Goal: Task Accomplishment & Management: Manage account settings

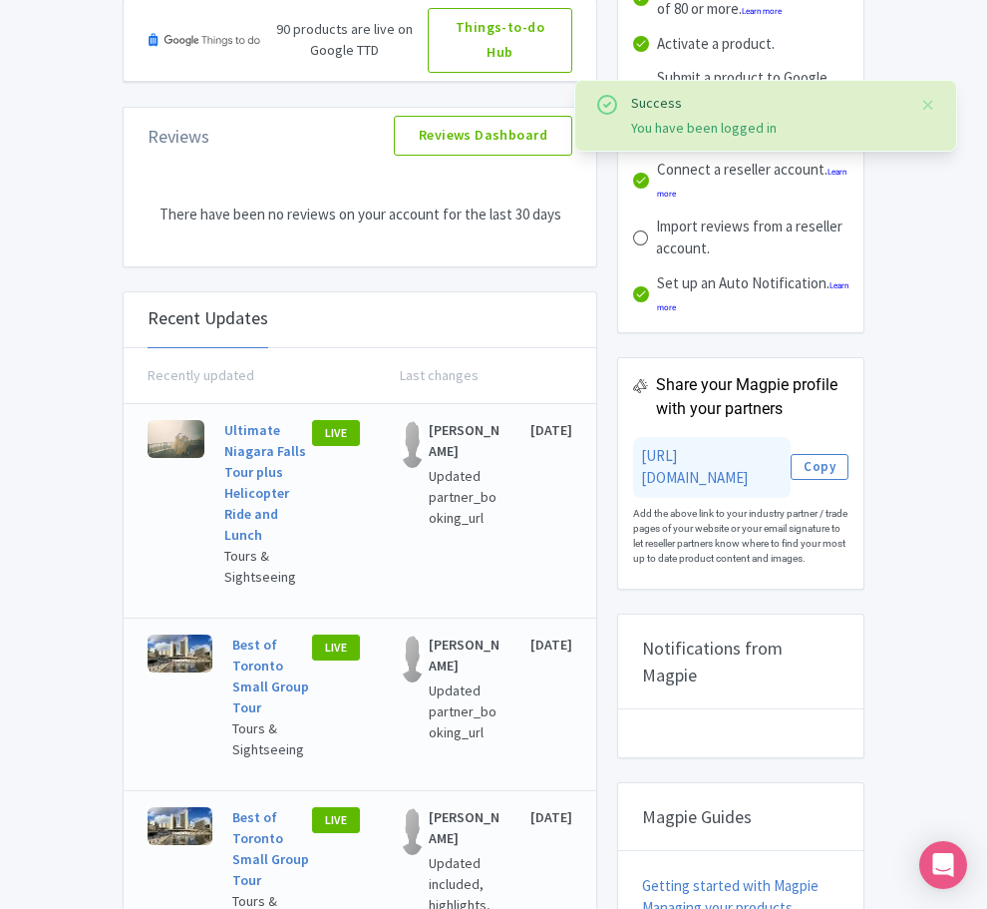
scroll to position [299, 0]
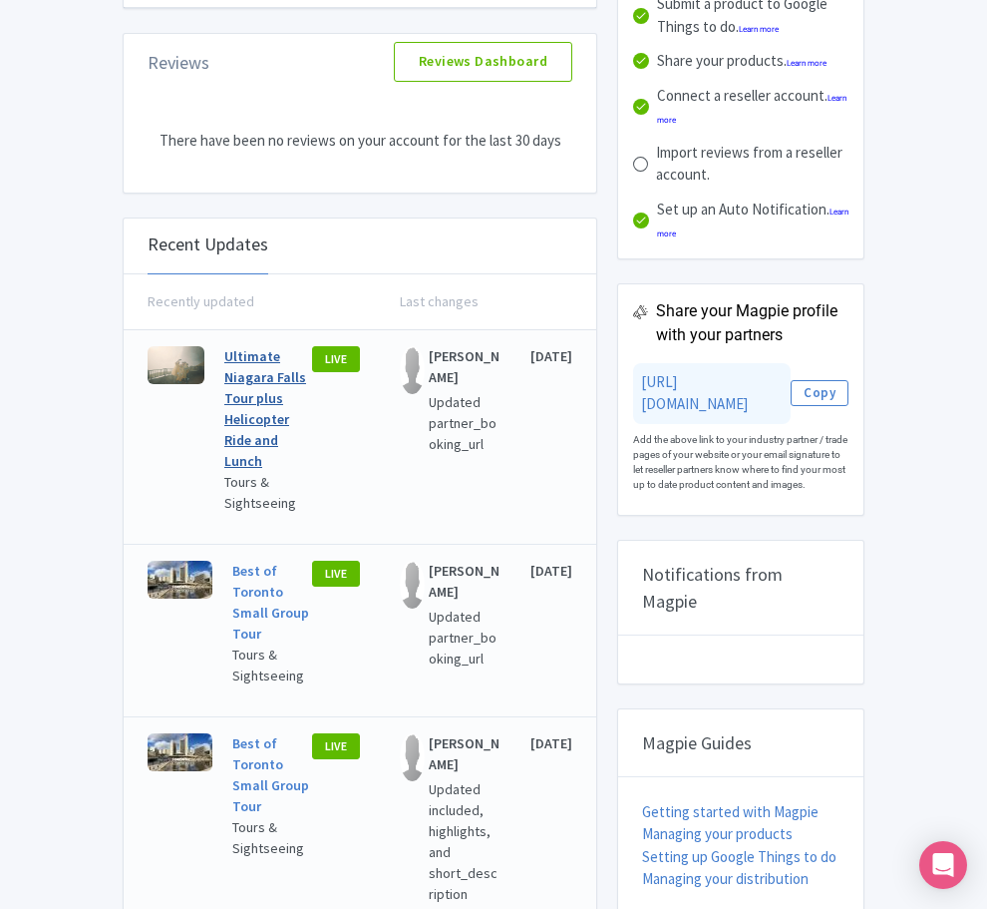
click at [224, 376] on link "Ultimate Niagara Falls Tour plus Helicopter Ride and Lunch" at bounding box center [265, 408] width 82 height 123
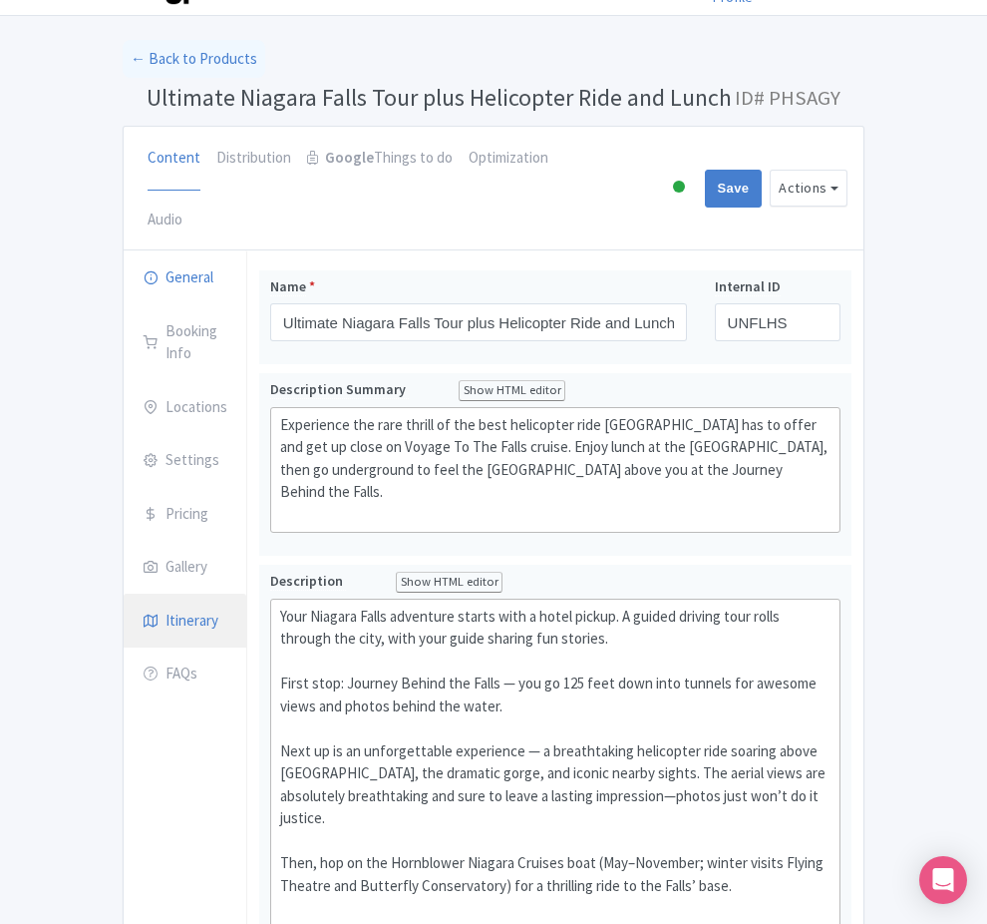
scroll to position [100, 0]
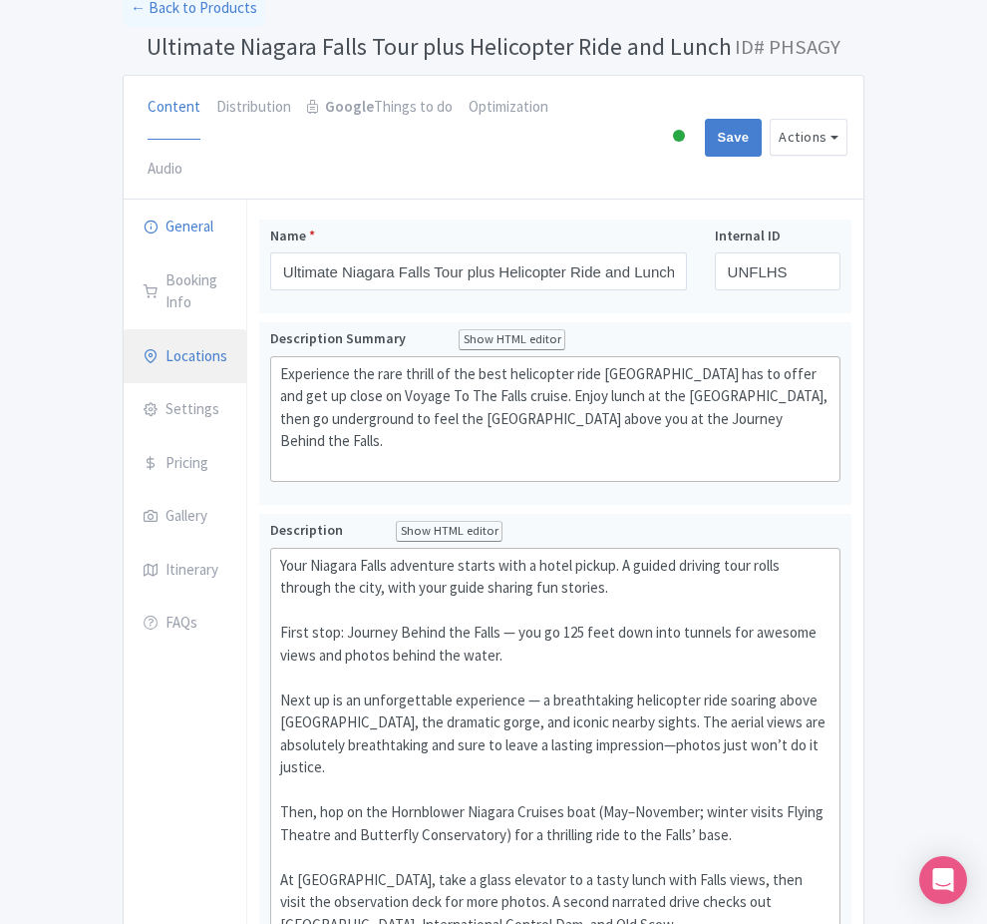
click at [124, 329] on link "Locations" at bounding box center [185, 357] width 123 height 56
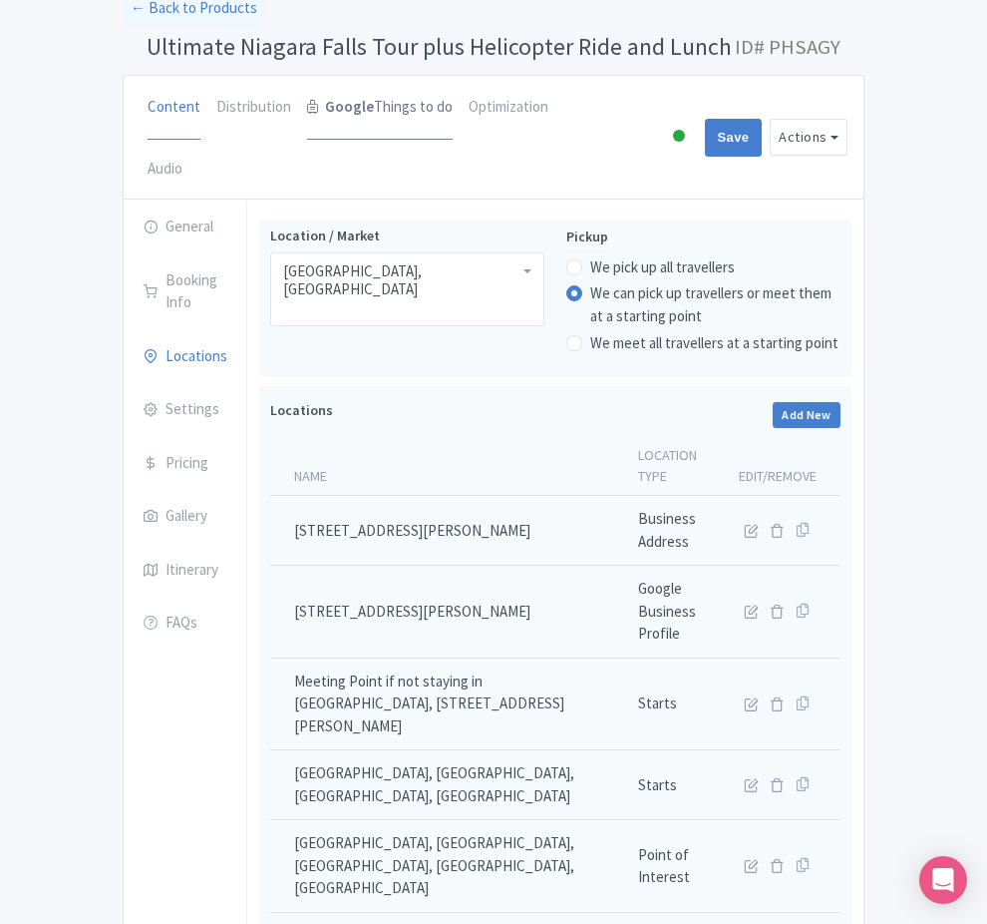
click at [307, 103] on link "Google Things to do" at bounding box center [380, 108] width 146 height 64
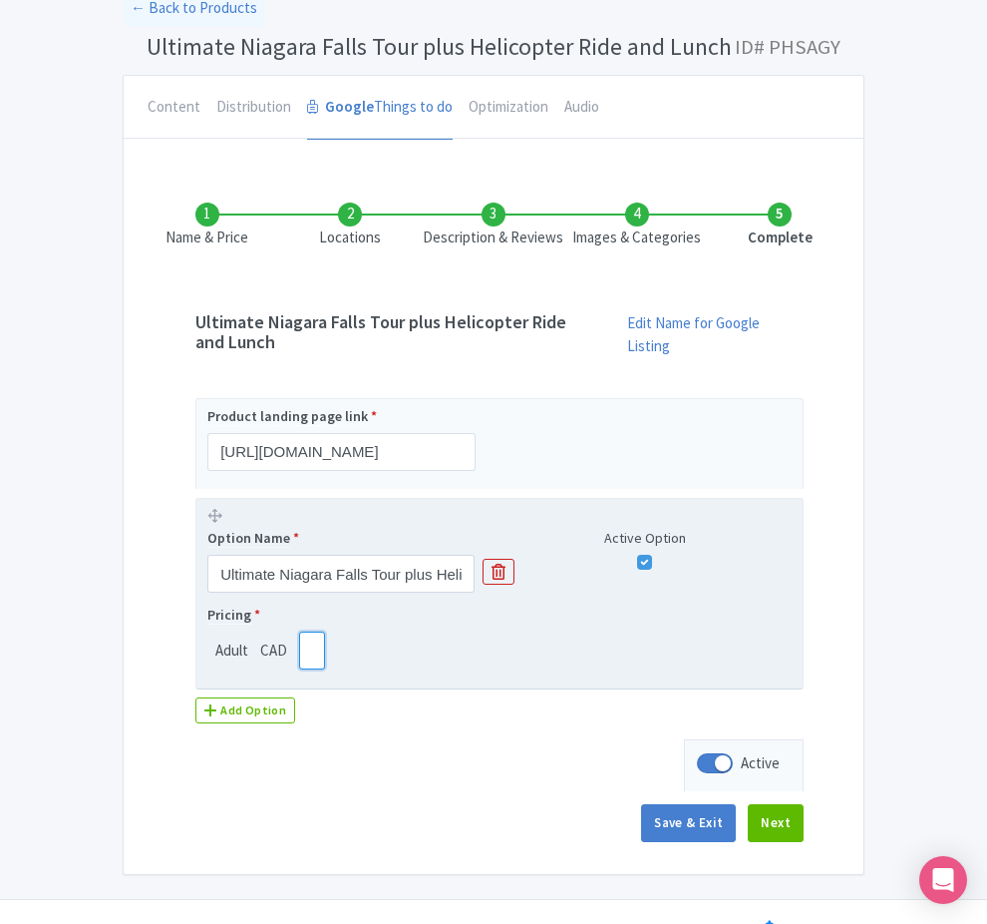
click at [299, 631] on input "389.00" at bounding box center [312, 650] width 26 height 38
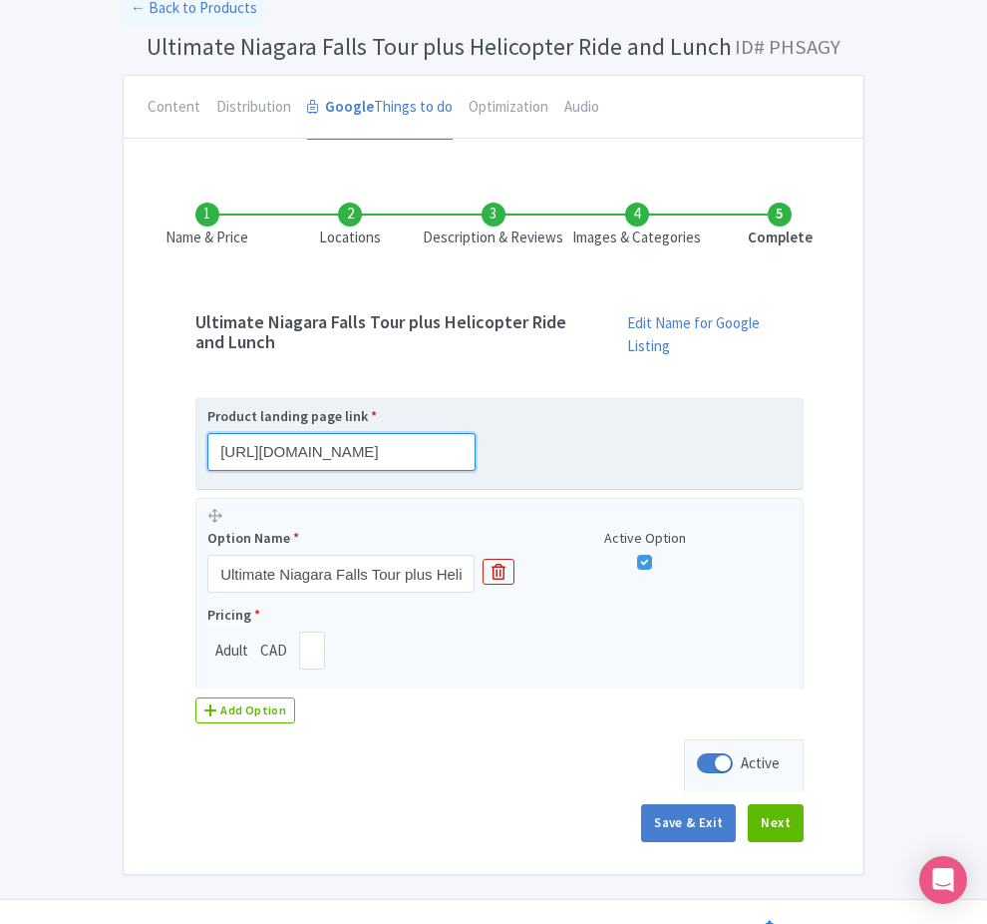
click at [207, 441] on input "[URL][DOMAIN_NAME]" at bounding box center [341, 452] width 268 height 38
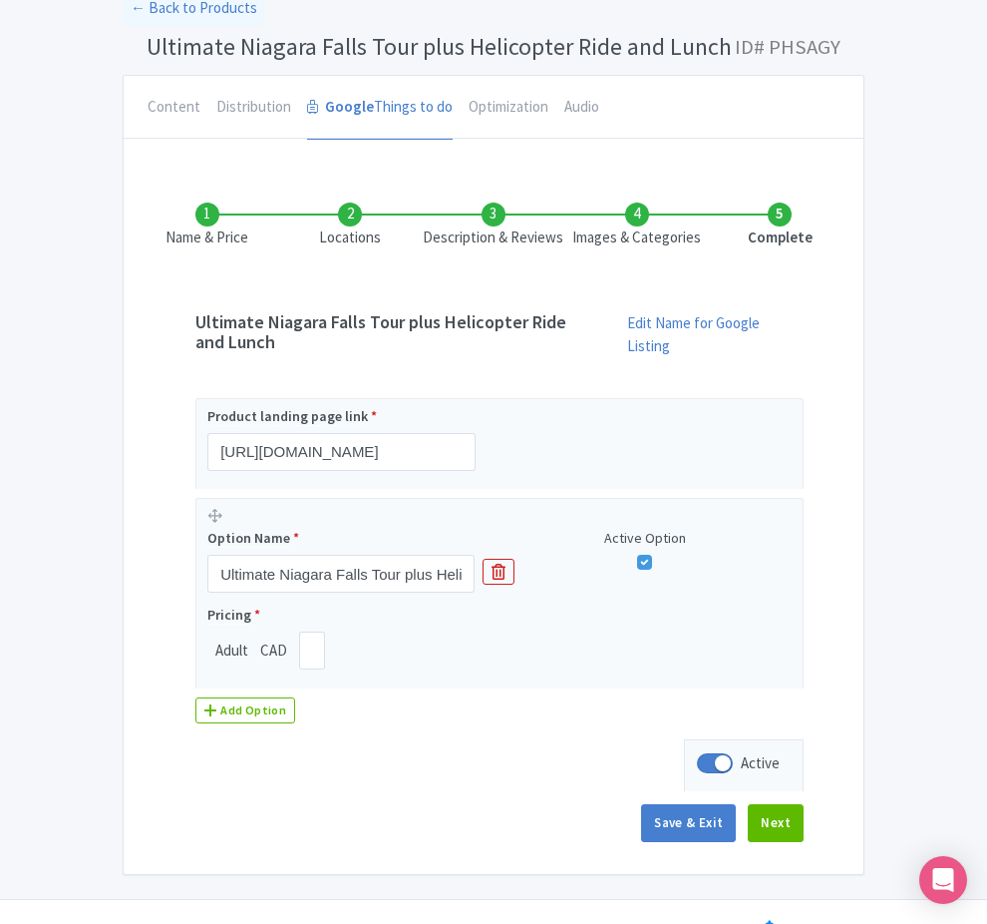
click at [666, 214] on li "Images & Categories" at bounding box center [638, 225] width 144 height 47
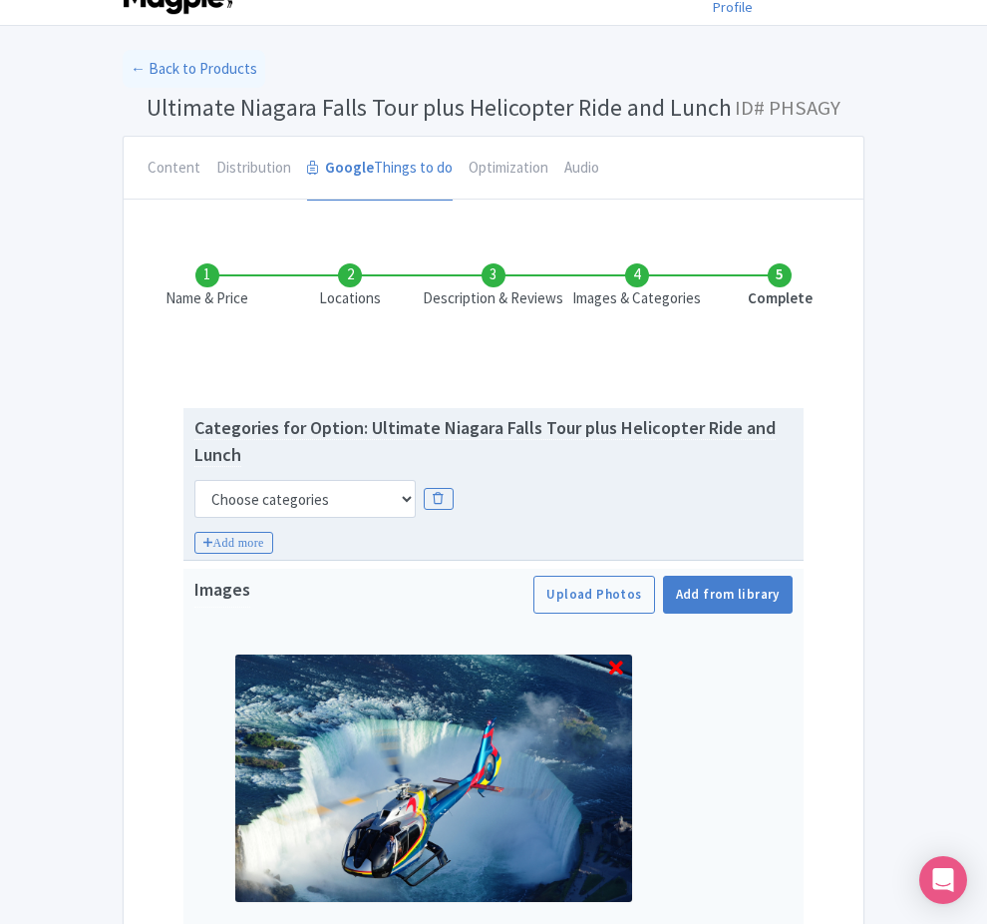
scroll to position [0, 0]
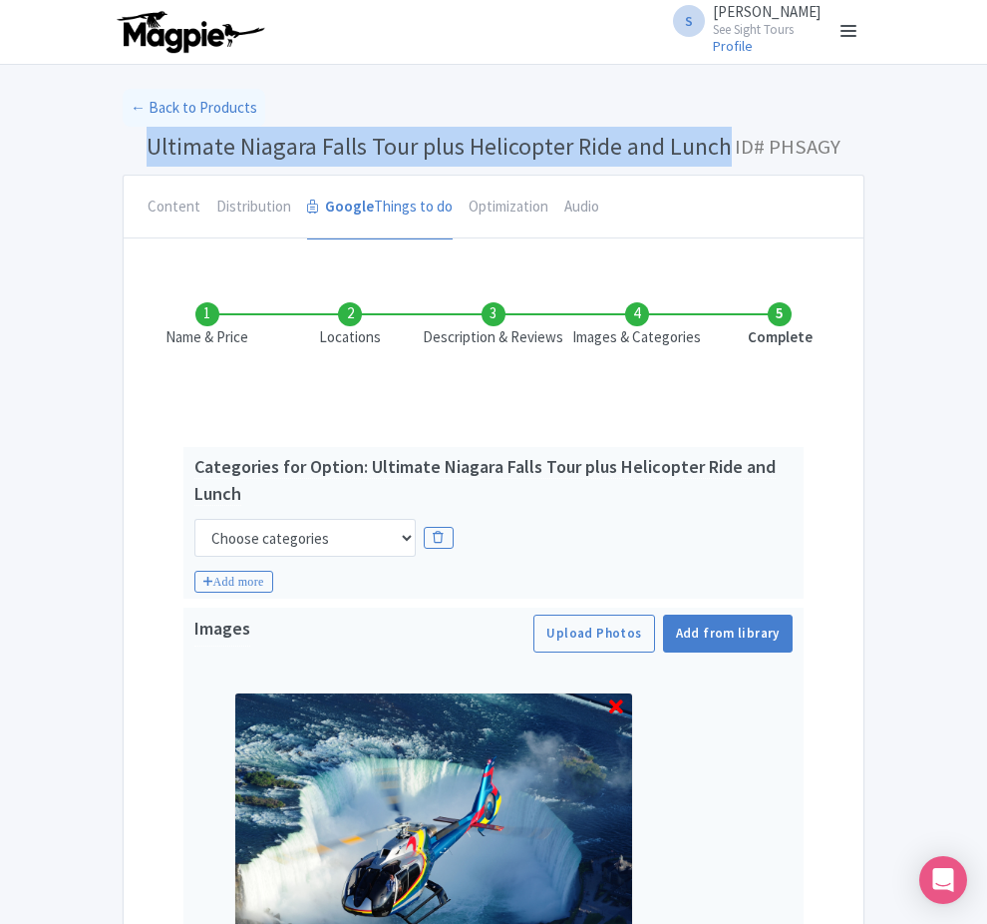
drag, startPoint x: 626, startPoint y: 151, endPoint x: 14, endPoint y: 150, distance: 612.4
click at [123, 150] on h1 "Ultimate Niagara Falls Tour plus Helicopter Ride and Lunch ID# PHSAGY" at bounding box center [494, 151] width 742 height 48
copy span "Ultimate Niagara Falls Tour plus Helicopter Ride and Lunch"
click at [148, 206] on link "Content" at bounding box center [174, 208] width 53 height 64
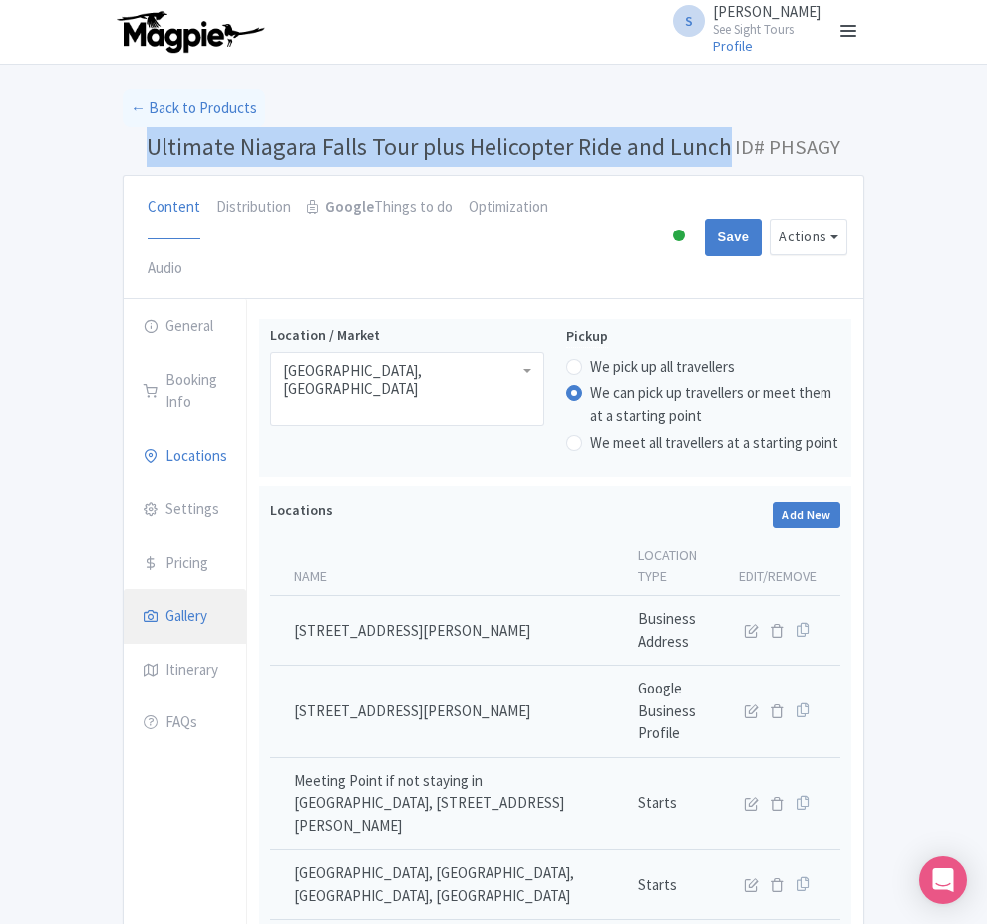
click at [124, 588] on link "Gallery" at bounding box center [185, 616] width 123 height 56
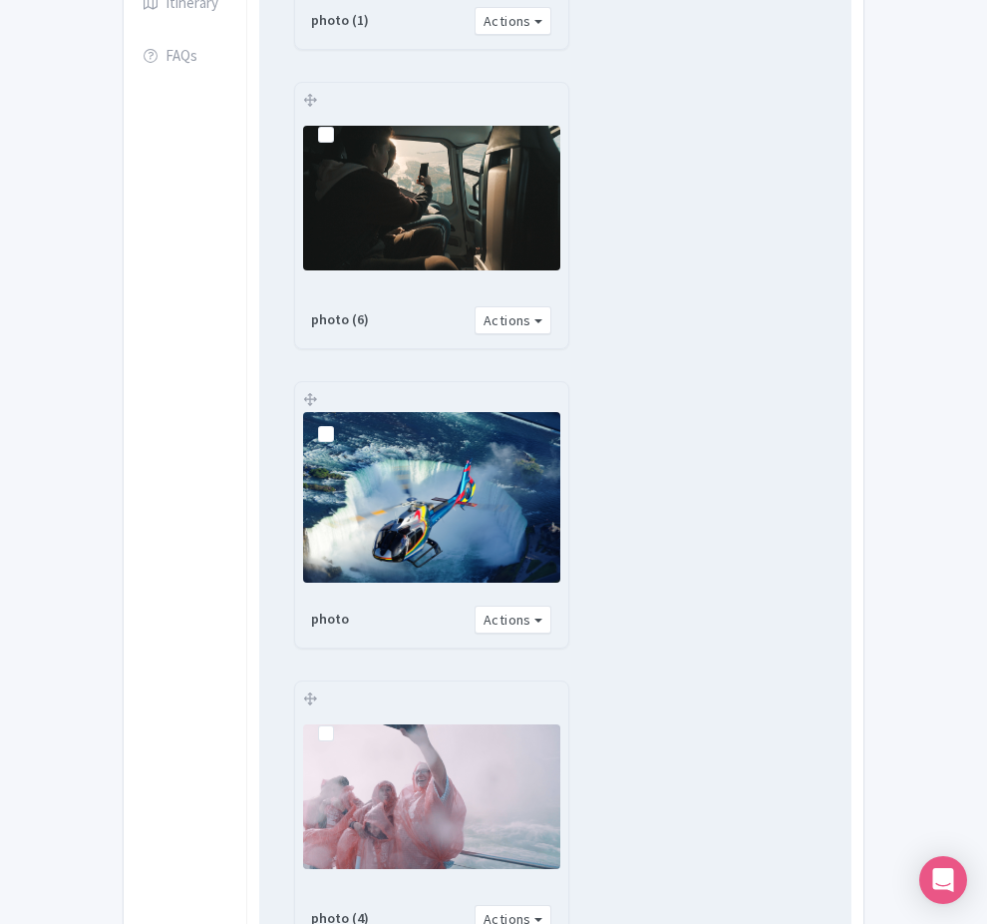
scroll to position [927, 0]
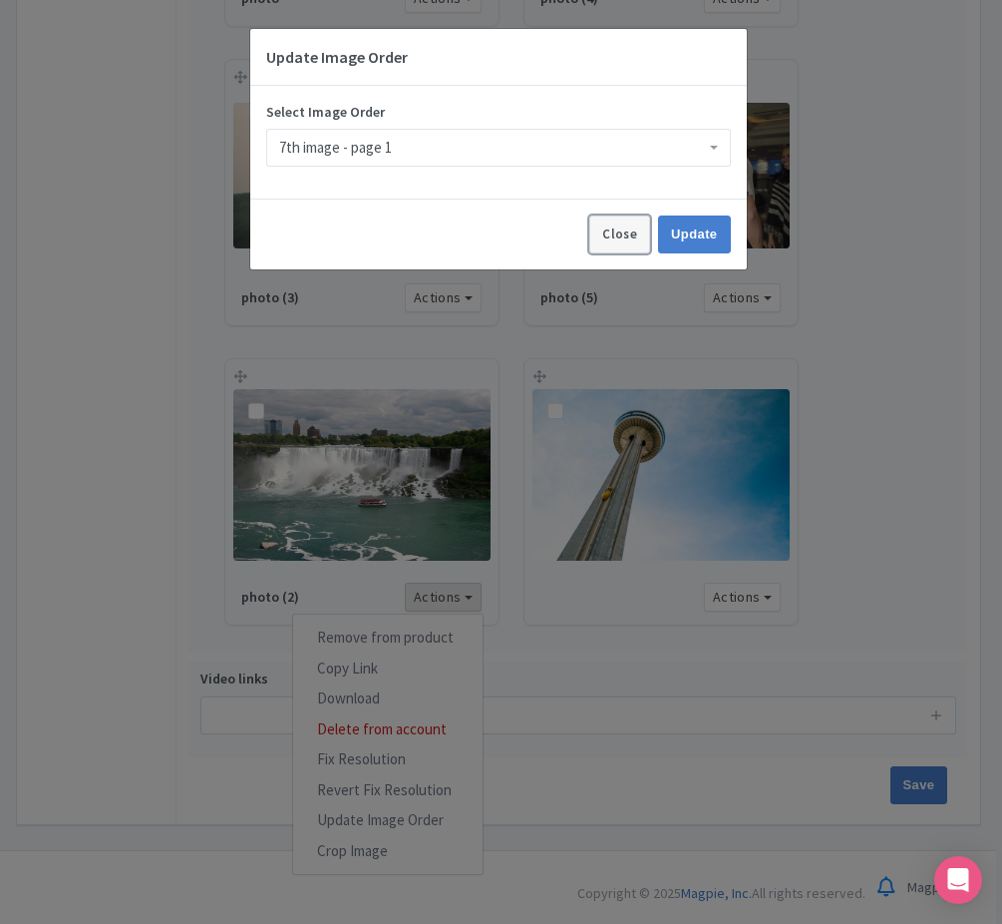
click at [627, 229] on button "Close" at bounding box center [619, 234] width 61 height 38
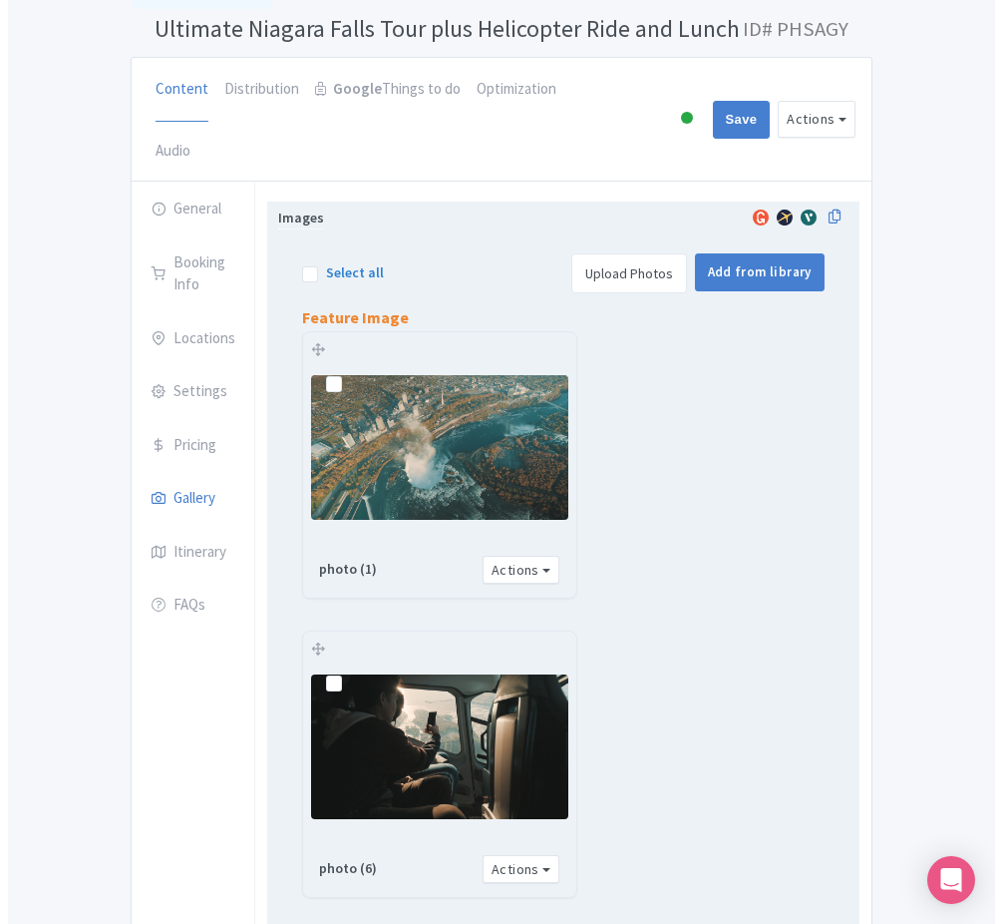
scroll to position [0, 0]
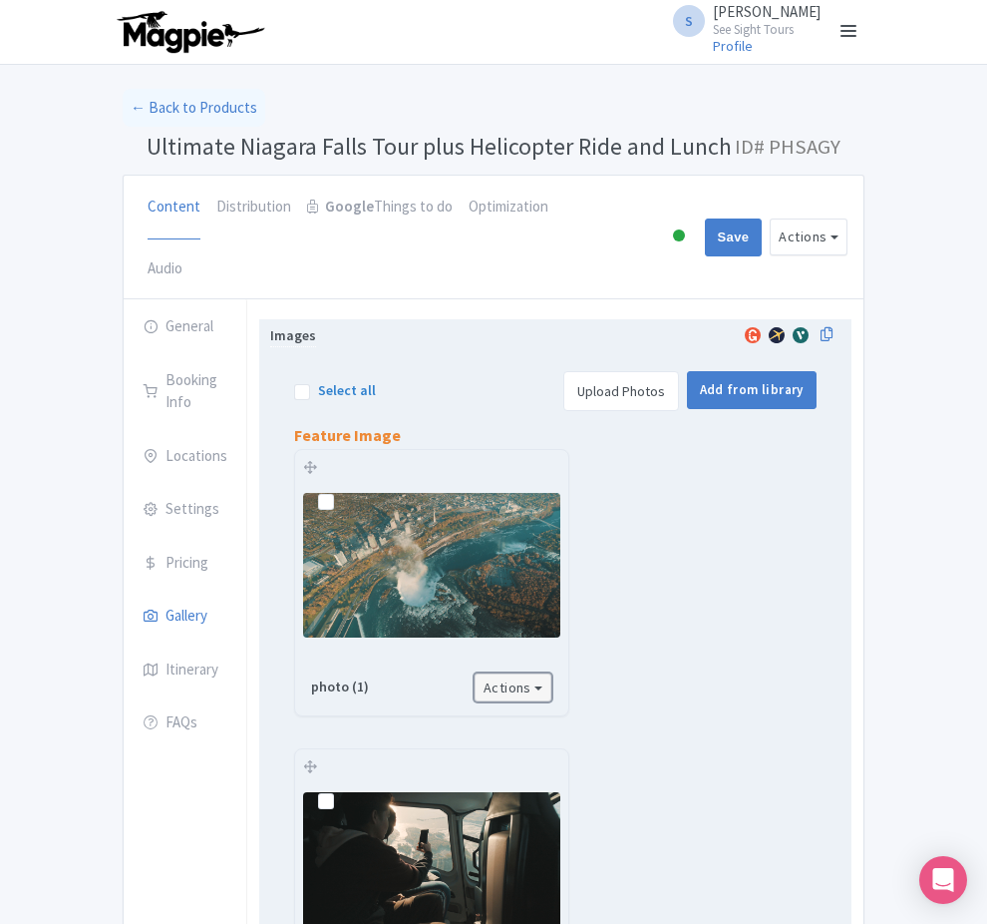
click at [475, 673] on button "Actions" at bounding box center [514, 687] width 78 height 29
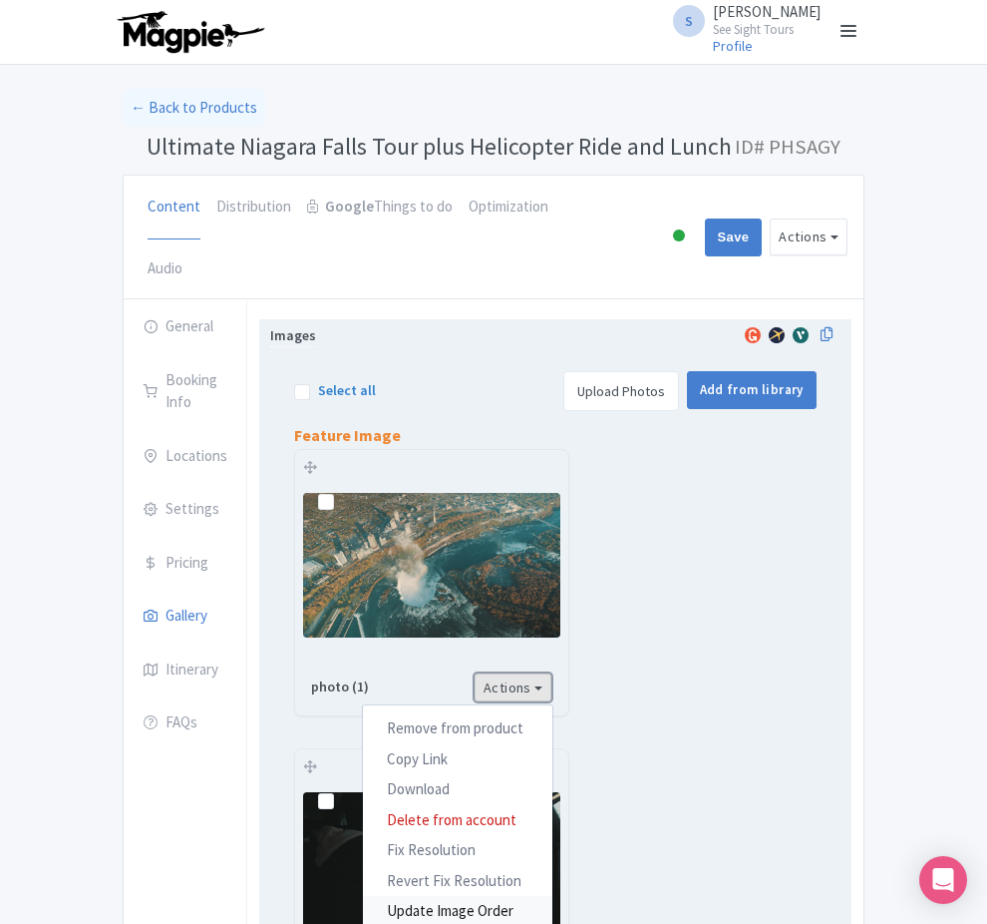
click at [399, 896] on link "Update Image Order" at bounding box center [458, 911] width 190 height 31
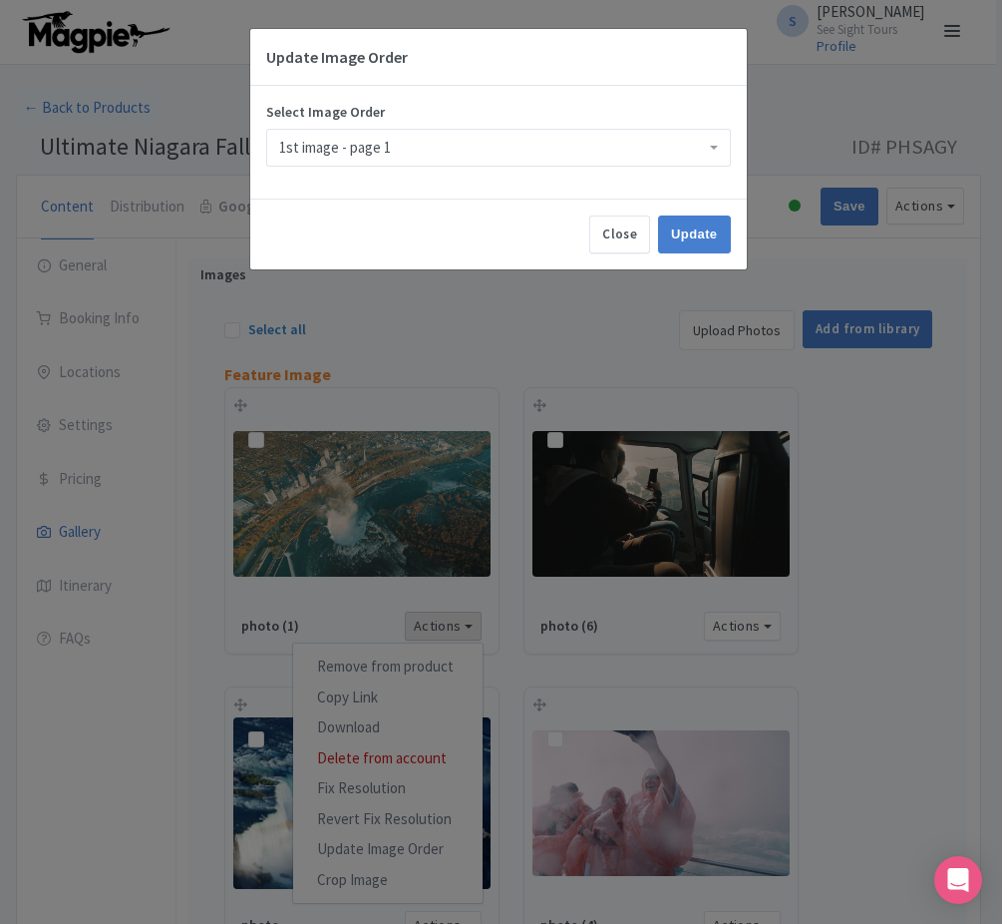
click at [394, 144] on input "Select Image Order" at bounding box center [393, 148] width 4 height 18
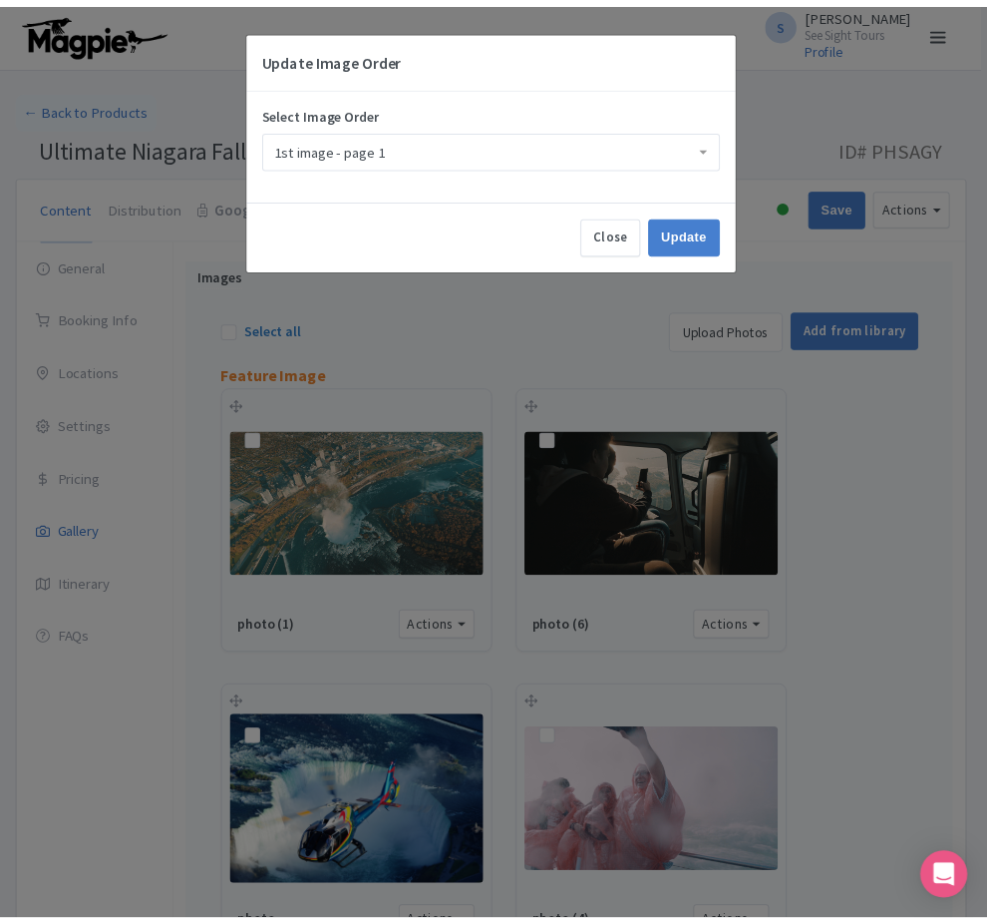
scroll to position [10, 0]
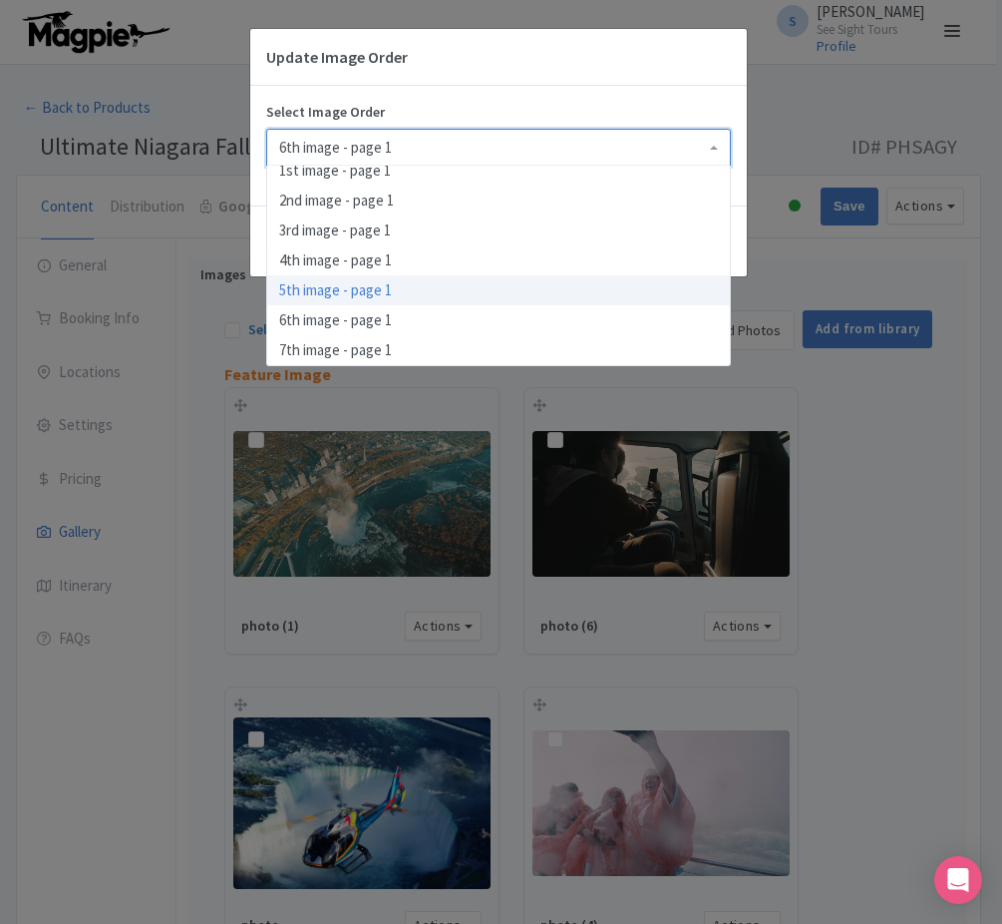
click at [833, 273] on div "Update Image Order Select Image Order 6th image - page 1 6th image - page 1 1st…" at bounding box center [501, 462] width 1002 height 924
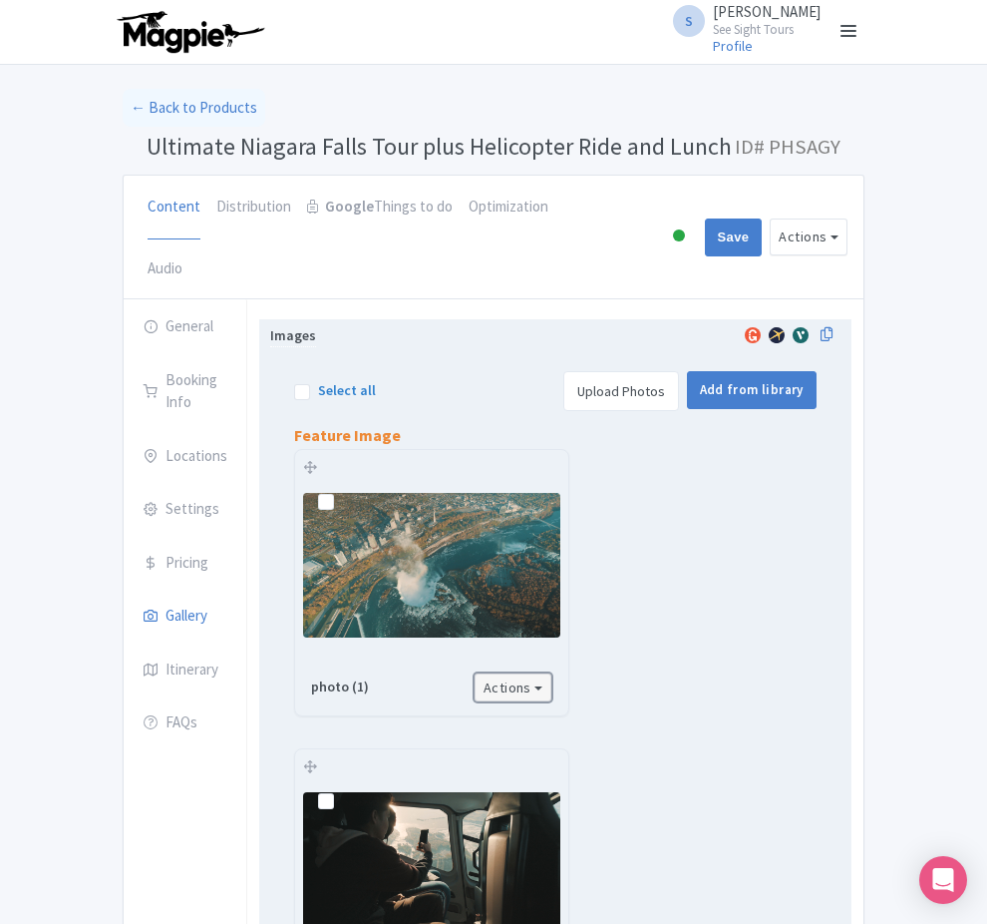
click at [475, 673] on button "Actions" at bounding box center [514, 687] width 78 height 29
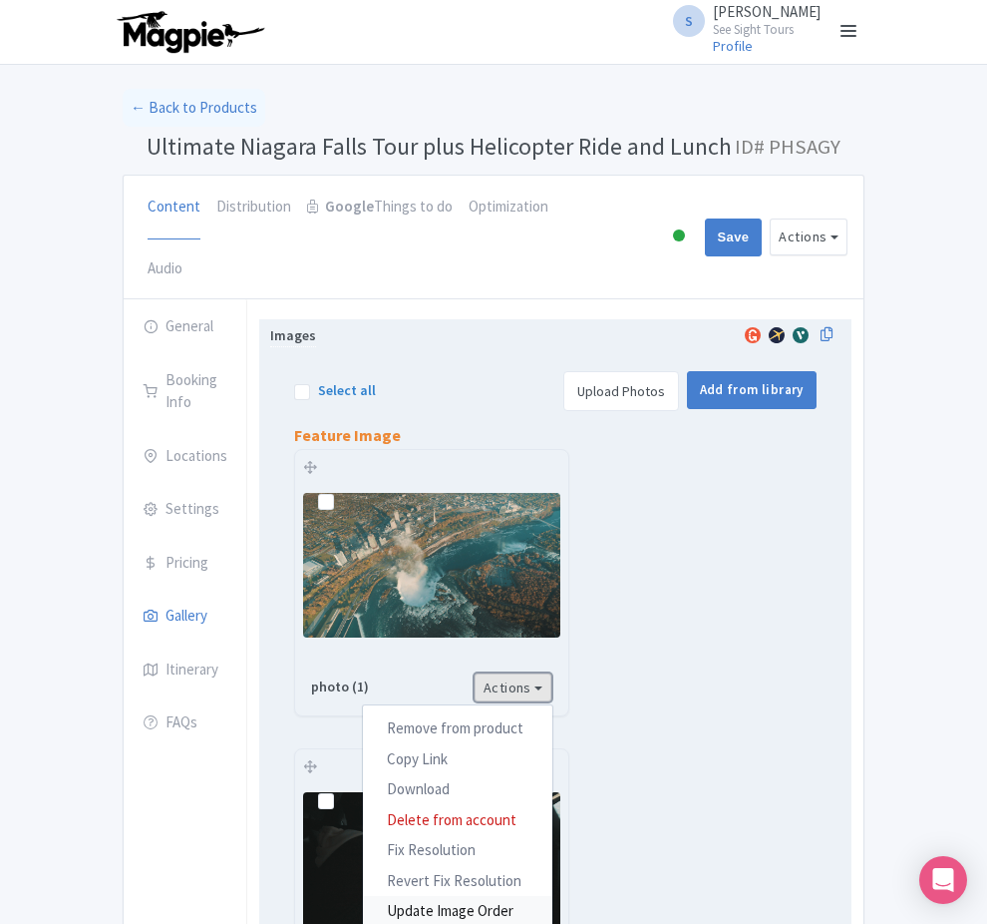
click at [382, 896] on link "Update Image Order" at bounding box center [458, 911] width 190 height 31
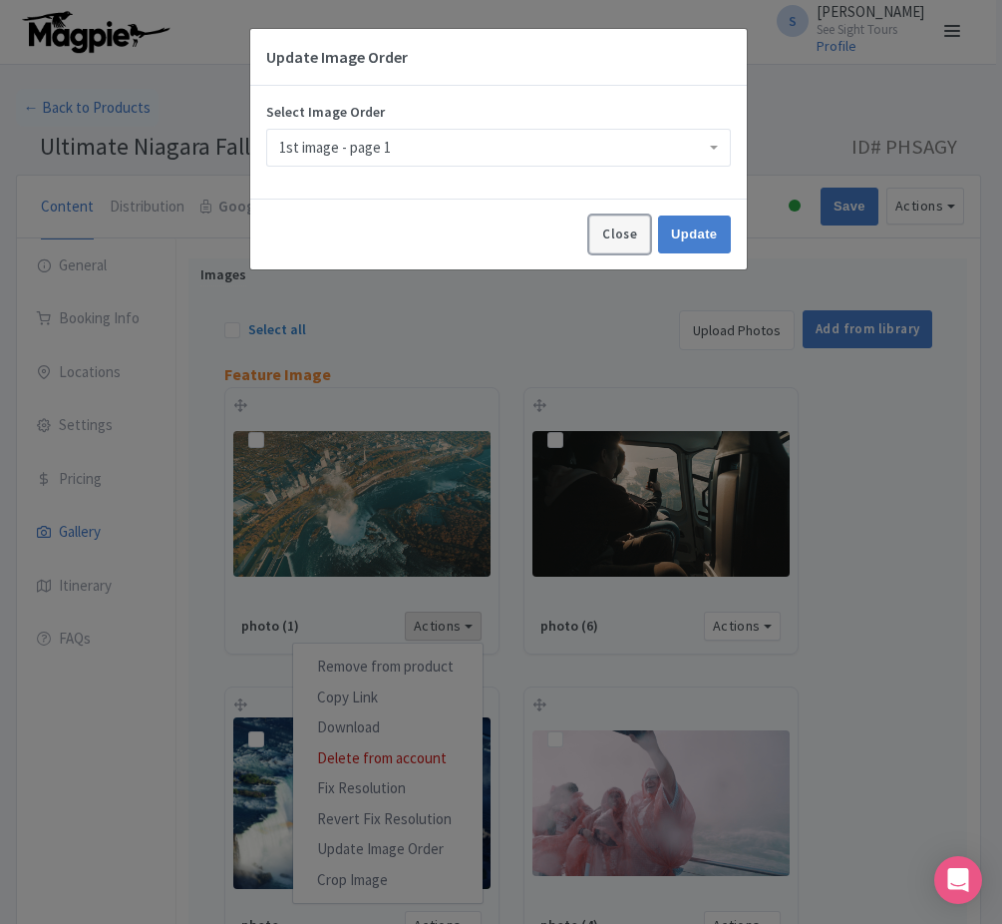
click at [603, 243] on button "Close" at bounding box center [619, 234] width 61 height 38
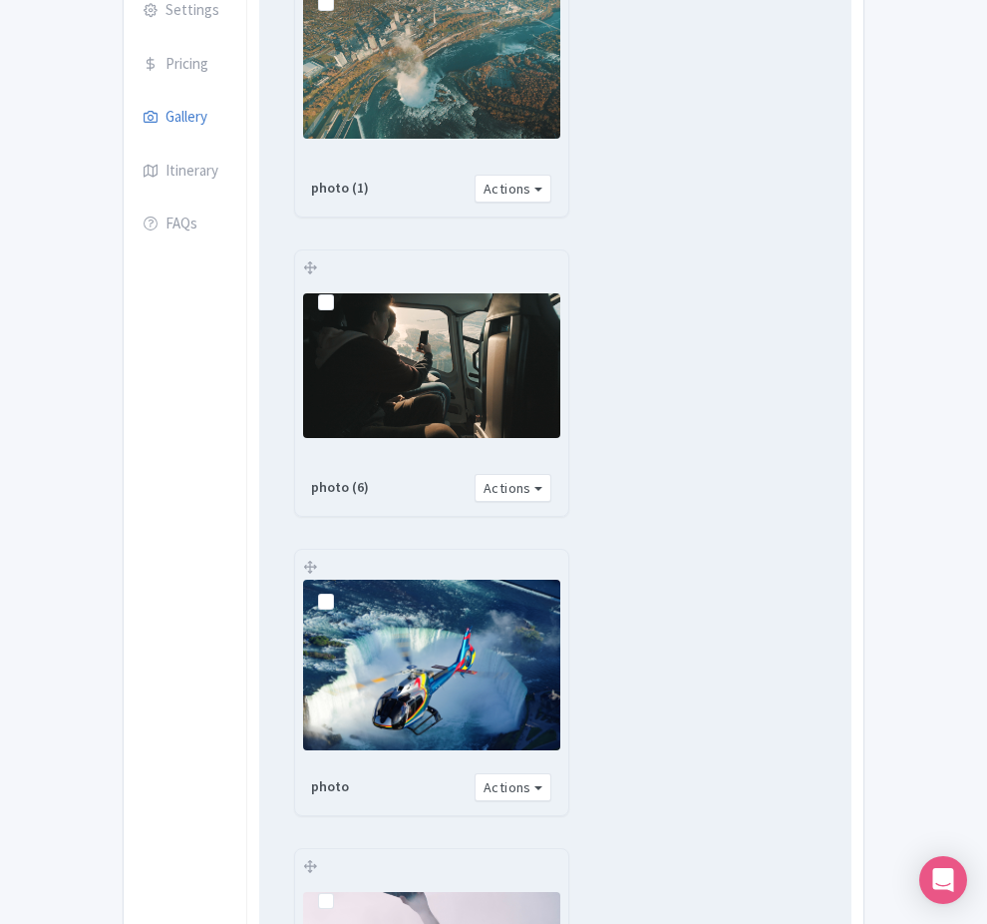
scroll to position [927, 0]
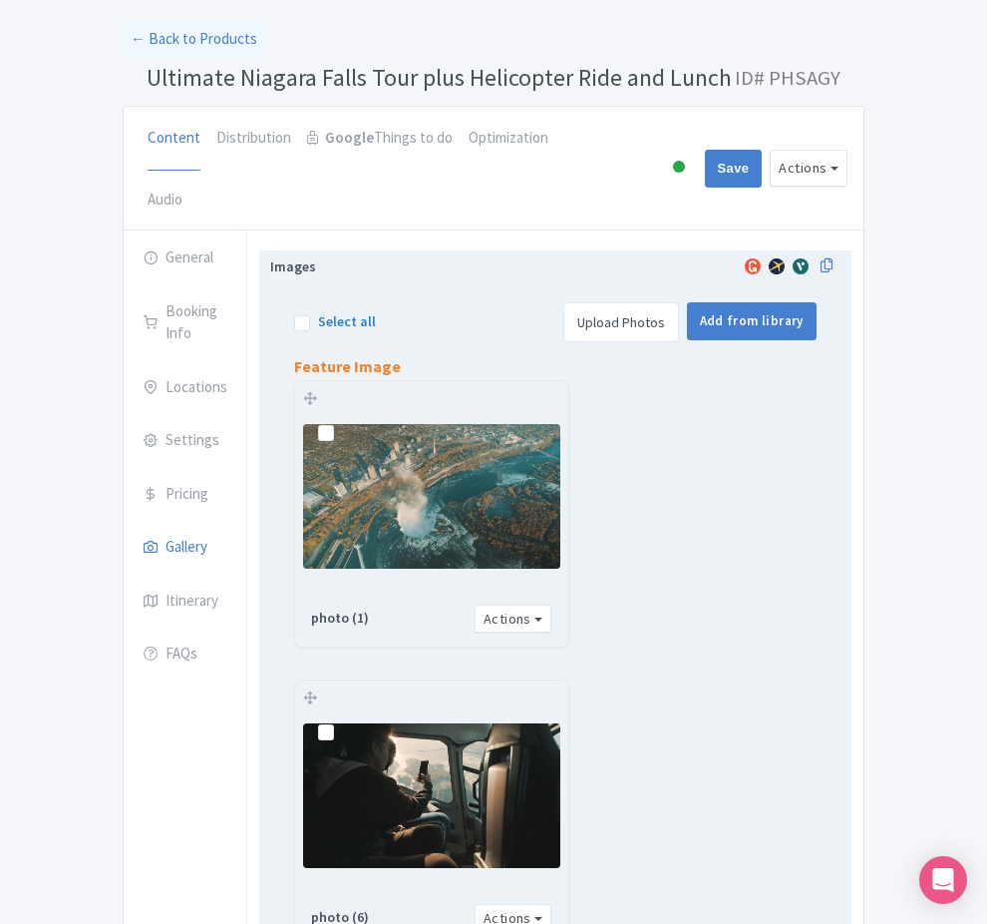
scroll to position [0, 0]
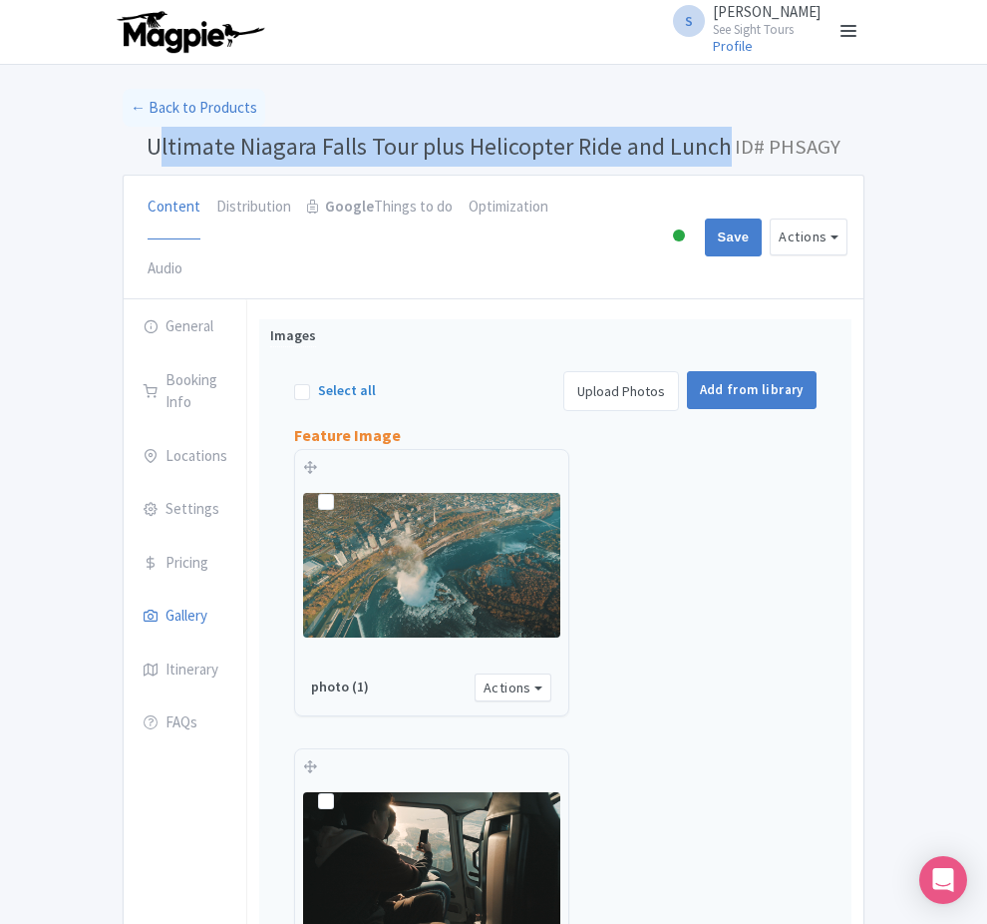
drag, startPoint x: 630, startPoint y: 148, endPoint x: 44, endPoint y: 146, distance: 586.5
click at [123, 146] on h1 "Ultimate Niagara Falls Tour plus Helicopter Ride and Lunch ID# PHSAGY" at bounding box center [494, 151] width 742 height 48
click at [177, 145] on span "Ultimate Niagara Falls Tour plus Helicopter Ride and Lunch" at bounding box center [440, 146] width 586 height 31
drag, startPoint x: 622, startPoint y: 153, endPoint x: 84, endPoint y: 151, distance: 538.6
click at [123, 153] on h1 "Ultimate Niagara Falls Tour plus Helicopter Ride and Lunch ID# PHSAGY" at bounding box center [494, 151] width 742 height 48
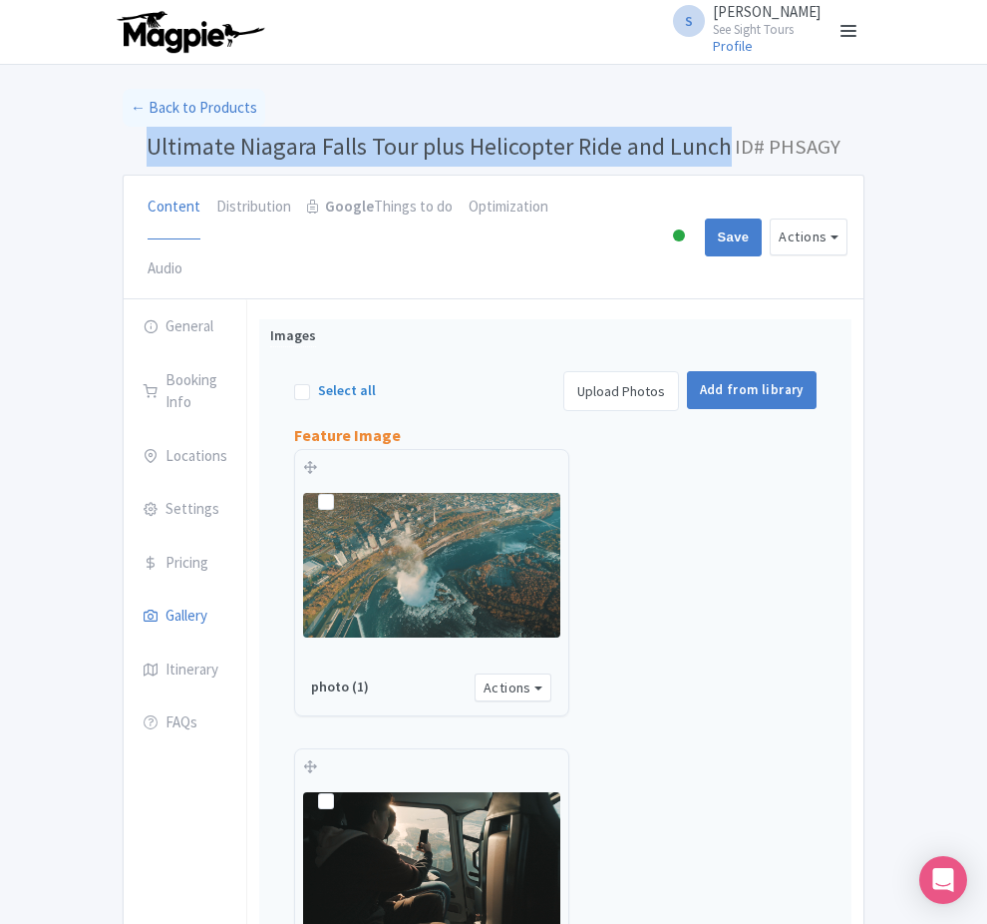
copy span "Ultimate Niagara Falls Tour plus Helicopter Ride and Lunch"
click at [469, 198] on link "Optimization" at bounding box center [509, 208] width 80 height 64
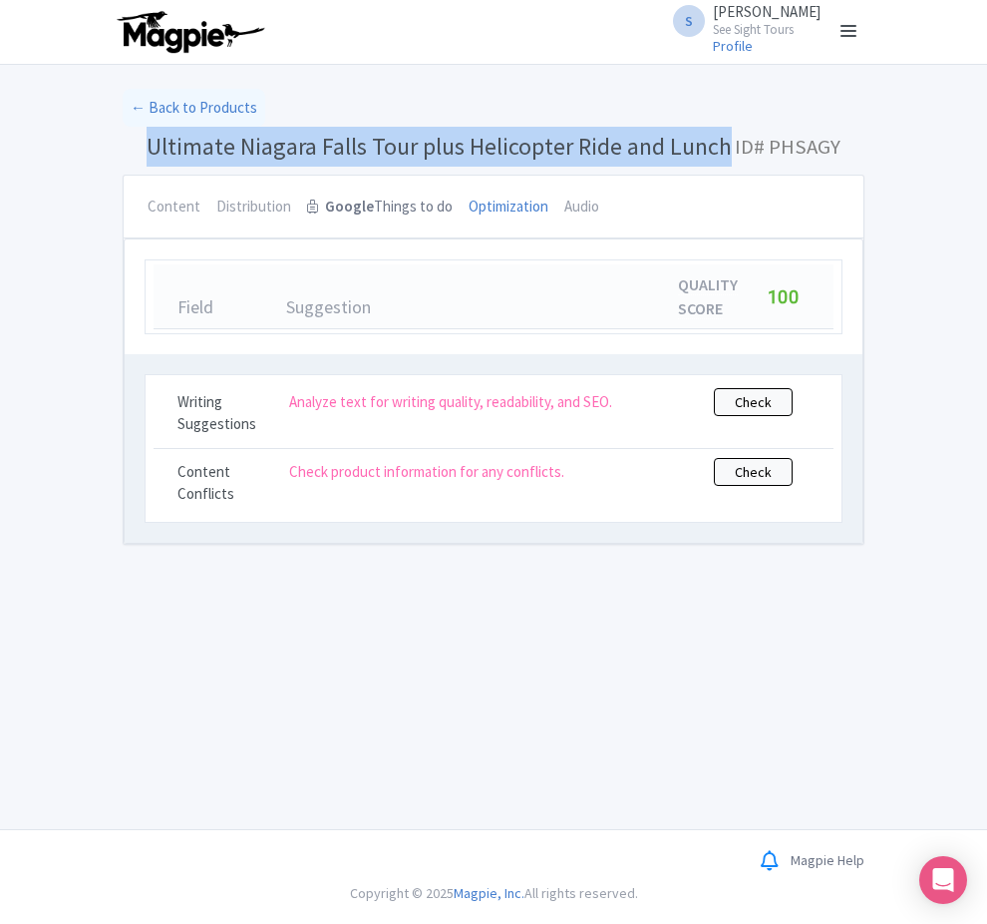
click at [307, 210] on link "Google Things to do" at bounding box center [380, 208] width 146 height 64
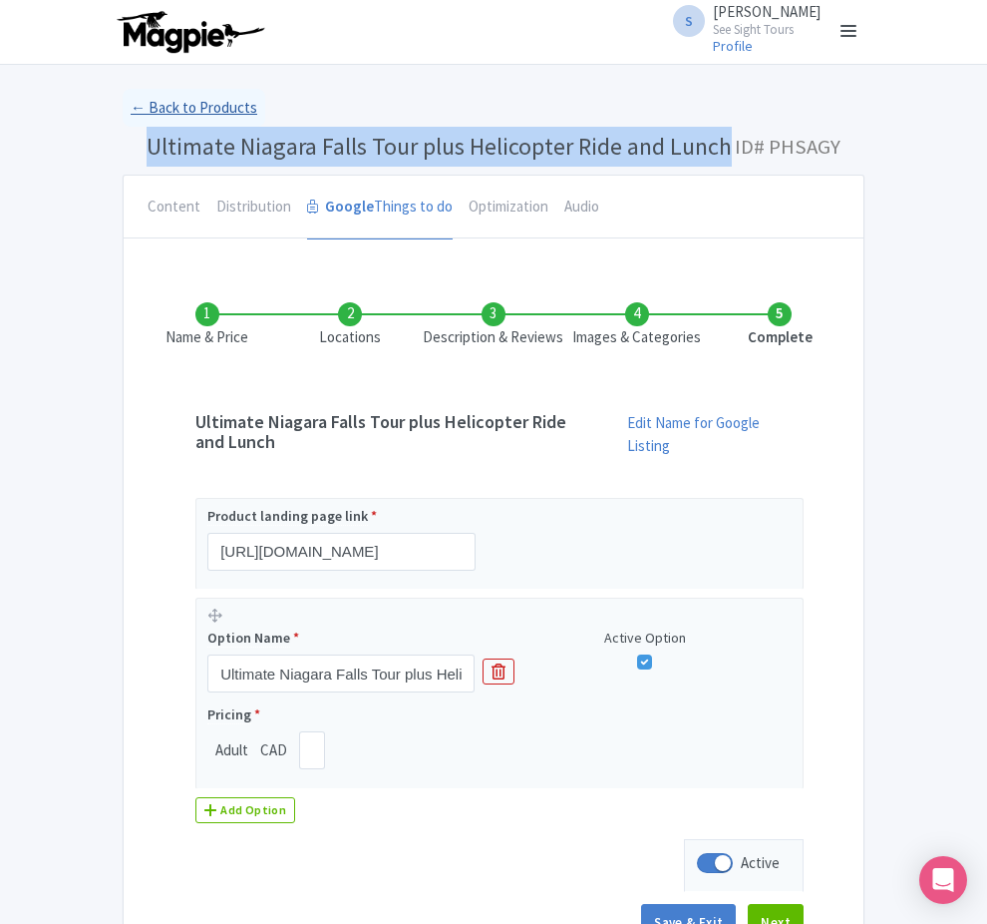
click at [123, 107] on link "← Back to Products" at bounding box center [194, 108] width 143 height 39
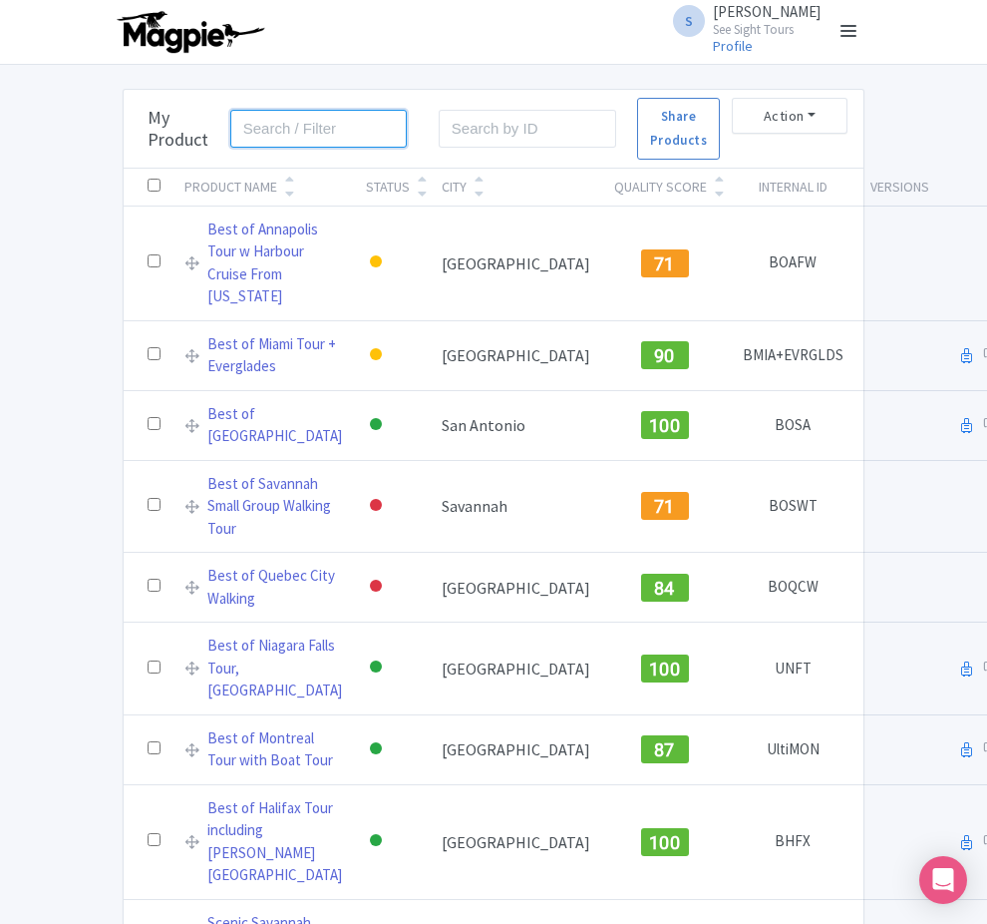
click at [230, 129] on input "search" at bounding box center [319, 129] width 178 height 38
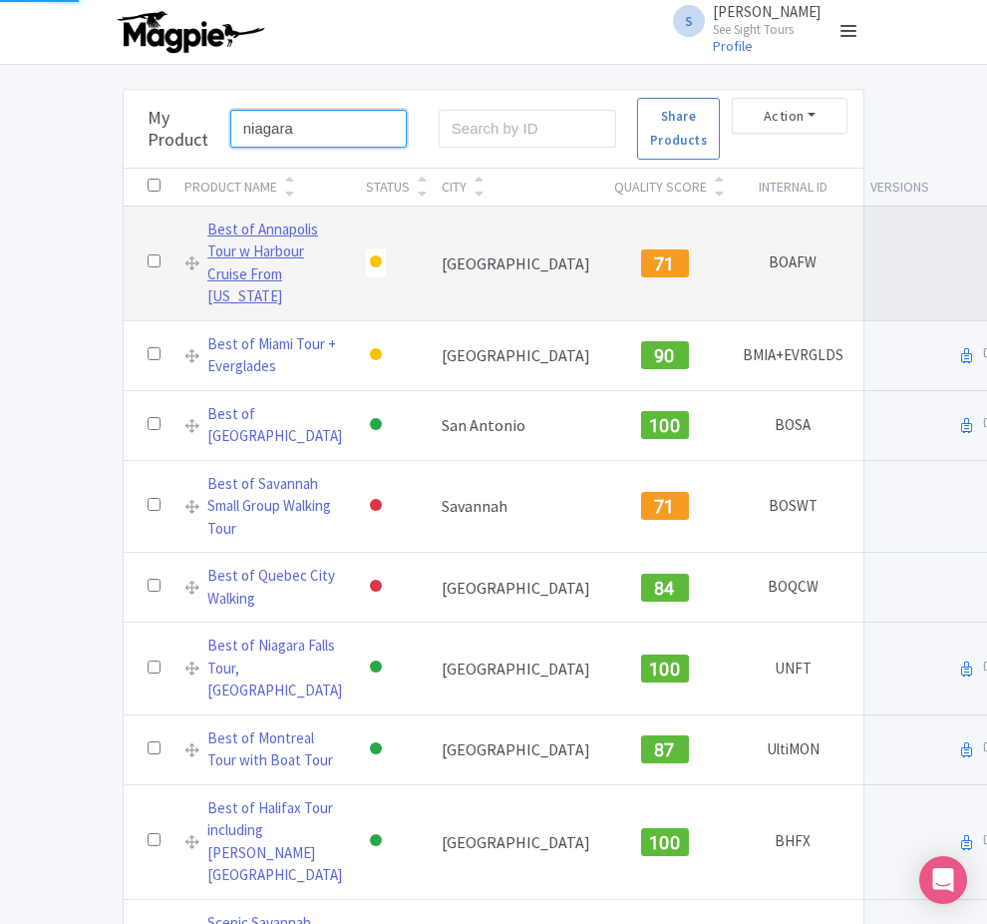
type input "niagara falls"
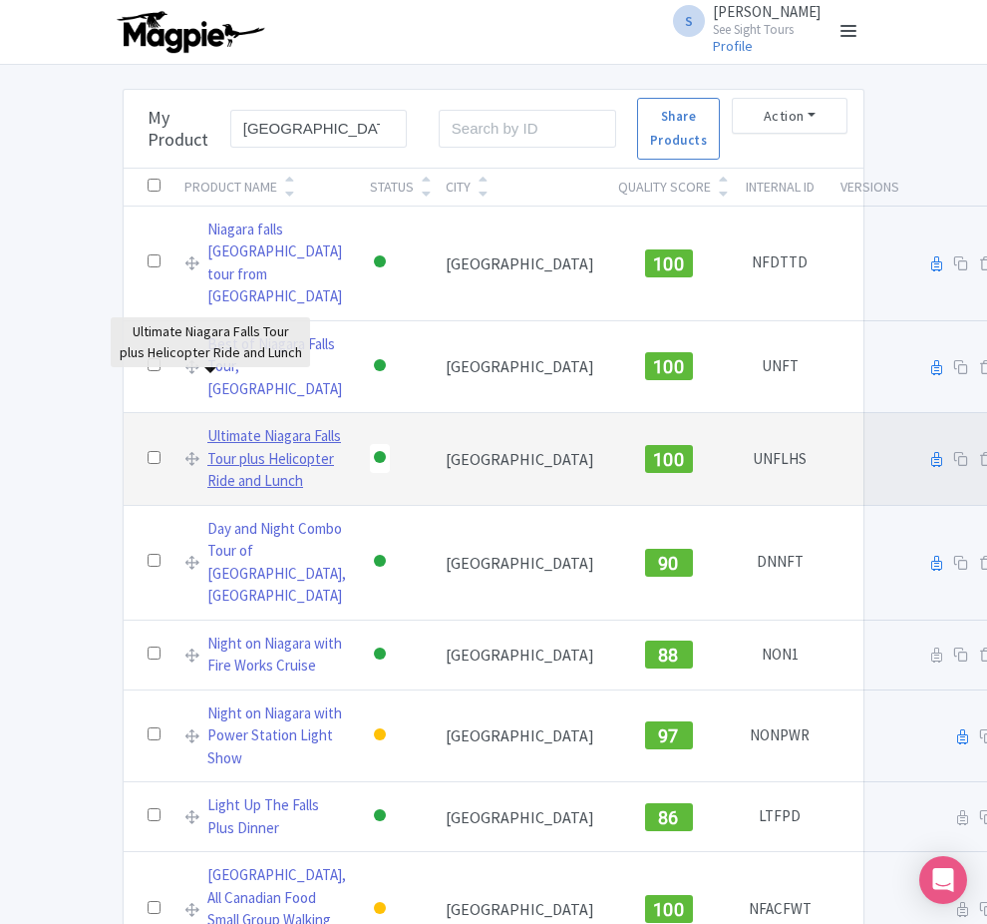
click at [207, 425] on link "Ultimate Niagara Falls Tour plus Helicopter Ride and Lunch" at bounding box center [276, 459] width 139 height 68
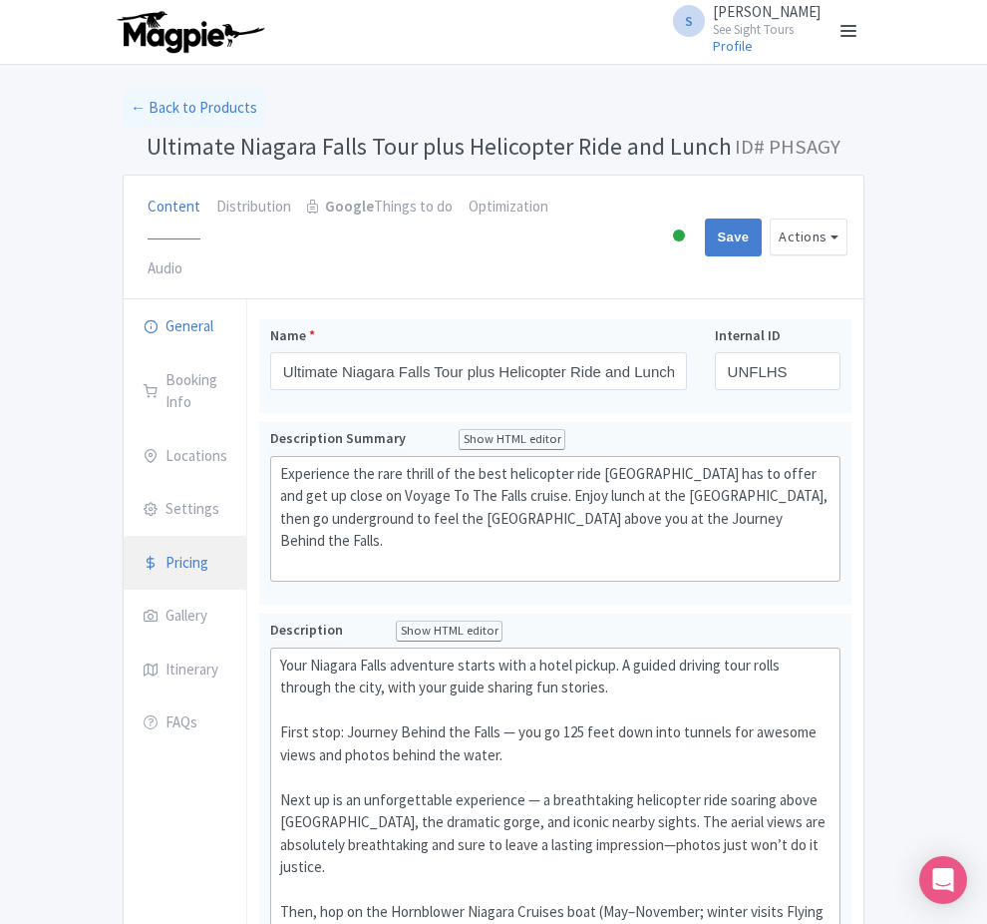
click at [124, 536] on link "Pricing" at bounding box center [185, 564] width 123 height 56
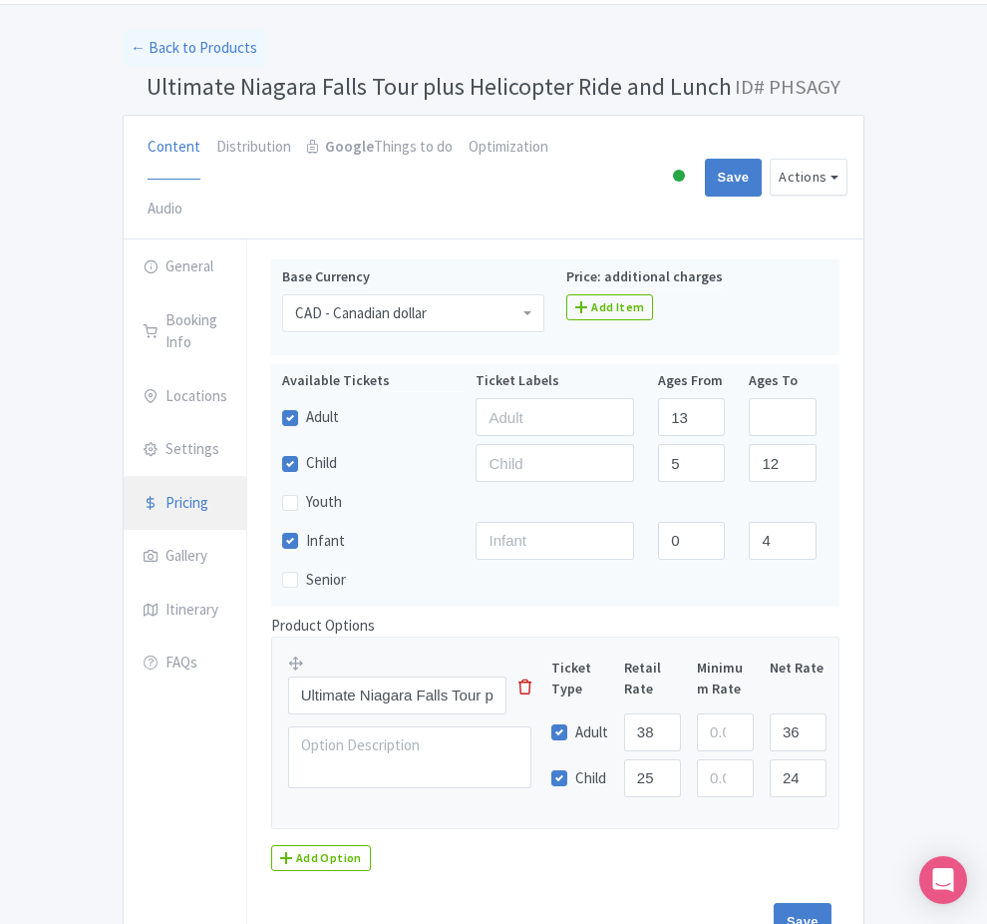
scroll to position [135, 0]
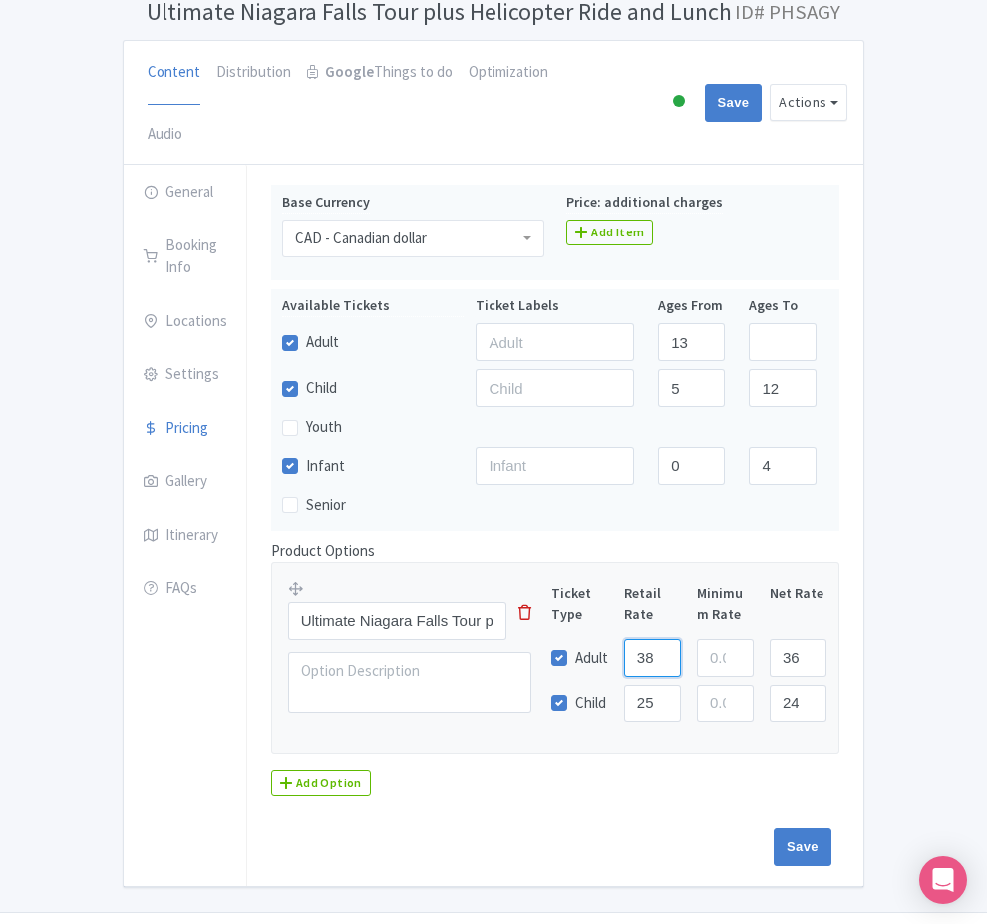
click at [681, 638] on input "389.00" at bounding box center [652, 657] width 57 height 38
paste input "69"
type input "369"
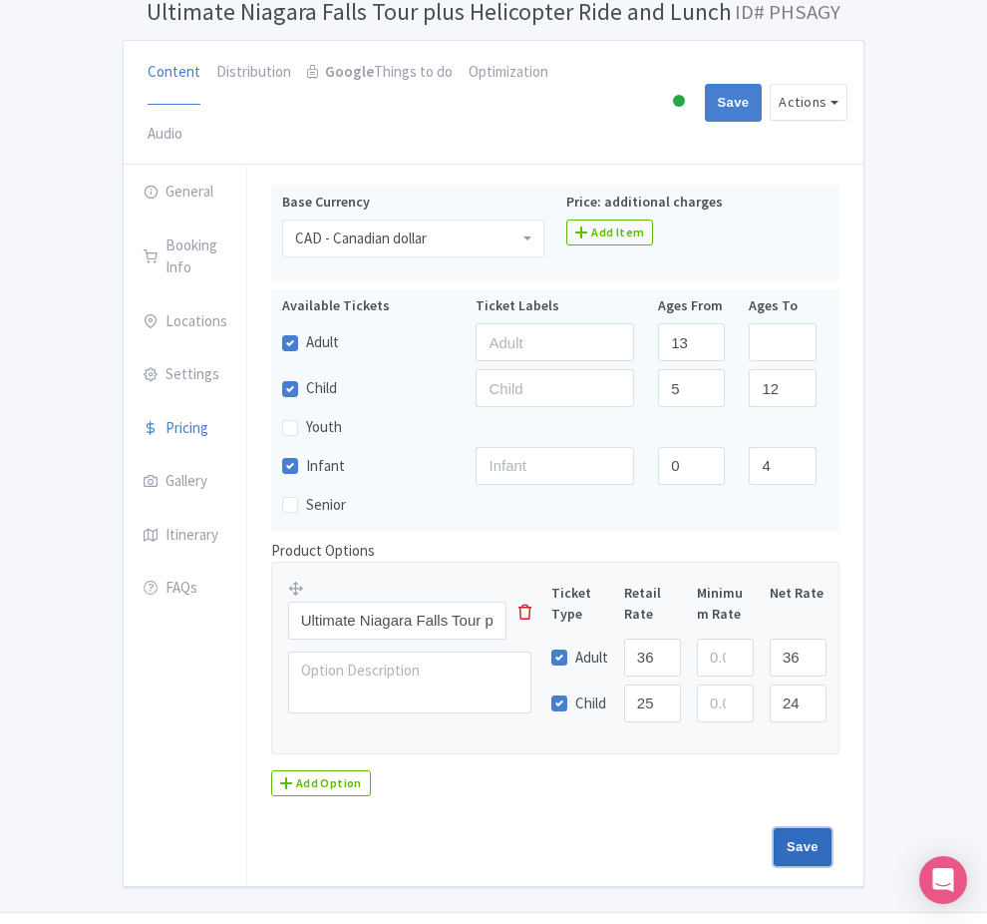
click at [832, 828] on input "Save" at bounding box center [803, 847] width 58 height 38
type input "Saving..."
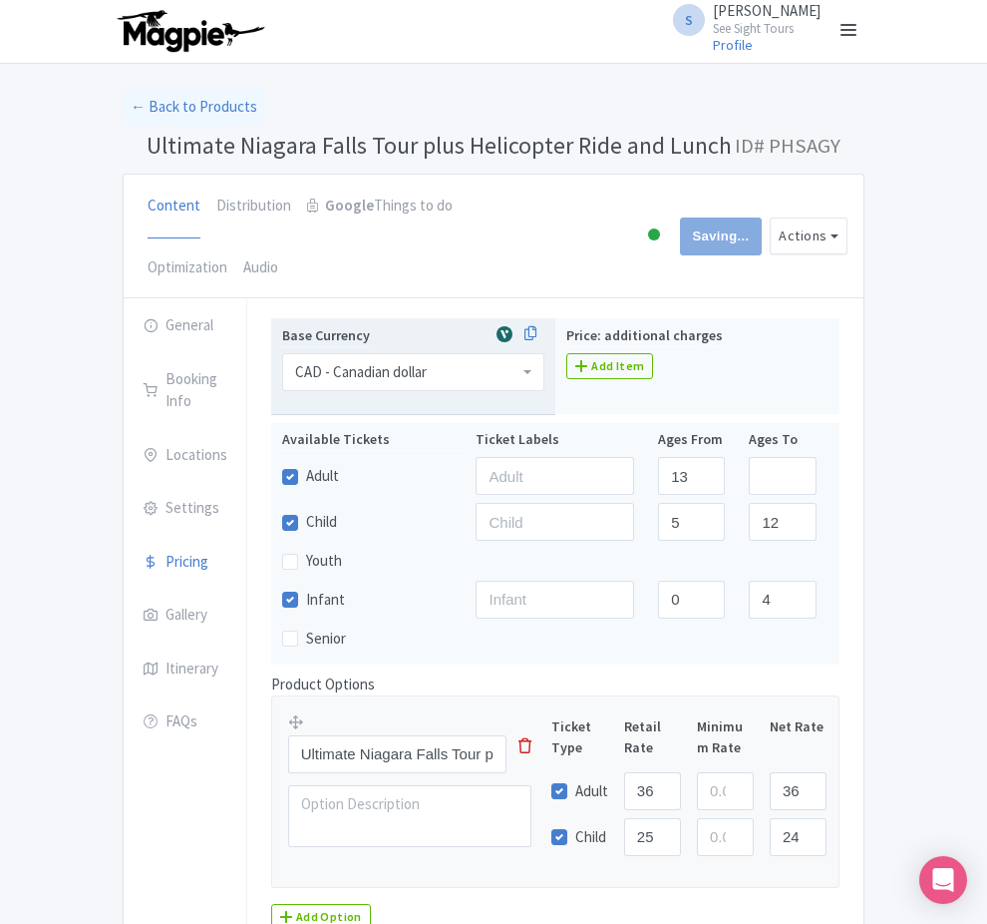
scroll to position [0, 0]
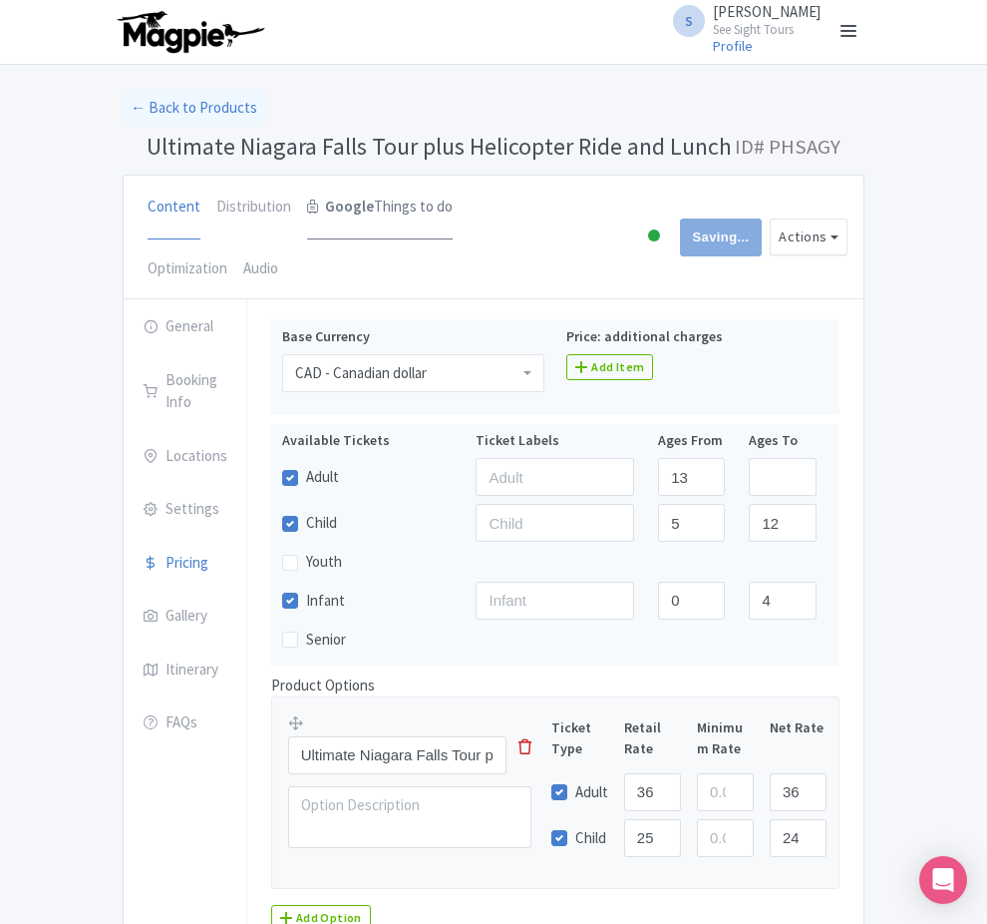
click at [307, 205] on link "Google Things to do" at bounding box center [380, 208] width 146 height 64
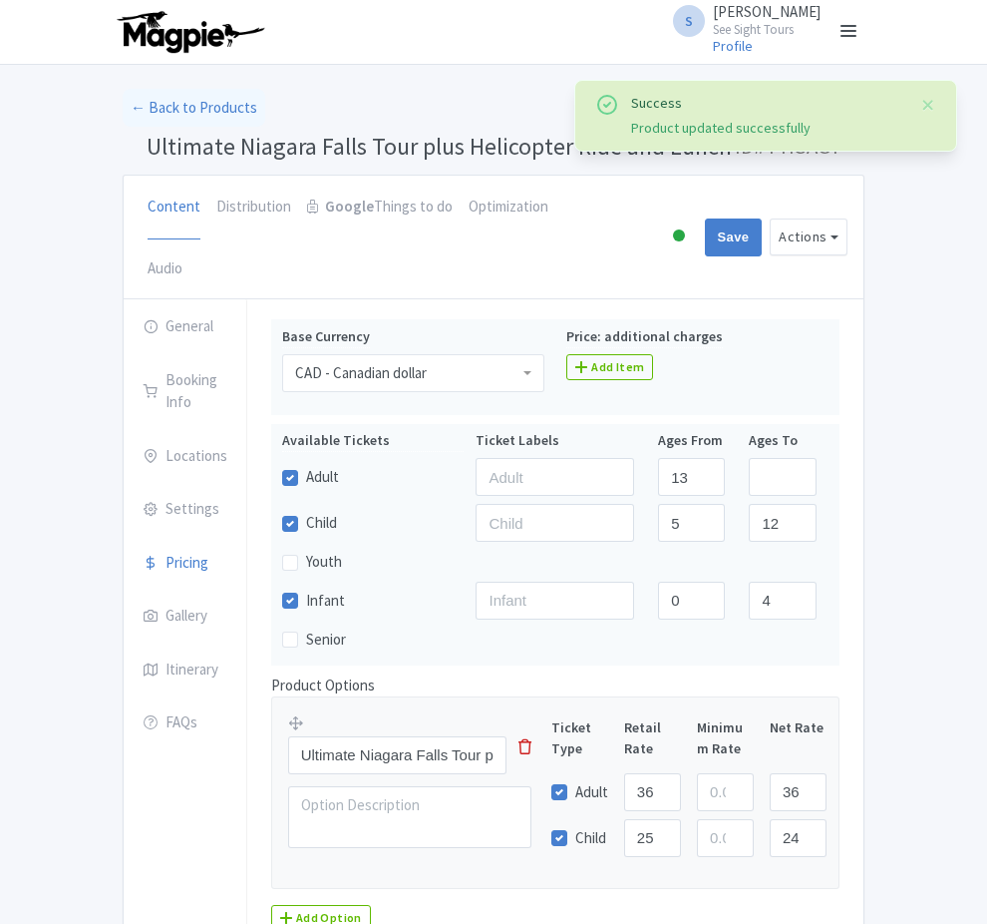
scroll to position [135, 0]
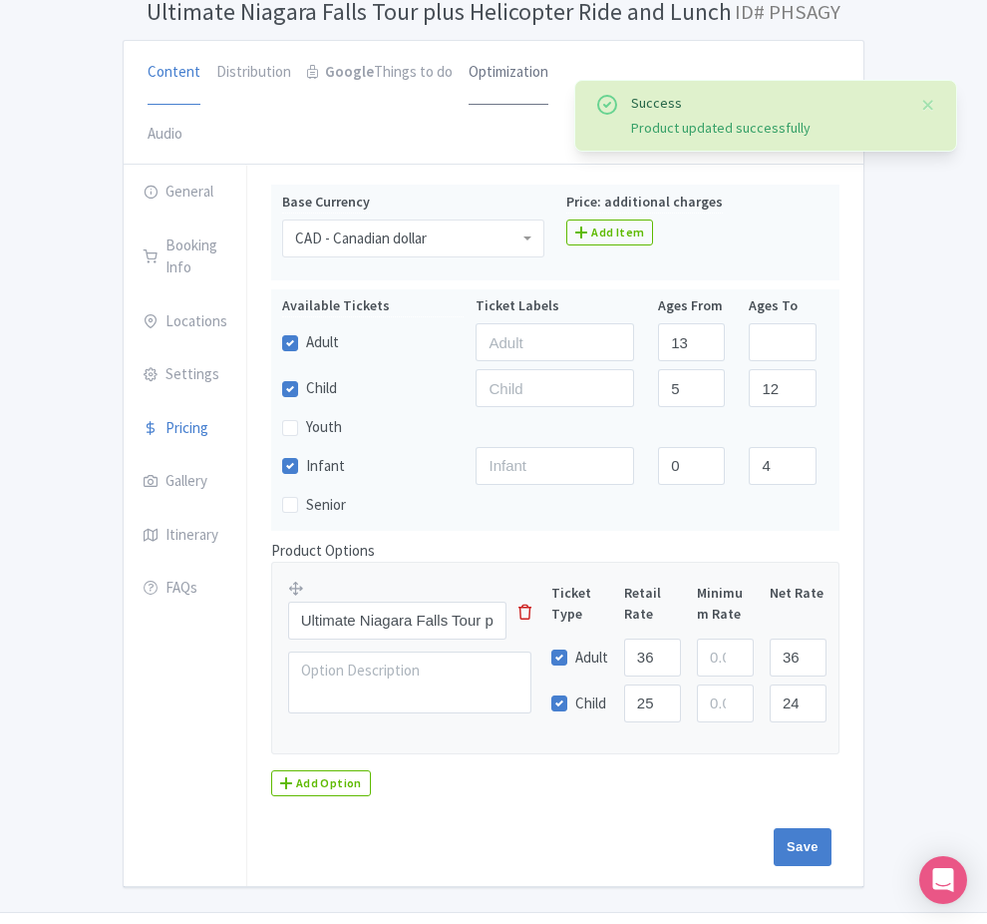
click at [469, 66] on link "Optimization" at bounding box center [509, 73] width 80 height 64
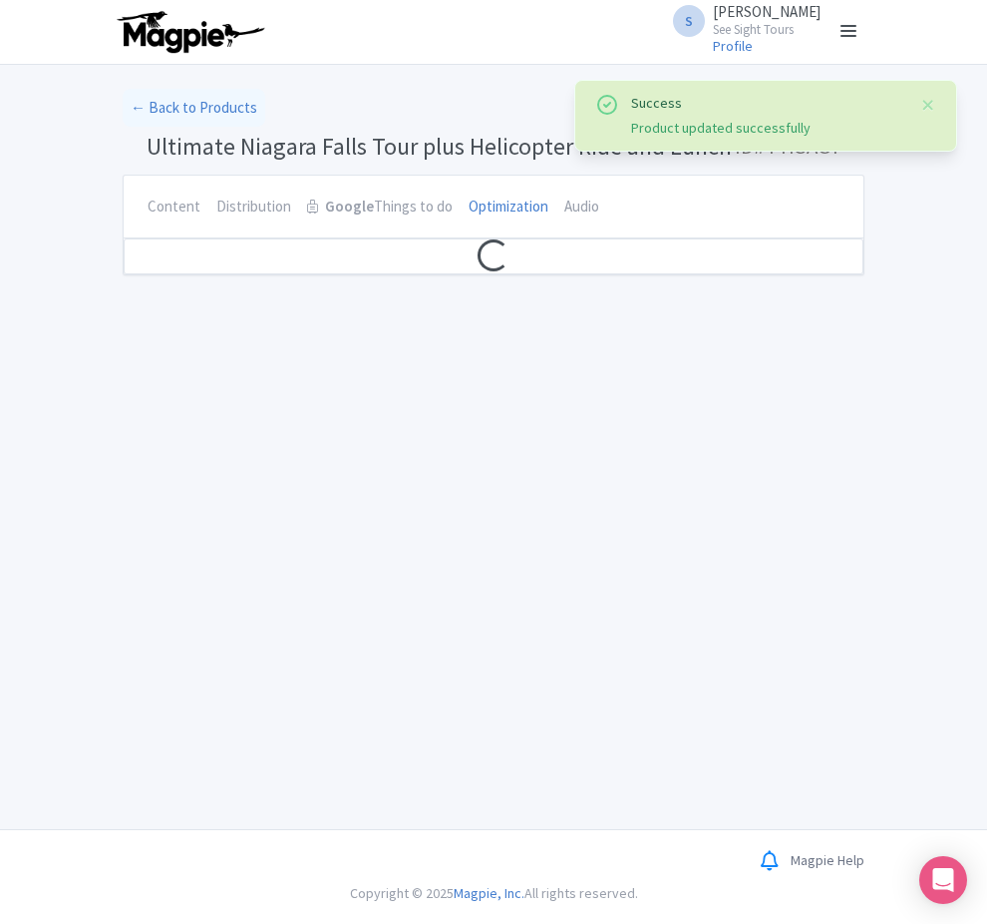
scroll to position [0, 0]
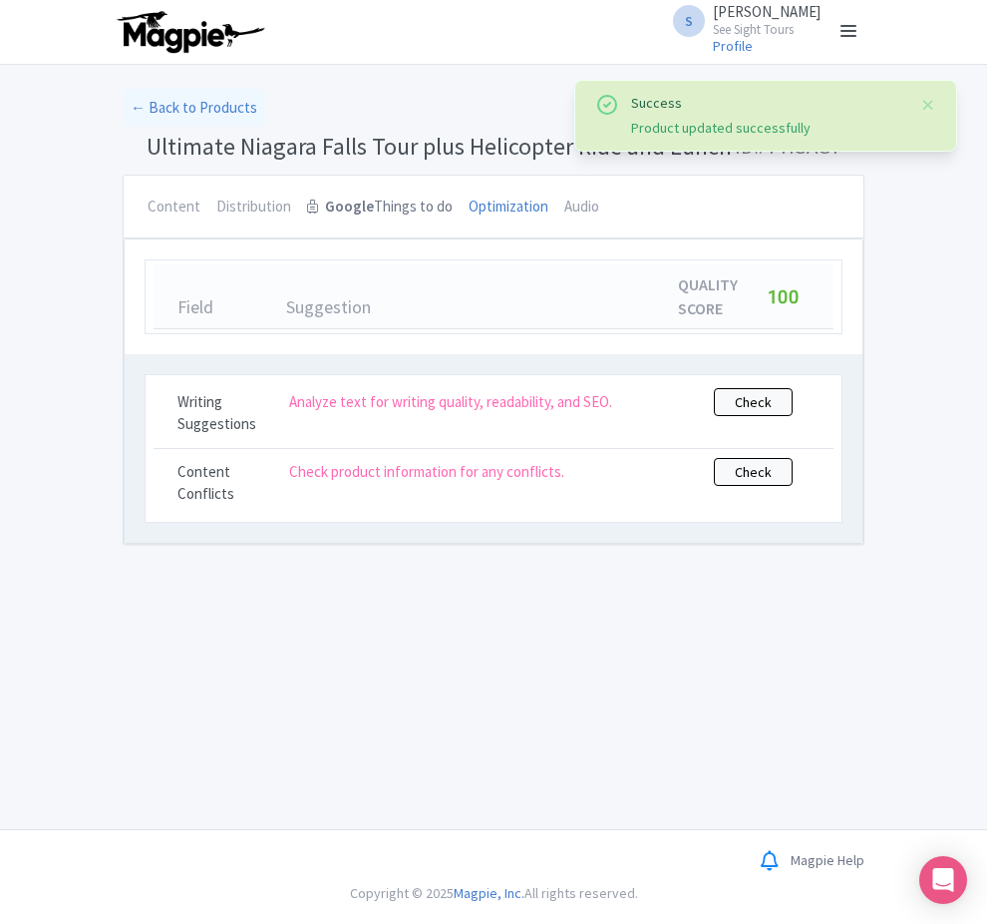
click at [307, 209] on link "Google Things to do" at bounding box center [380, 208] width 146 height 64
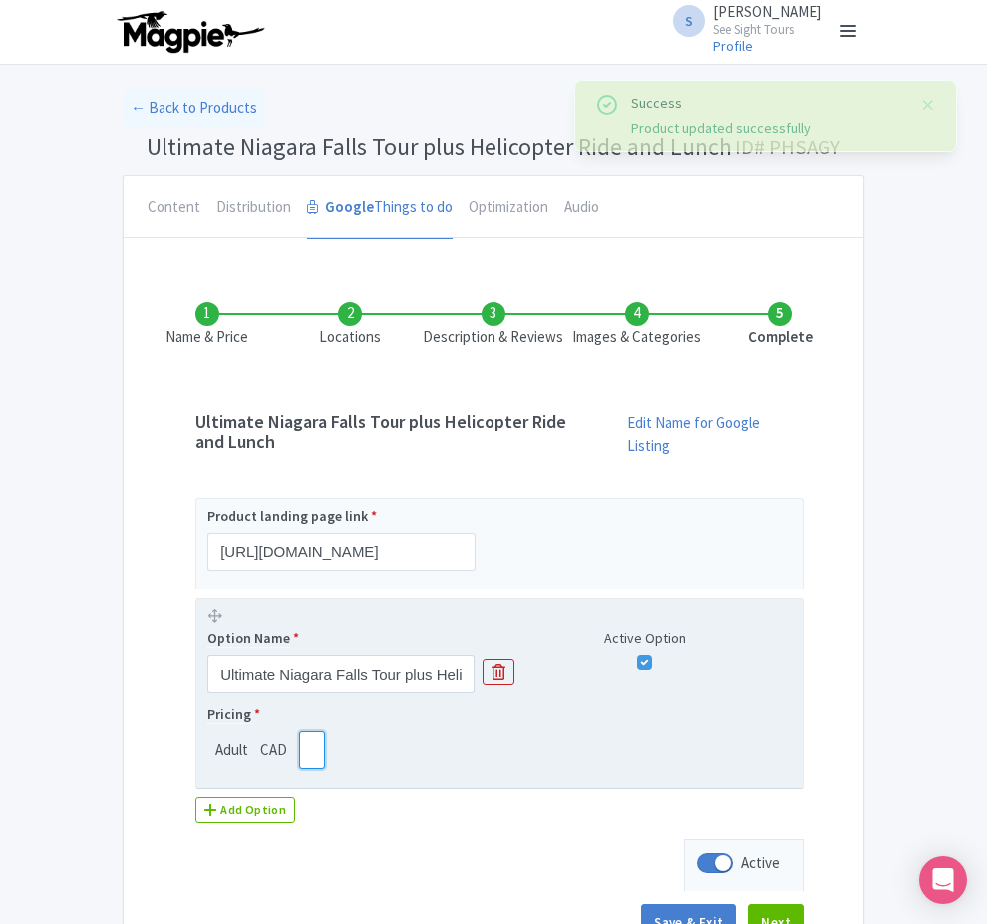
click at [299, 736] on input "389.00" at bounding box center [312, 750] width 26 height 38
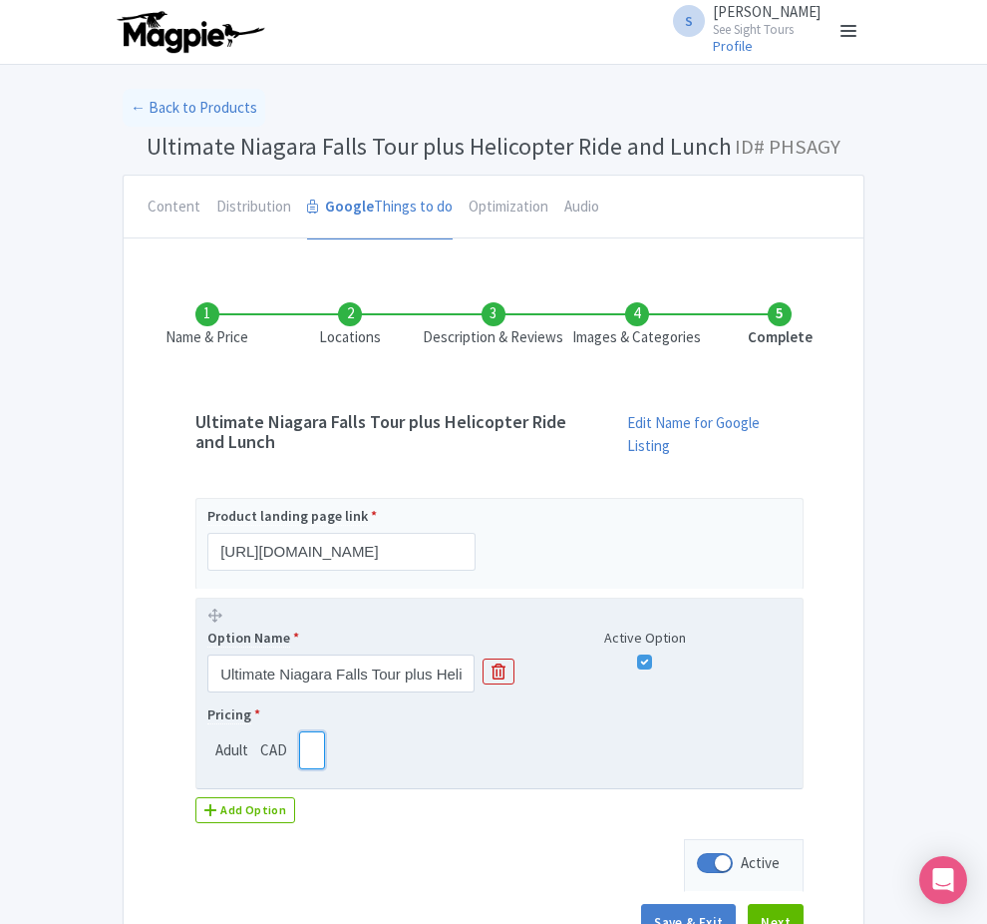
click at [299, 736] on input "389.00" at bounding box center [312, 750] width 26 height 38
paste input "69"
click at [299, 731] on input "369" at bounding box center [312, 750] width 26 height 38
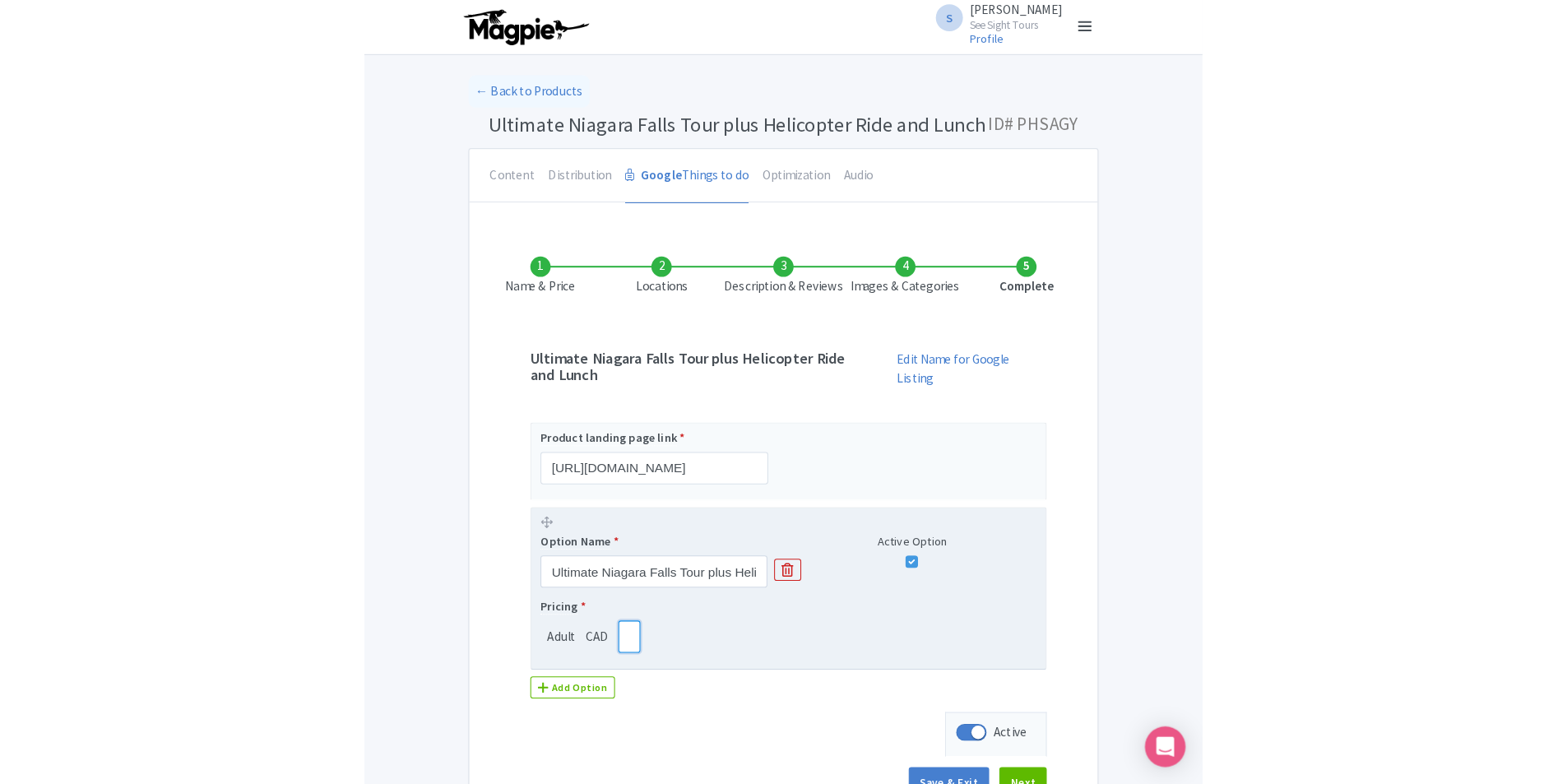
scroll to position [0, 0]
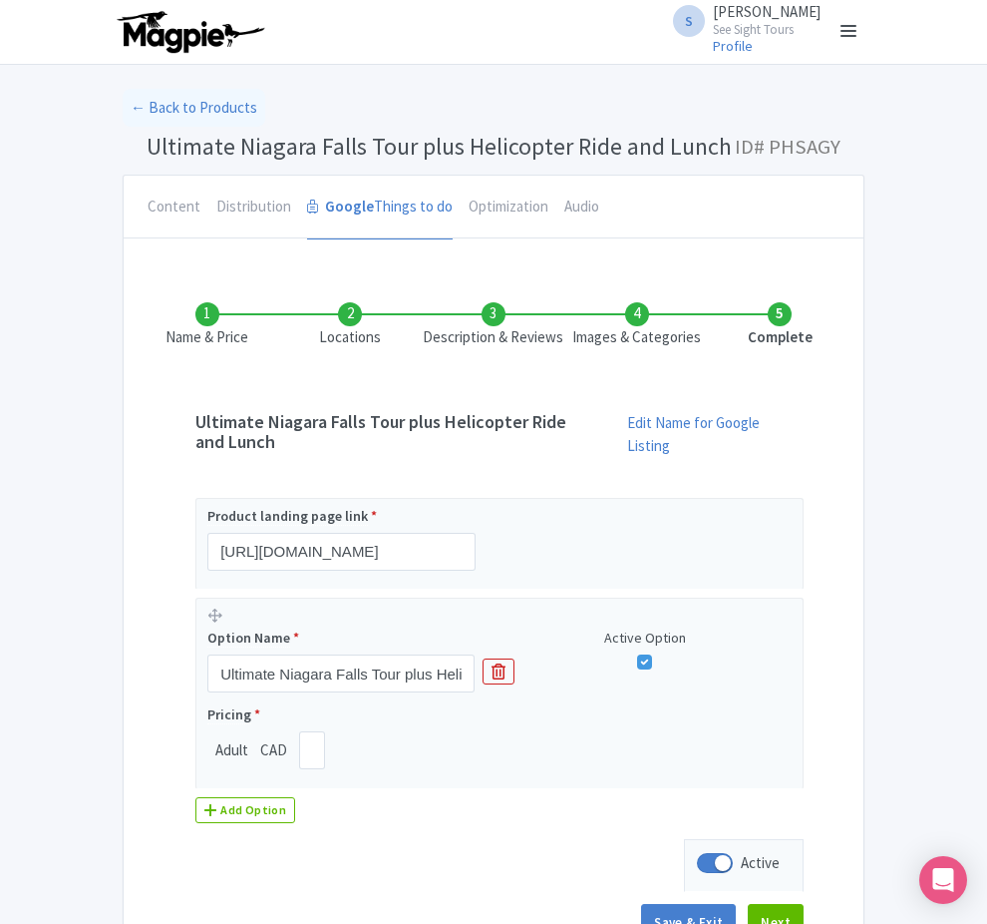
click at [346, 803] on div "Product landing page link * https://www.seesight-tours.com/tours/ultimate-niaga…" at bounding box center [494, 668] width 620 height 340
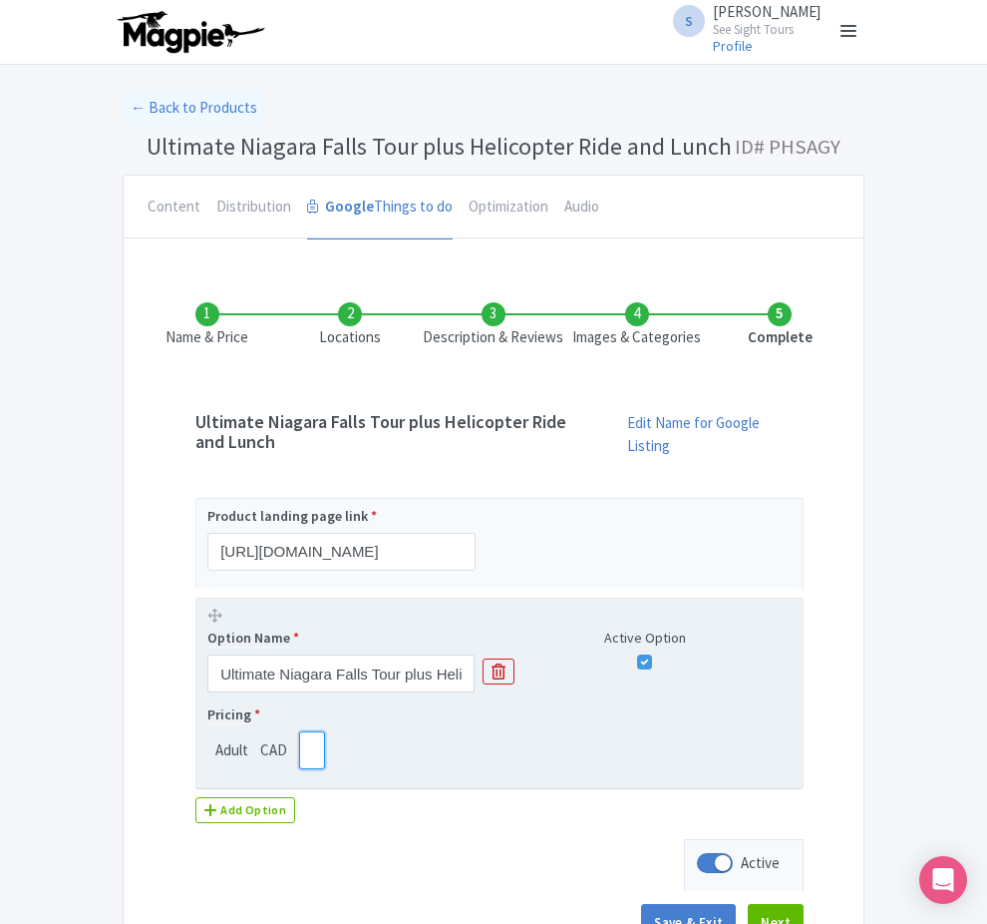
click at [299, 736] on input "369.02" at bounding box center [312, 750] width 26 height 38
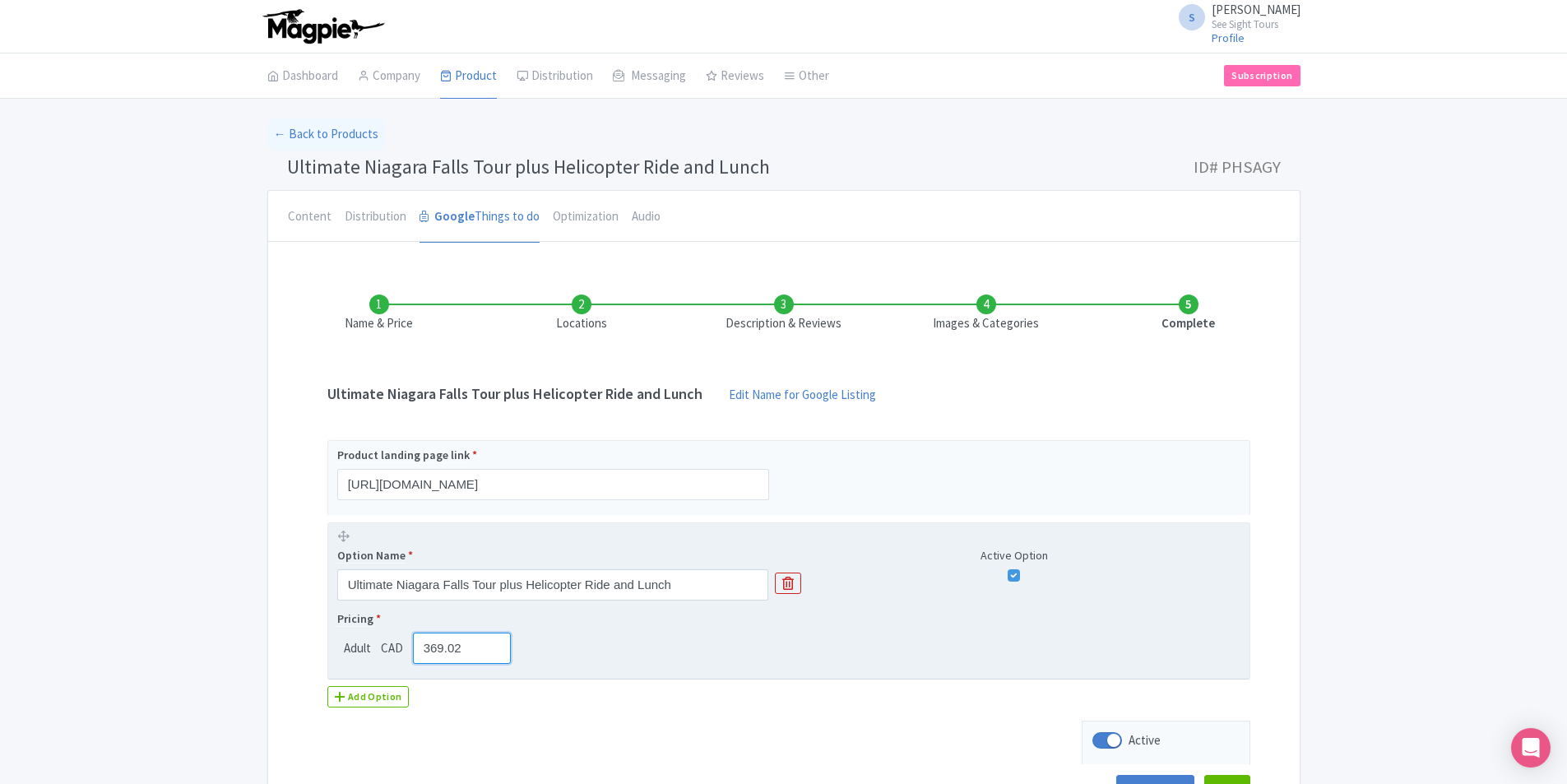
click at [462, 650] on input "369.02" at bounding box center [463, 648] width 99 height 31
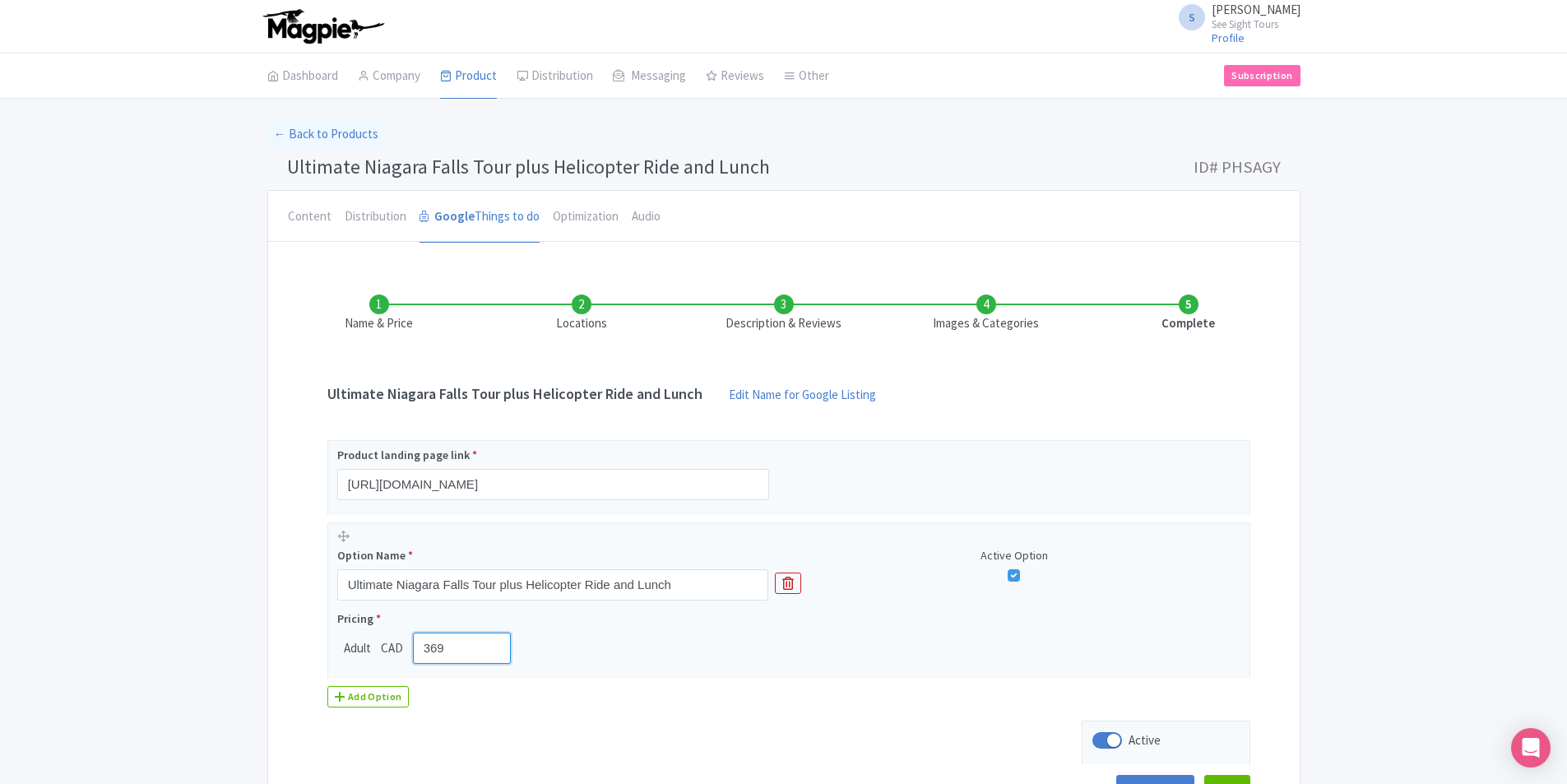
type input "369"
click at [588, 737] on div "Name & Price Locations Description & Reviews Images & Categories Complete Ultim…" at bounding box center [784, 542] width 1012 height 561
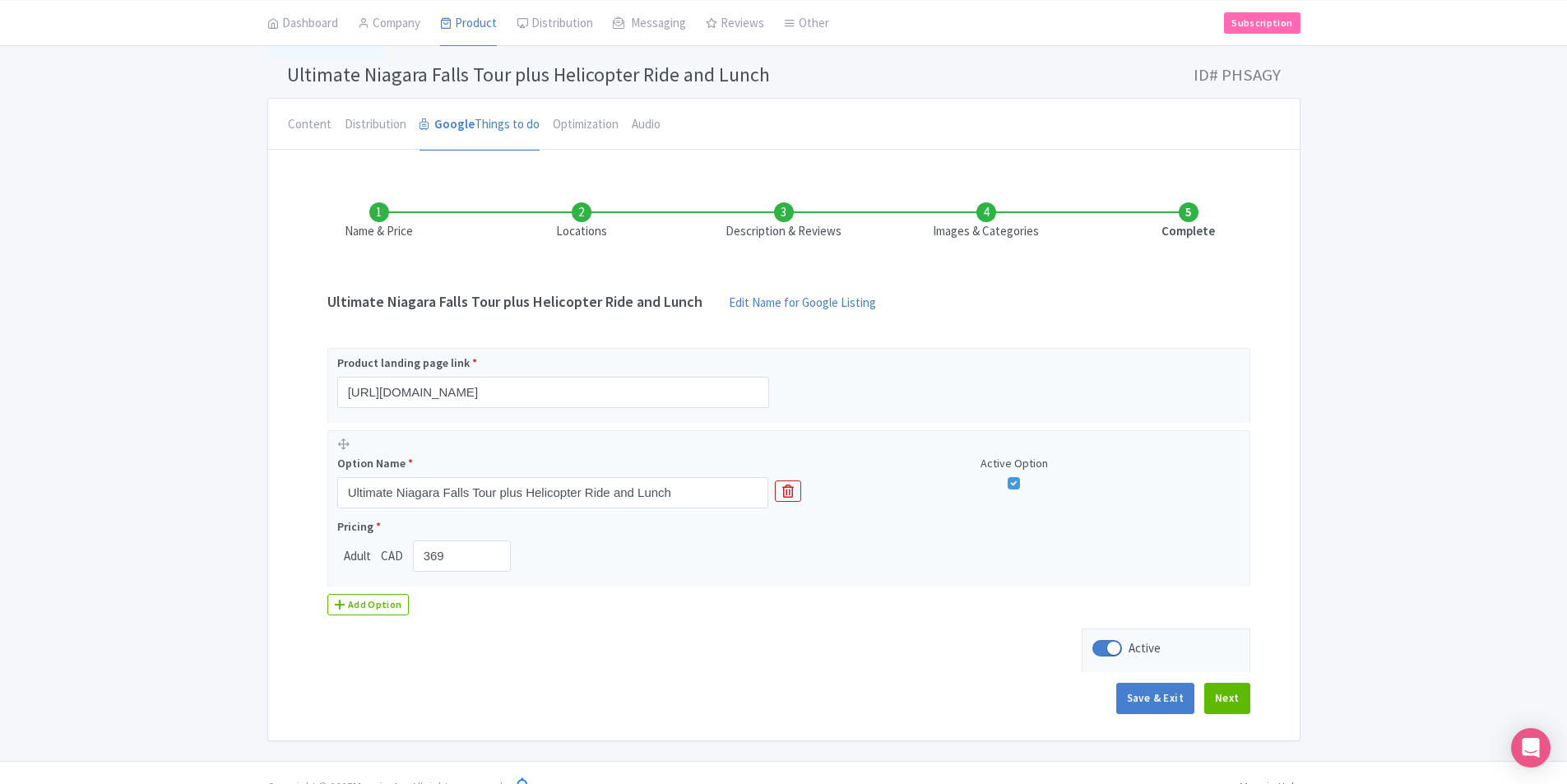
scroll to position [120, 0]
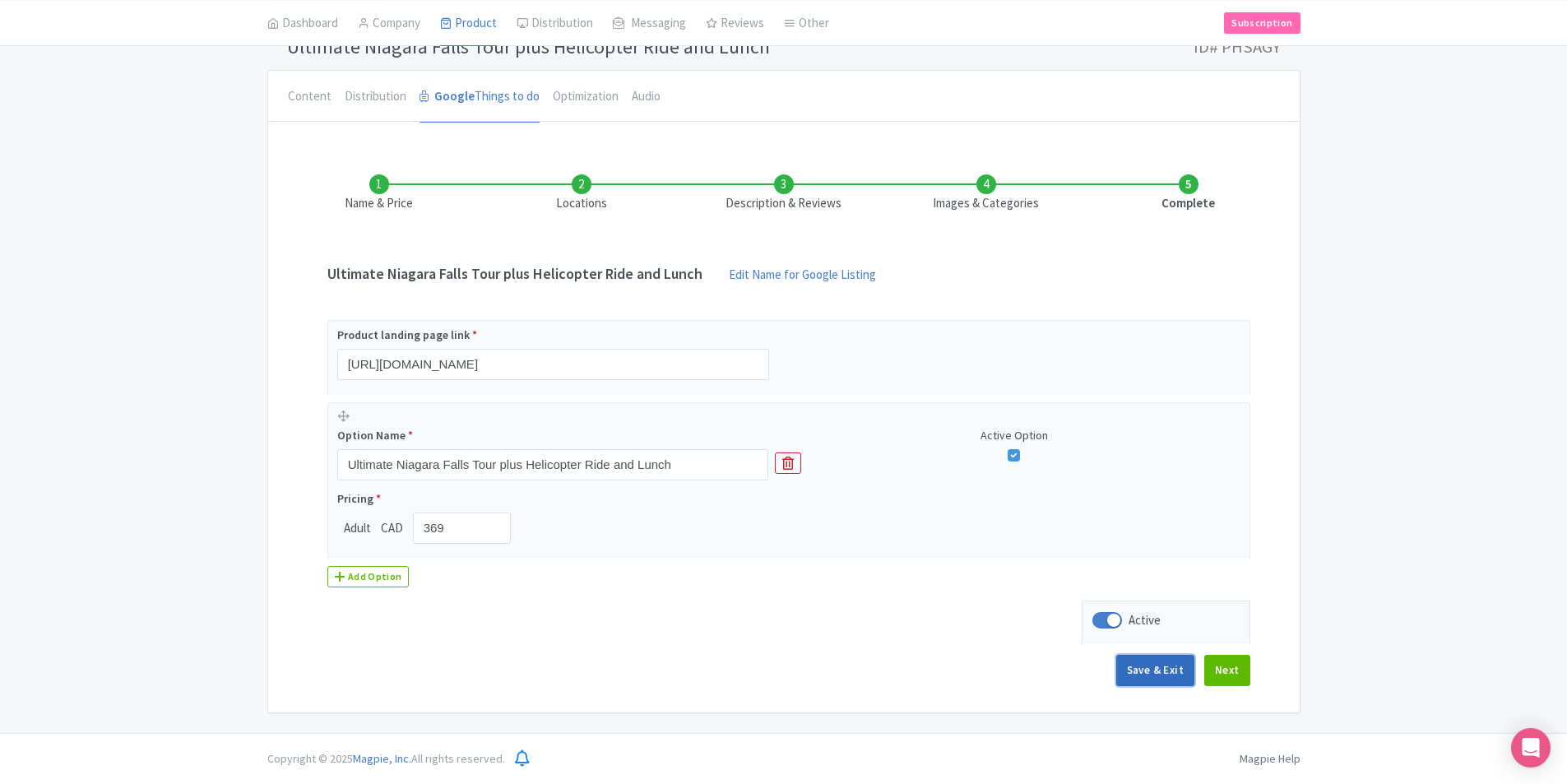
click at [813, 668] on button "Save & Exit" at bounding box center [1155, 670] width 78 height 31
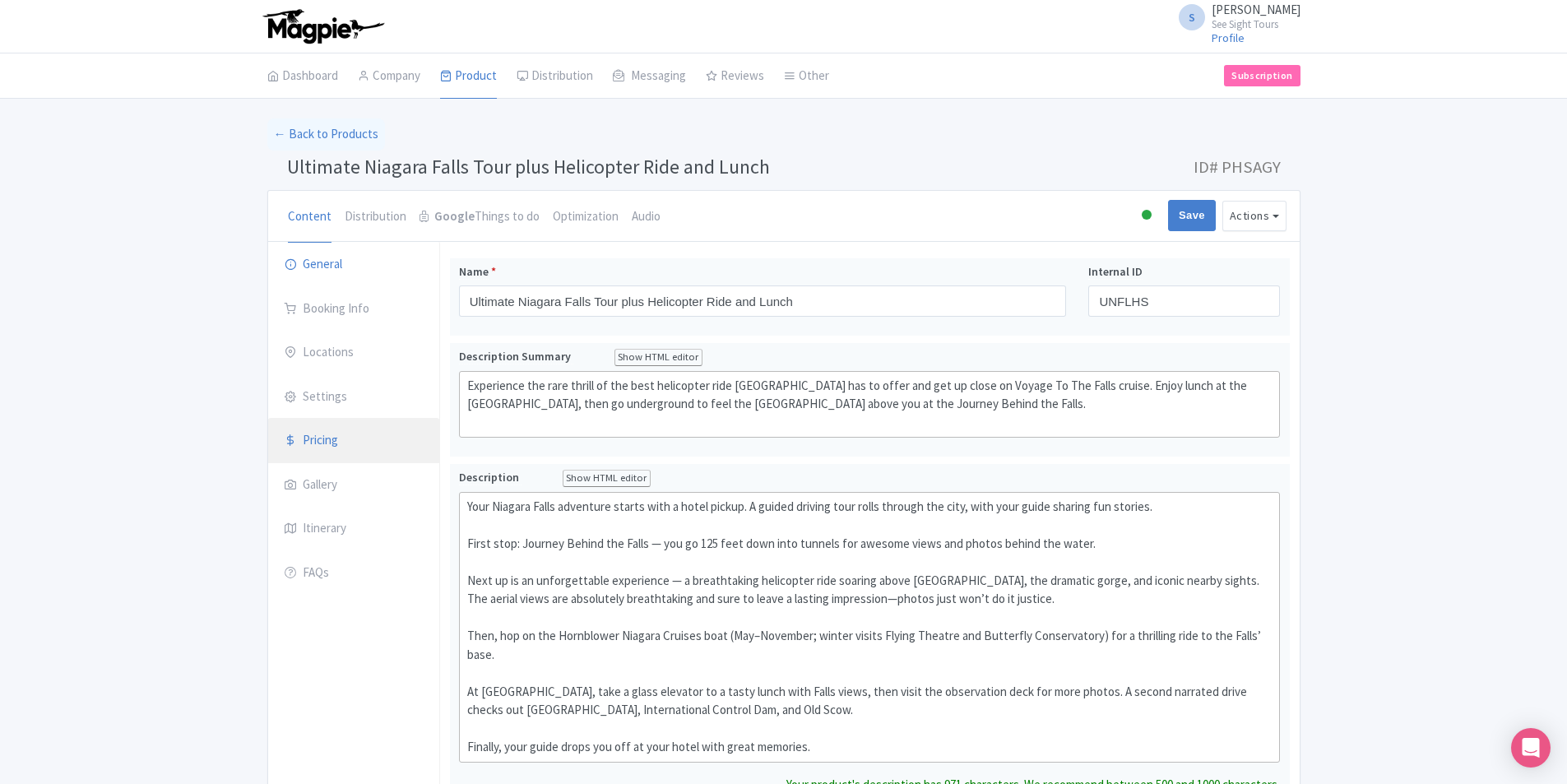
click at [334, 448] on link "Pricing" at bounding box center [353, 441] width 171 height 46
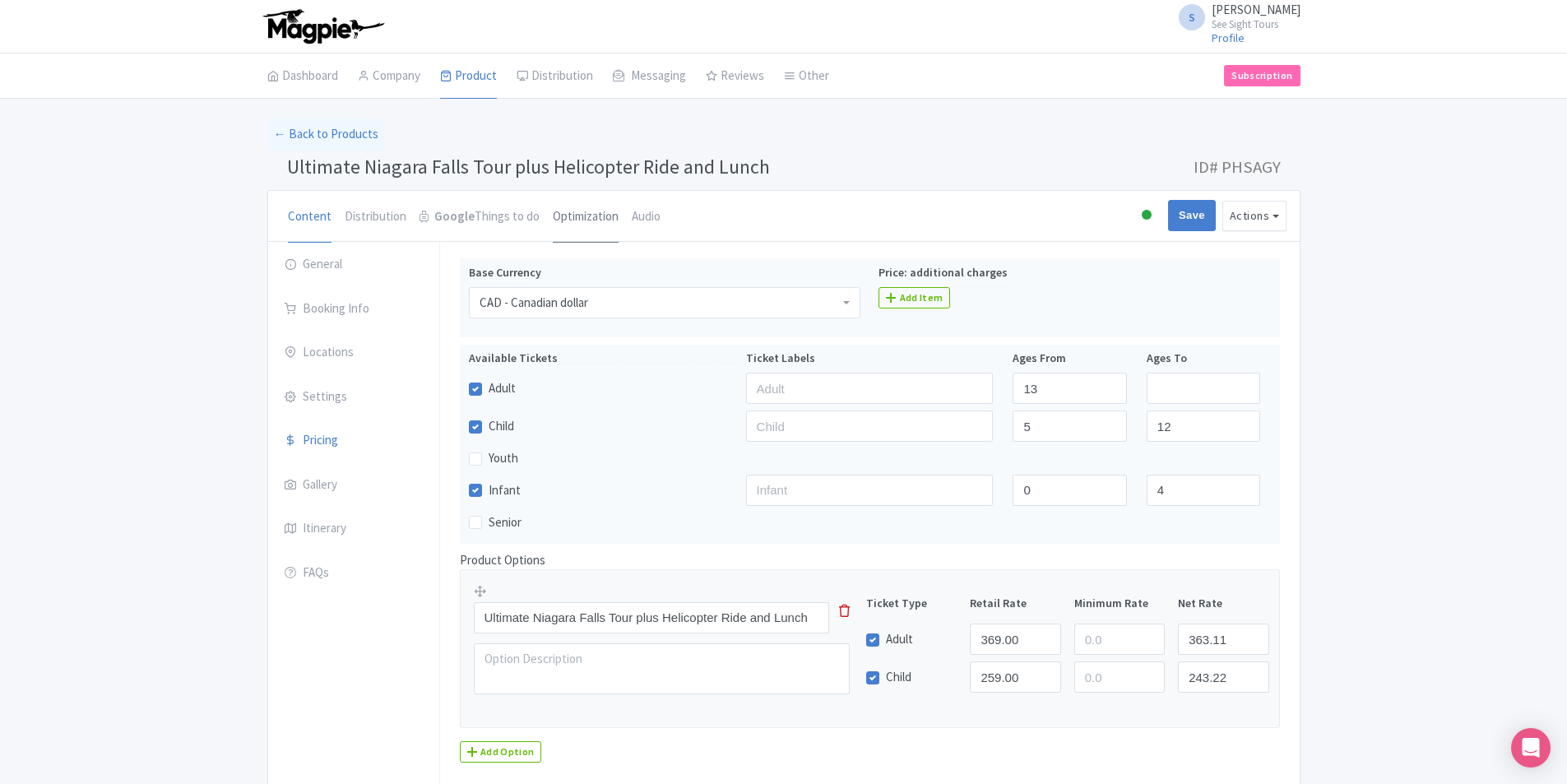
click at [562, 218] on link "Optimization" at bounding box center [586, 217] width 66 height 53
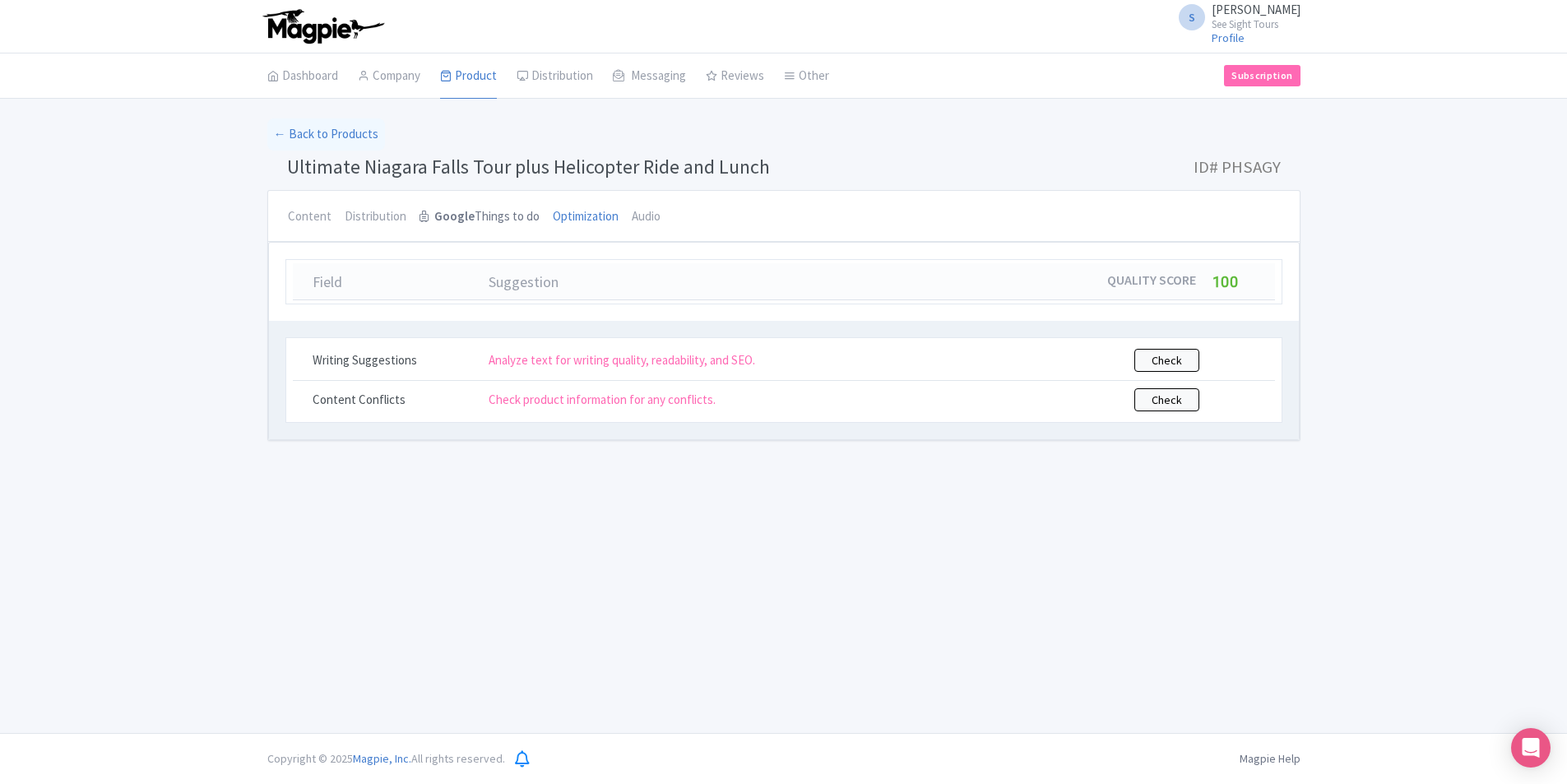
click at [473, 223] on link "Google Things to do" at bounding box center [480, 217] width 120 height 53
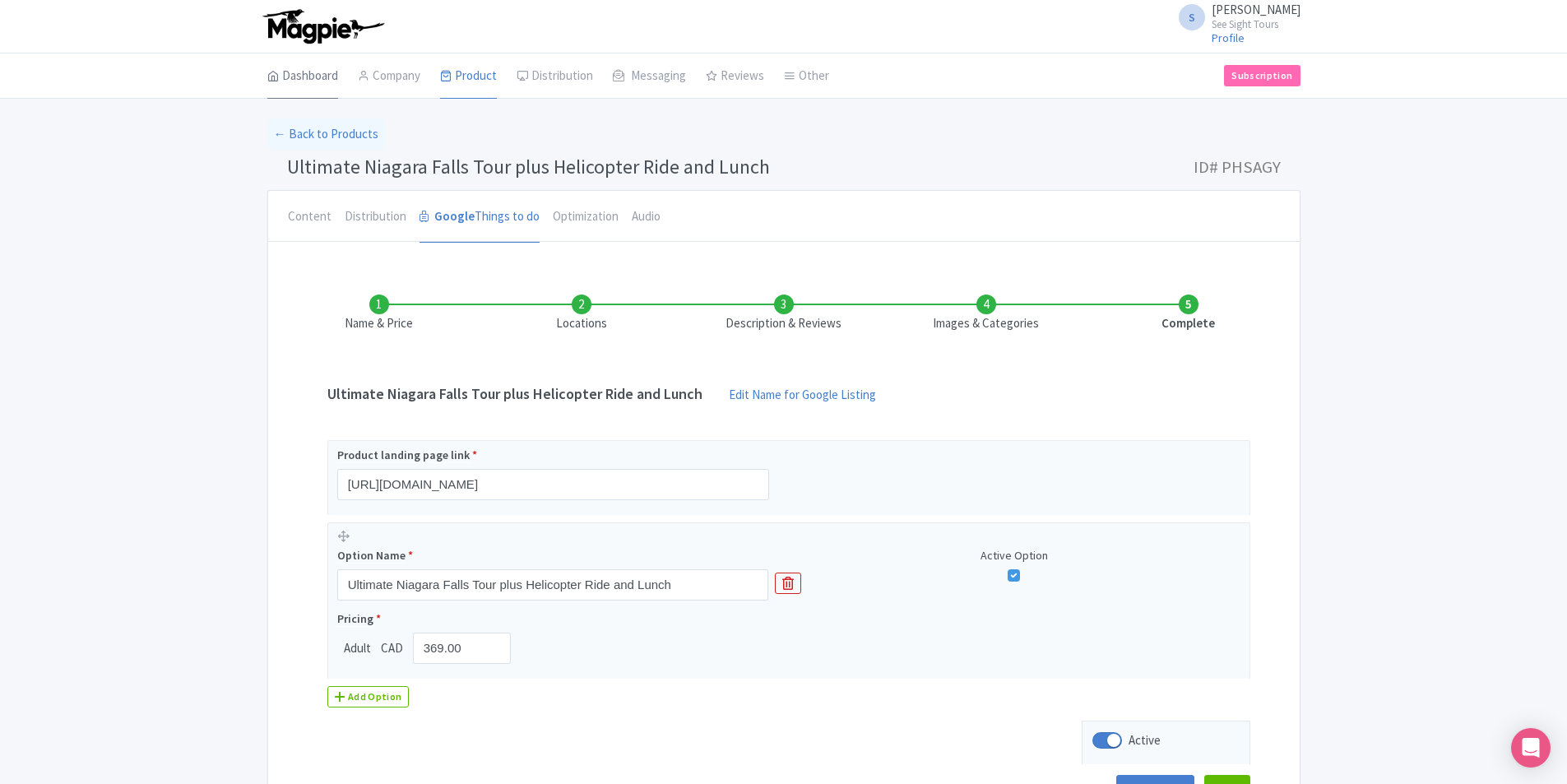
click at [320, 82] on link "Dashboard" at bounding box center [303, 77] width 71 height 46
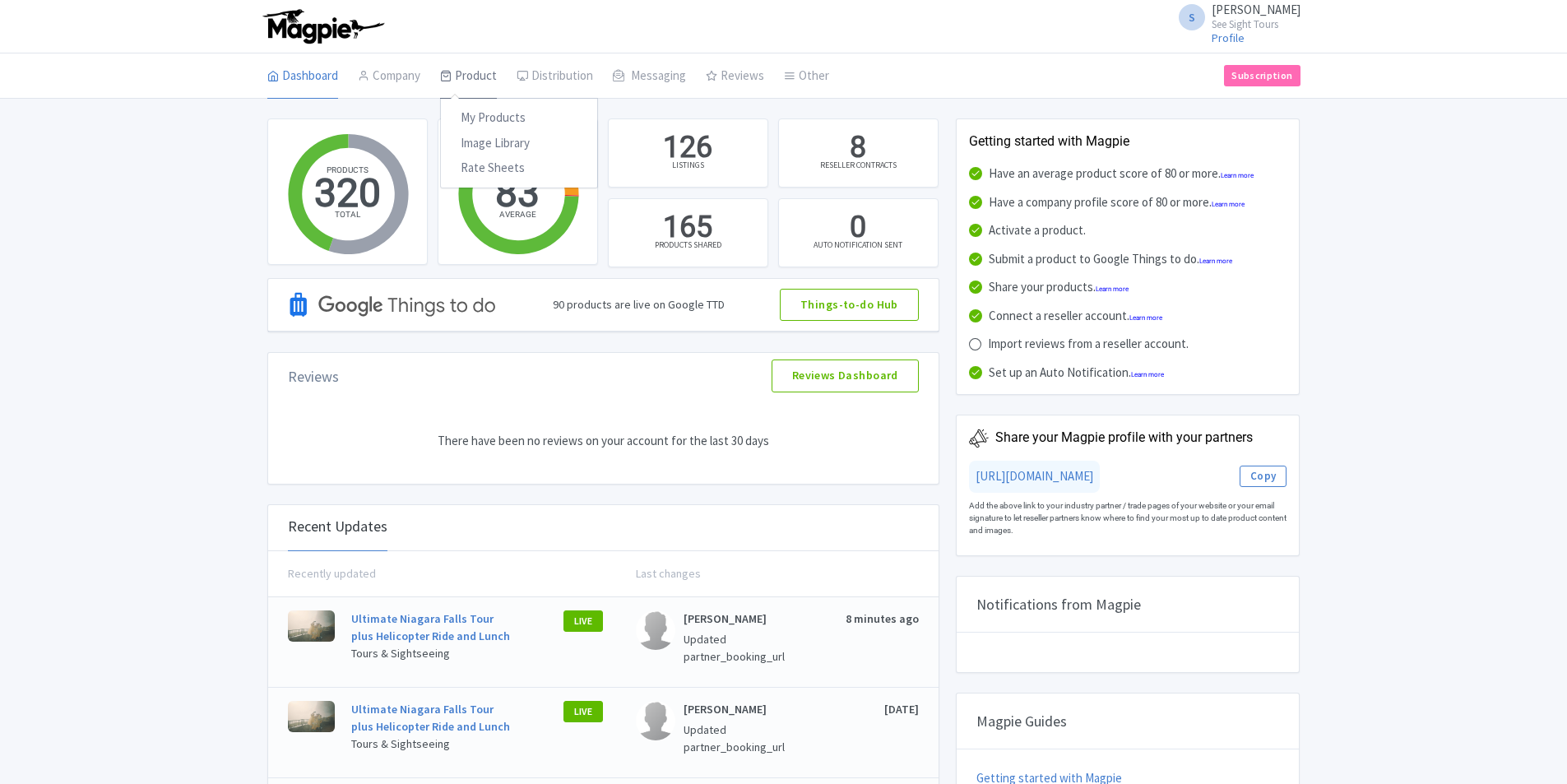
click at [475, 71] on link "Product" at bounding box center [468, 77] width 57 height 46
click at [484, 110] on link "My Products" at bounding box center [520, 118] width 157 height 26
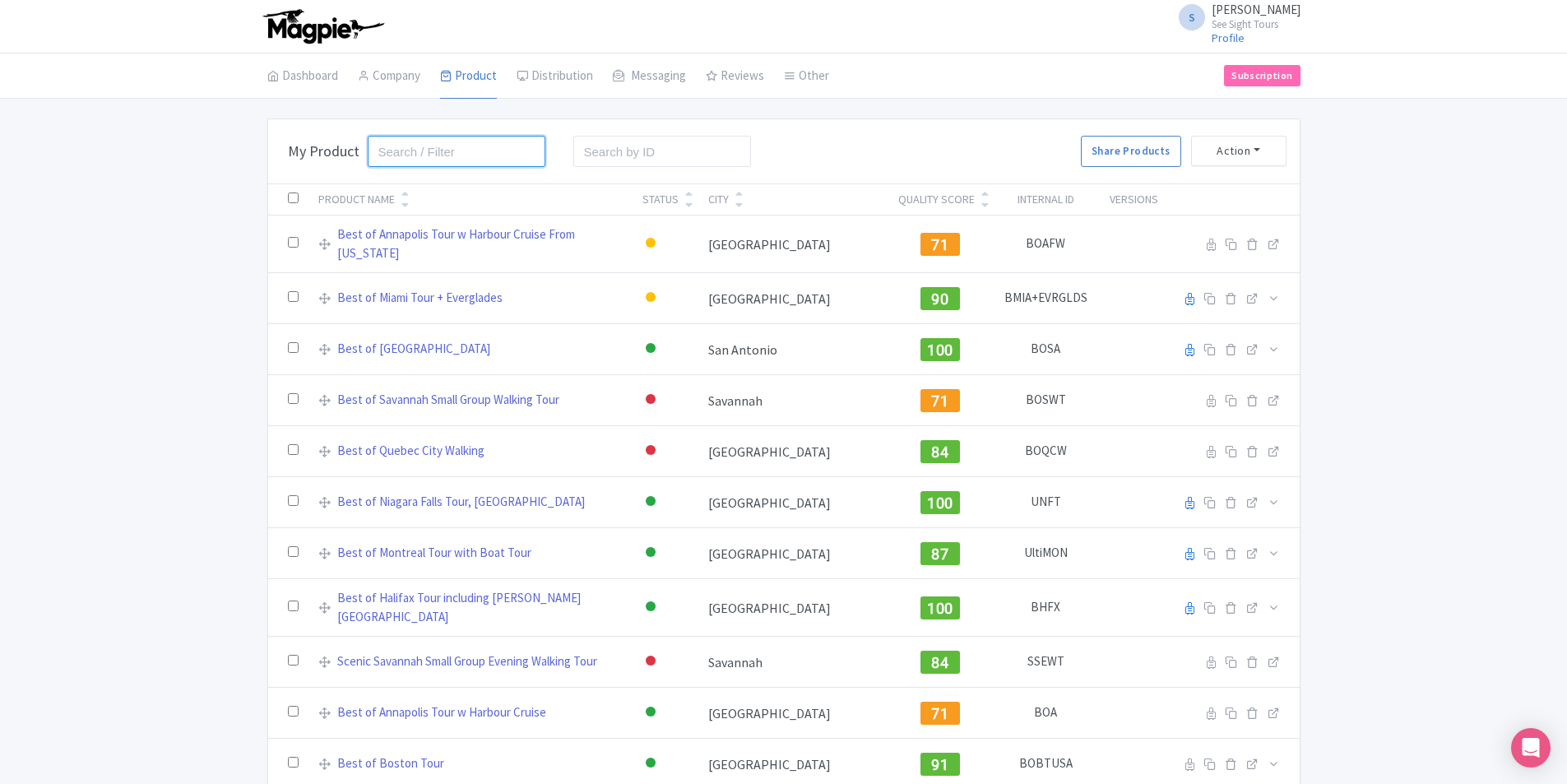
click at [440, 153] on input "search" at bounding box center [457, 152] width 178 height 31
paste input "Scenic Toronto Night Tour (with CN Tower)"
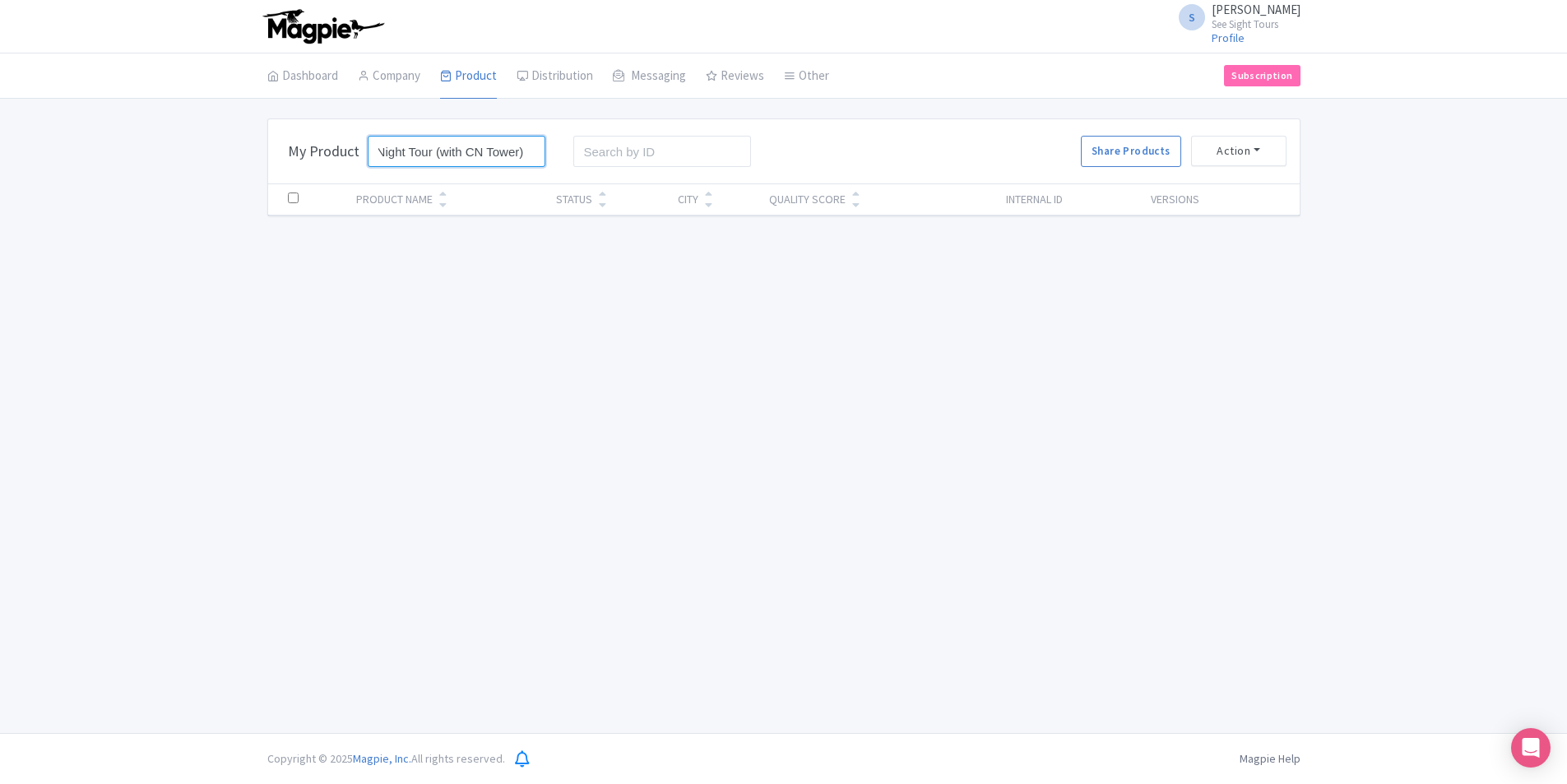
type input "Scenic Toronto Night Tour (with CN Tower)"
click at [426, 151] on input "Scenic Toronto Night Tour (with CN Tower)" at bounding box center [457, 152] width 178 height 31
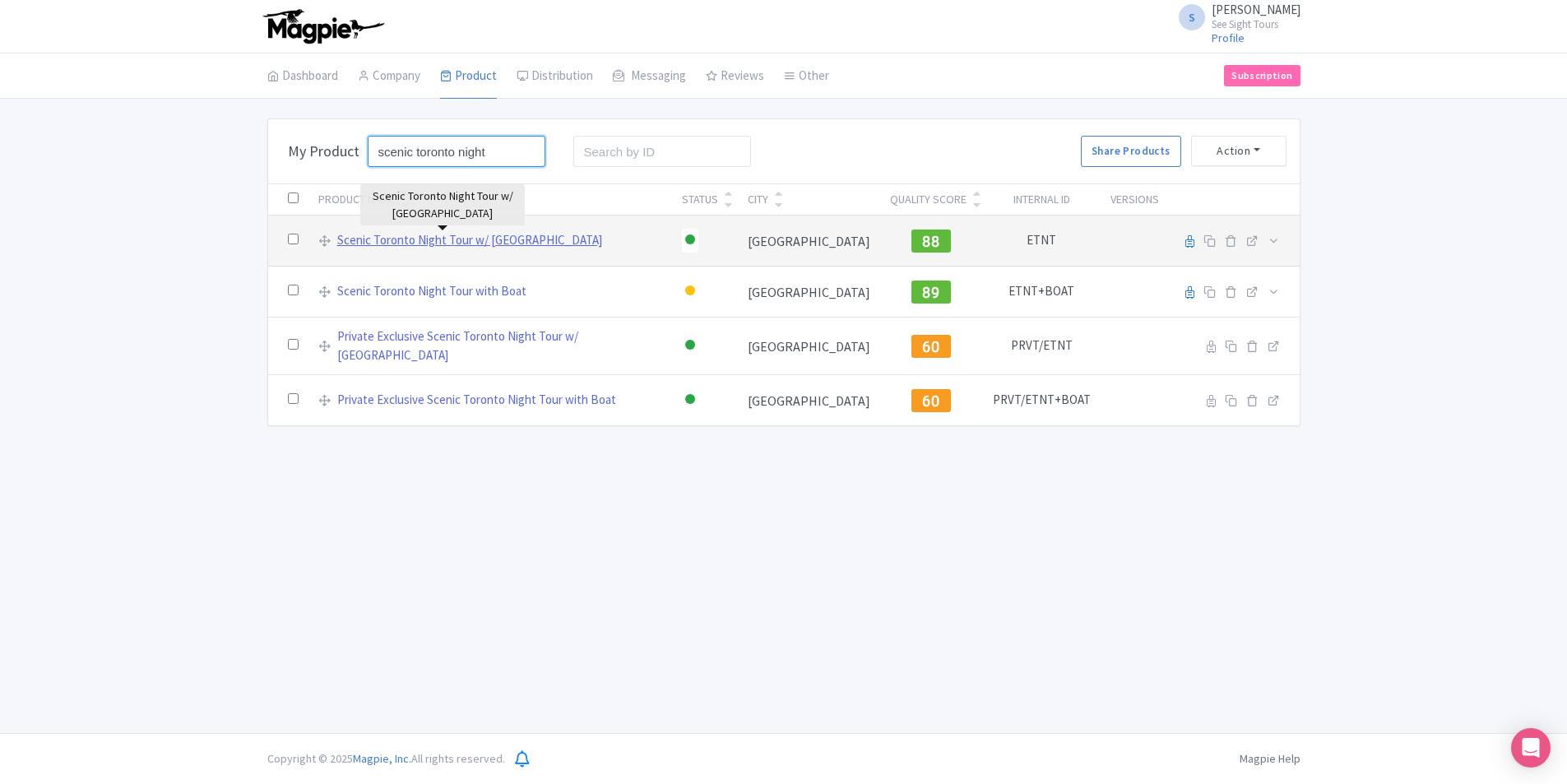
type input "scenic toronto night"
click at [496, 245] on link "Scenic Toronto Night Tour w/ [GEOGRAPHIC_DATA]" at bounding box center [469, 240] width 265 height 19
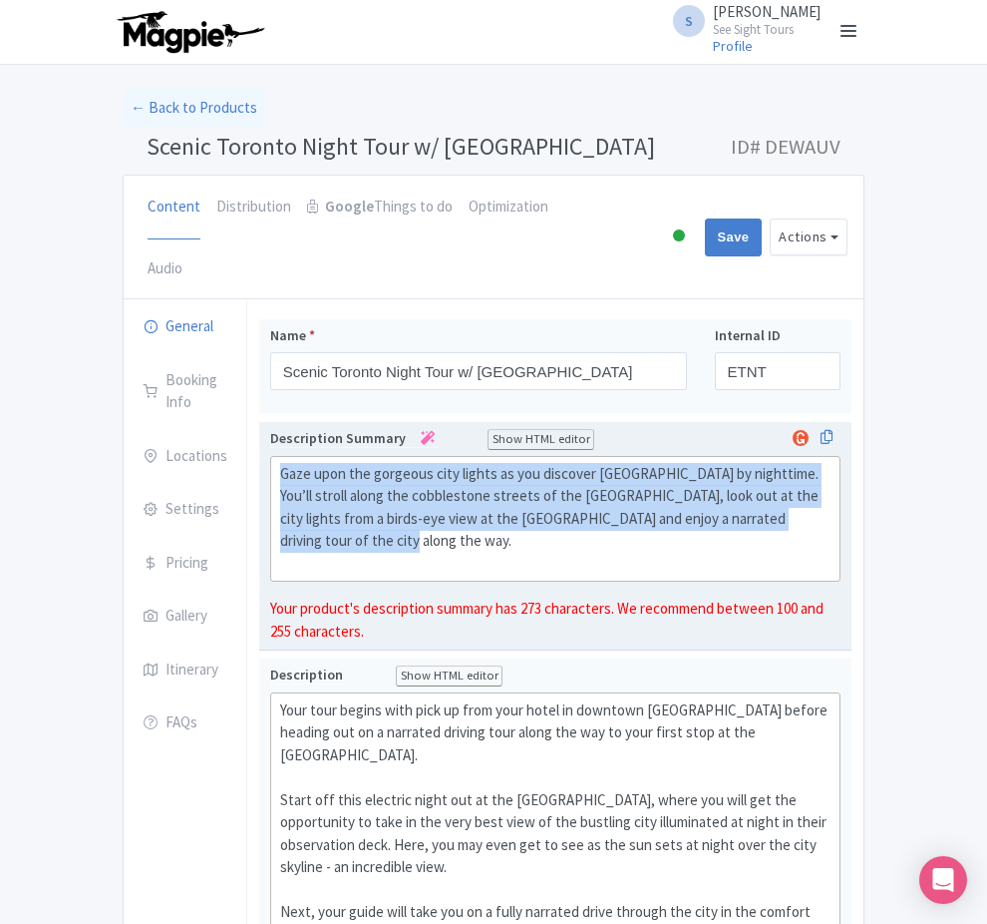
drag, startPoint x: 381, startPoint y: 464, endPoint x: 205, endPoint y: 415, distance: 182.2
click at [280, 463] on div "Gaze upon the gorgeous city lights as you discover Toronto by nighttime. You’ll…" at bounding box center [555, 519] width 551 height 113
copy div "Gaze upon the gorgeous city lights as you discover Toronto by nighttime. You’ll…"
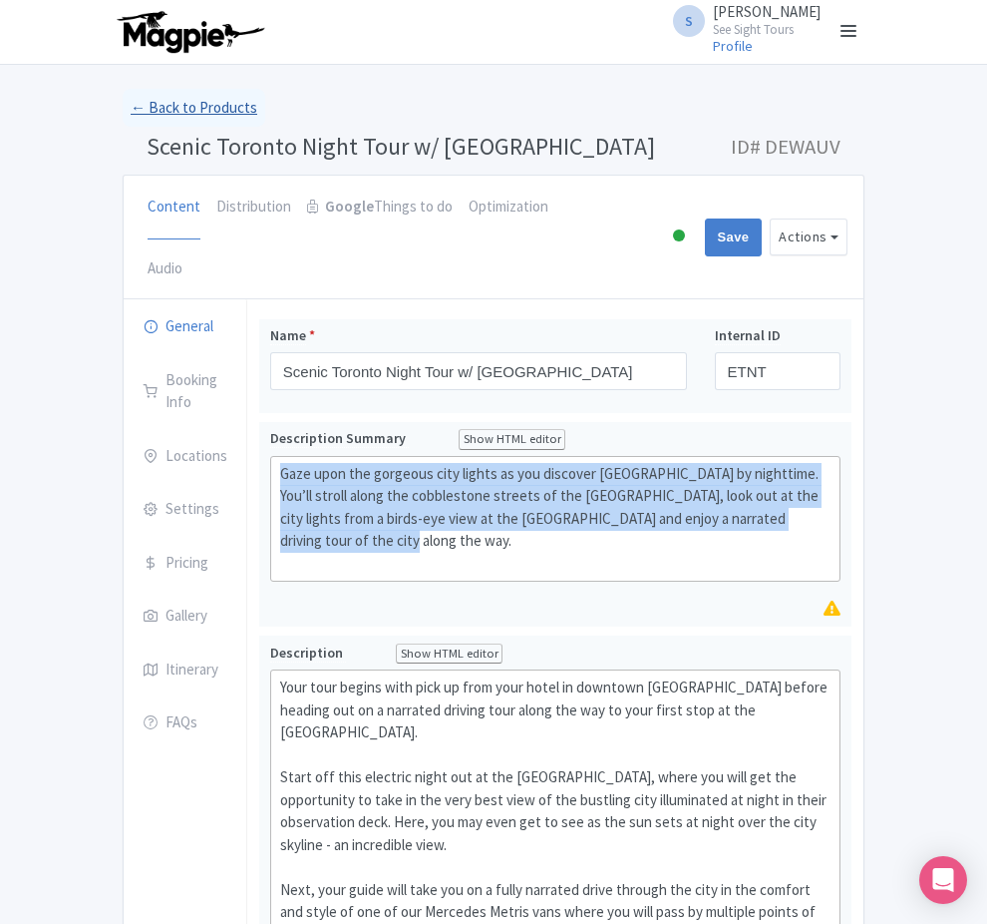
click at [123, 106] on link "← Back to Products" at bounding box center [194, 108] width 143 height 39
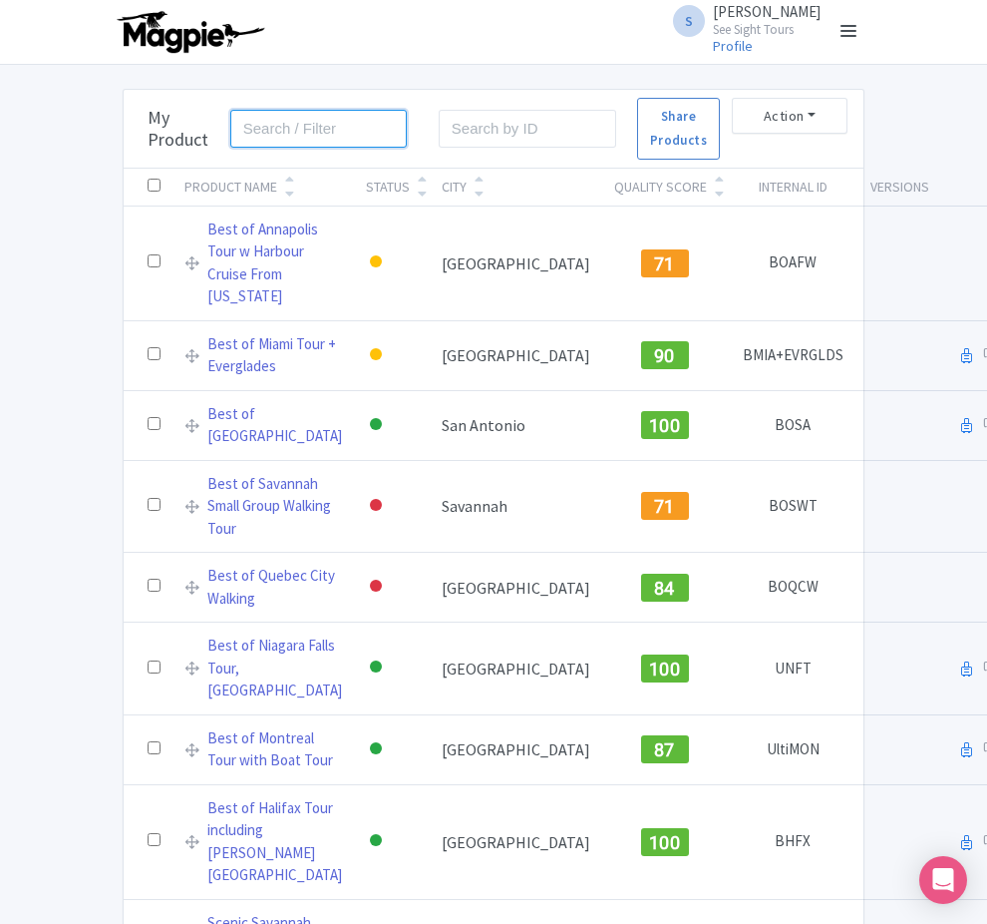
click at [230, 146] on input "search" at bounding box center [319, 129] width 178 height 38
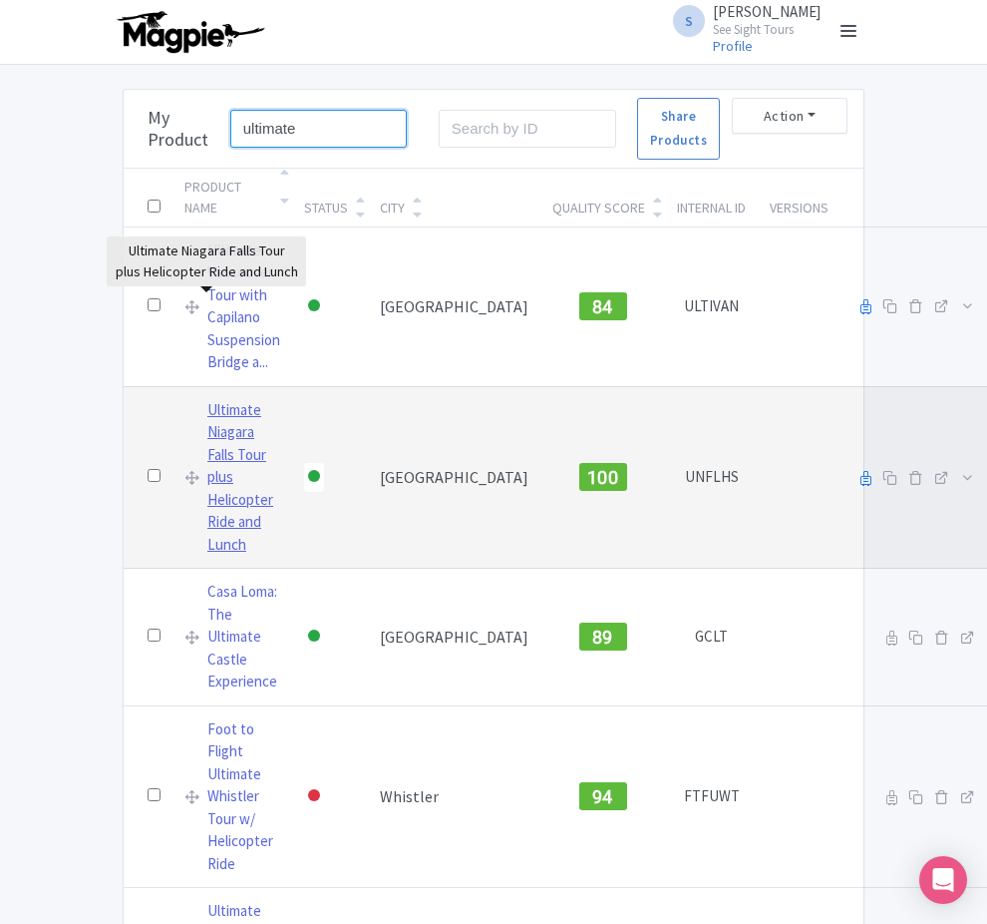
type input "ultimate"
click at [211, 399] on link "Ultimate Niagara Falls Tour plus Helicopter Ride and Lunch" at bounding box center [243, 478] width 73 height 158
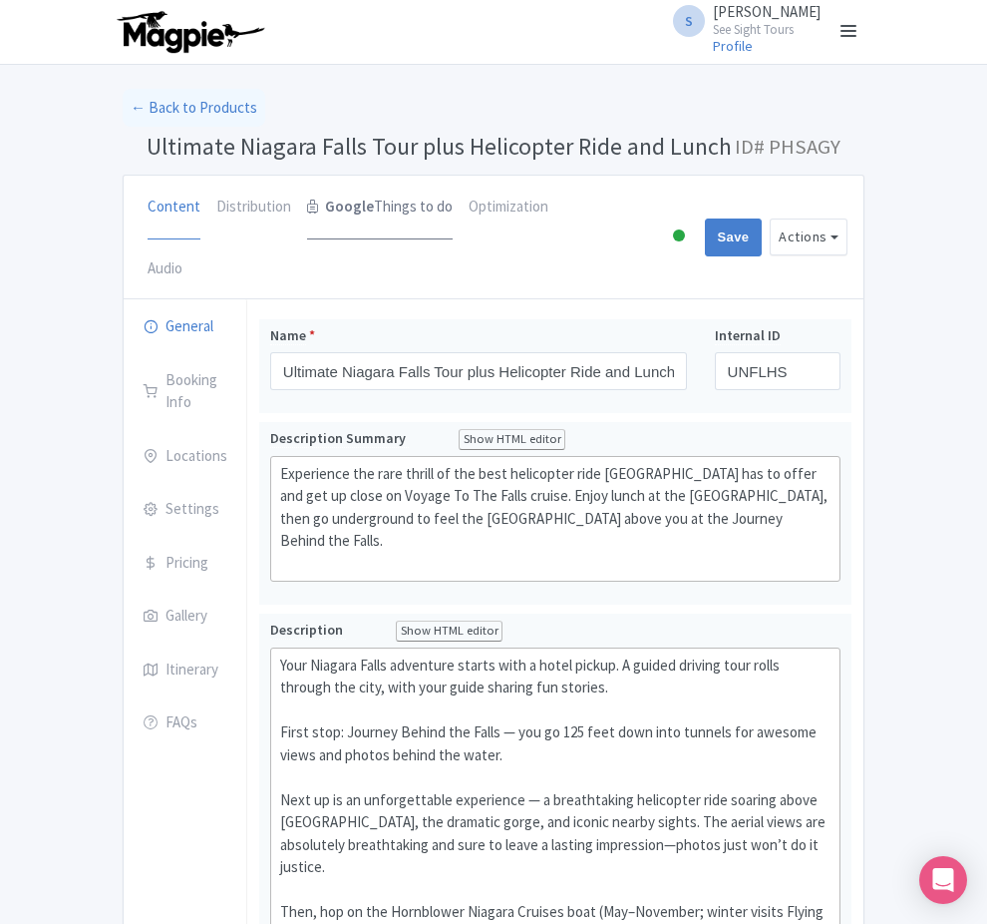
click at [307, 204] on link "Google Things to do" at bounding box center [380, 208] width 146 height 64
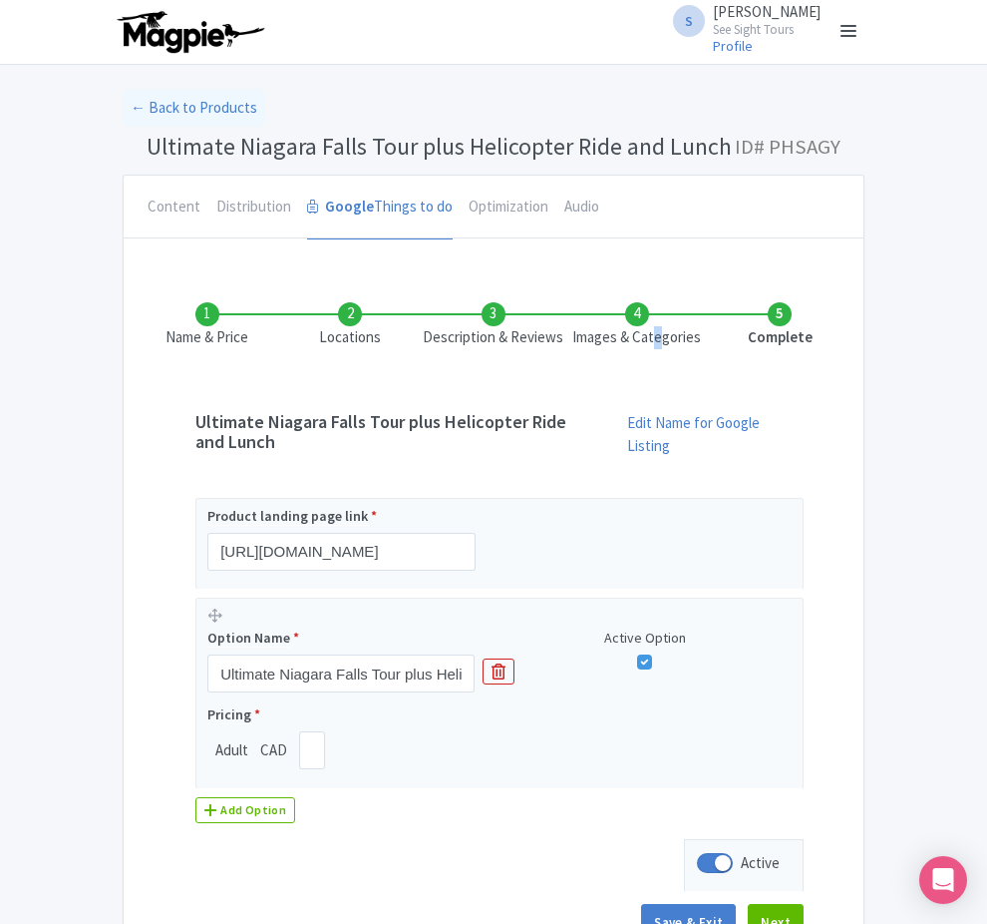
click at [703, 326] on li "Images & Categories" at bounding box center [638, 325] width 144 height 47
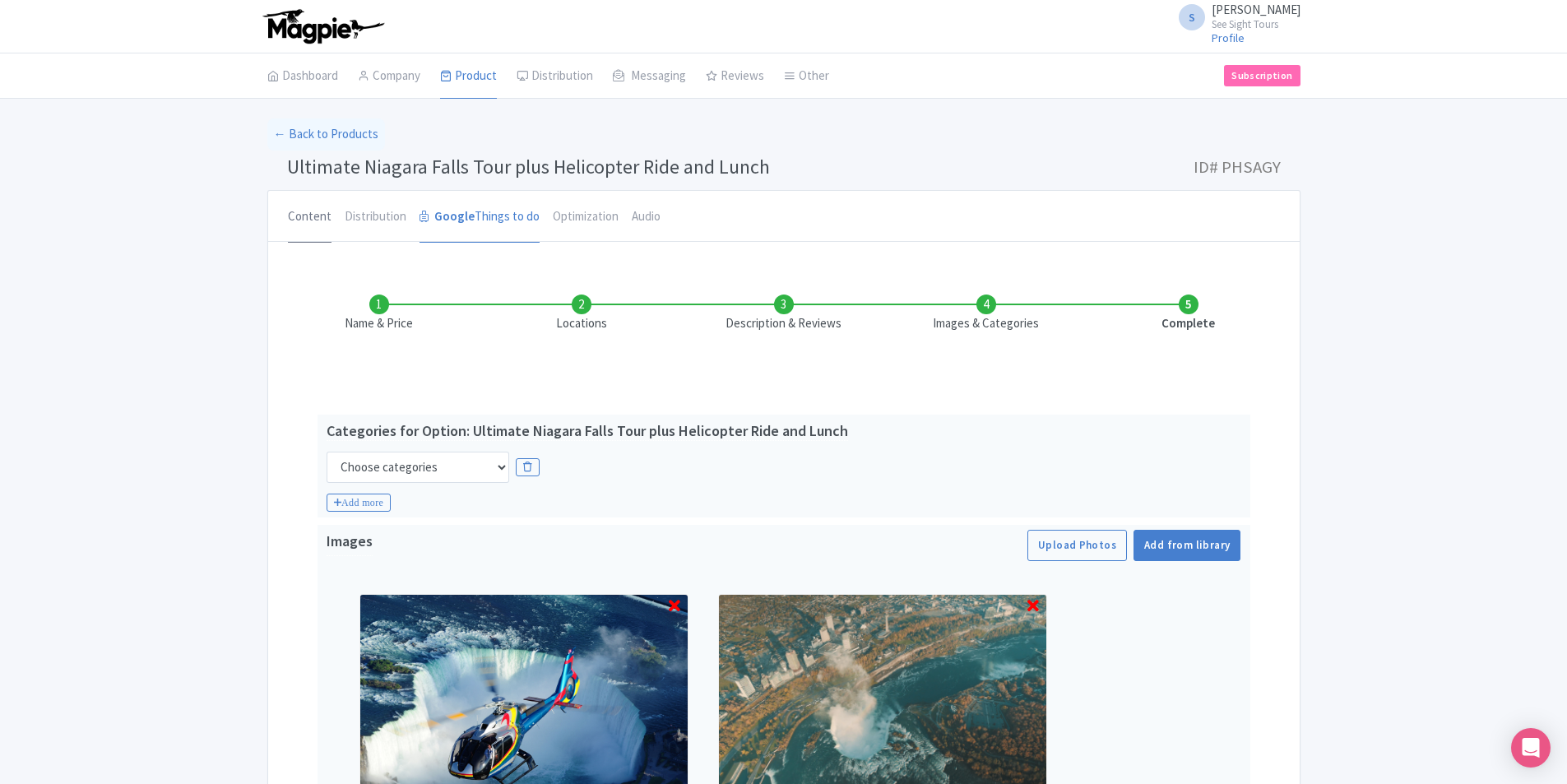
click at [294, 218] on link "Content" at bounding box center [309, 217] width 44 height 53
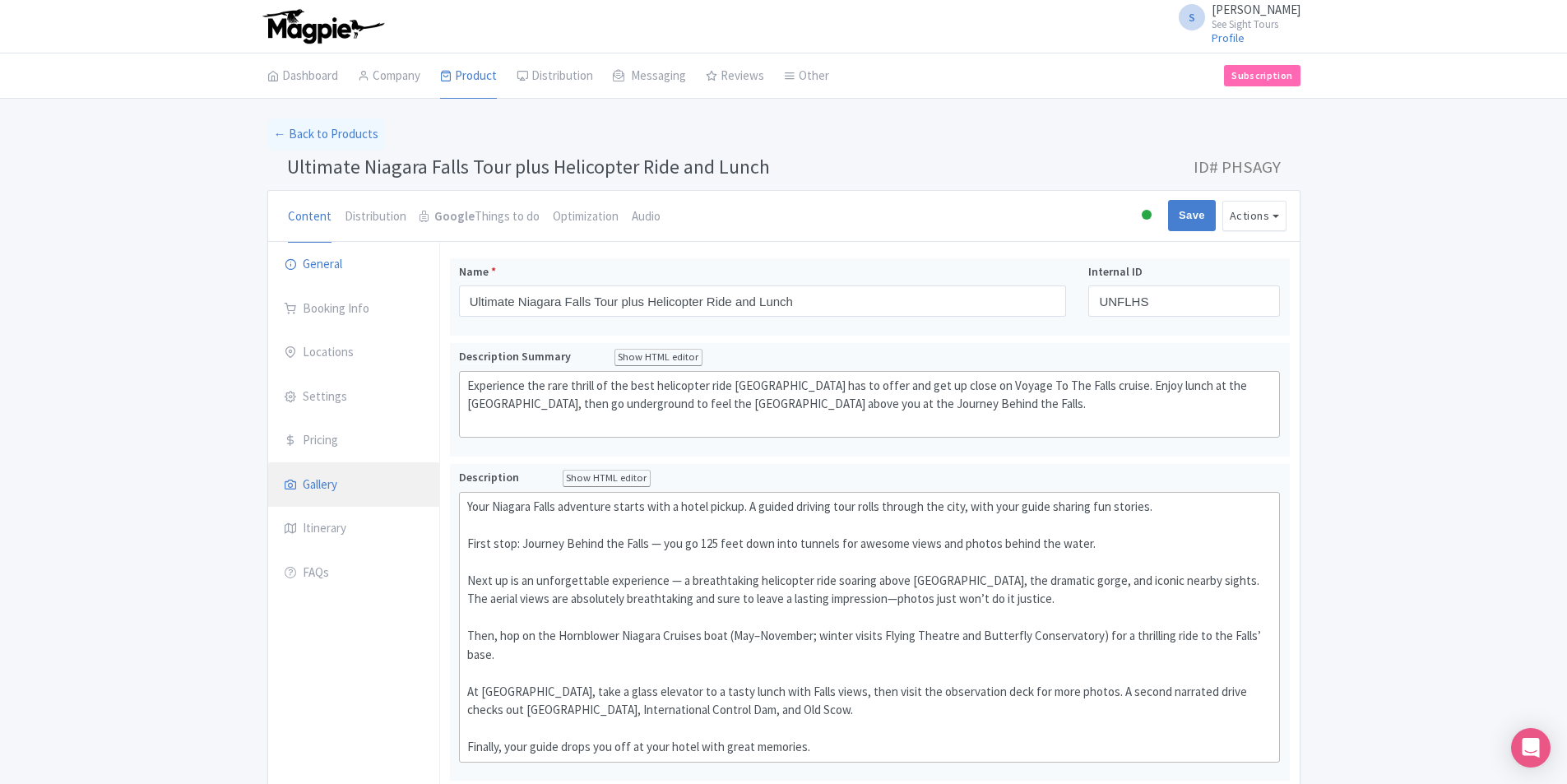
click at [303, 493] on link "Gallery" at bounding box center [353, 486] width 171 height 46
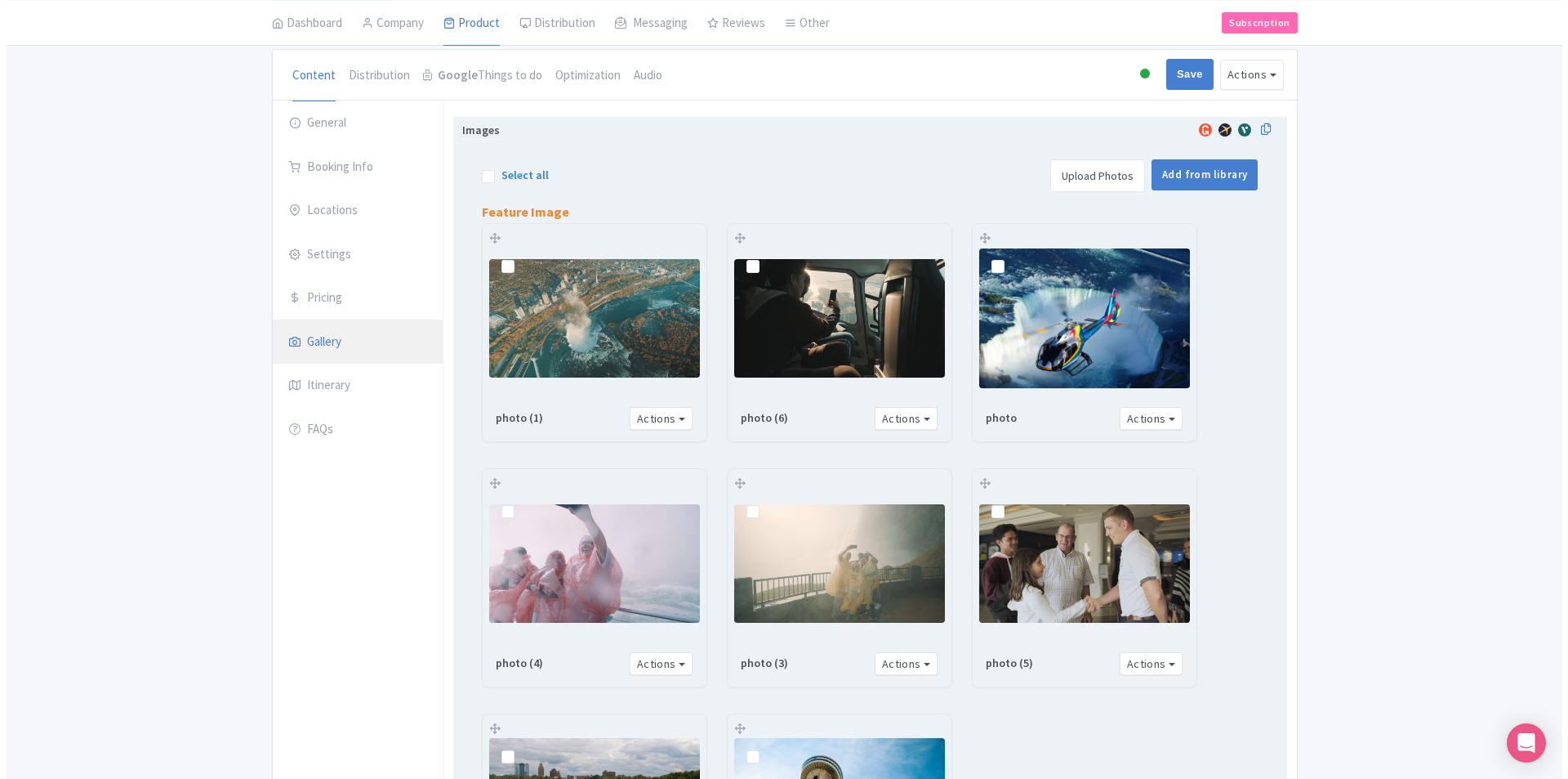
scroll to position [141, 0]
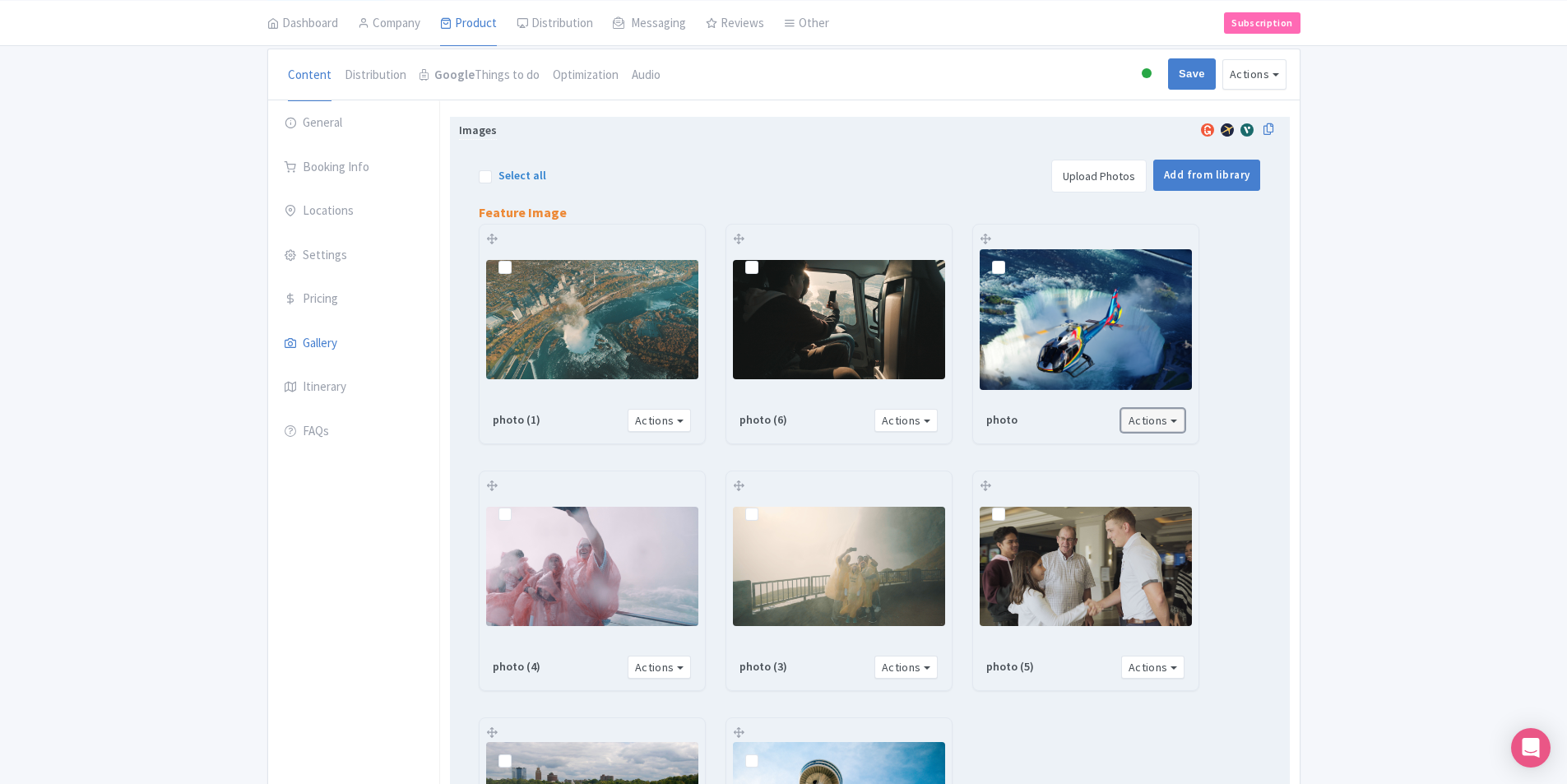
click at [813, 417] on button "Actions" at bounding box center [1154, 420] width 64 height 24
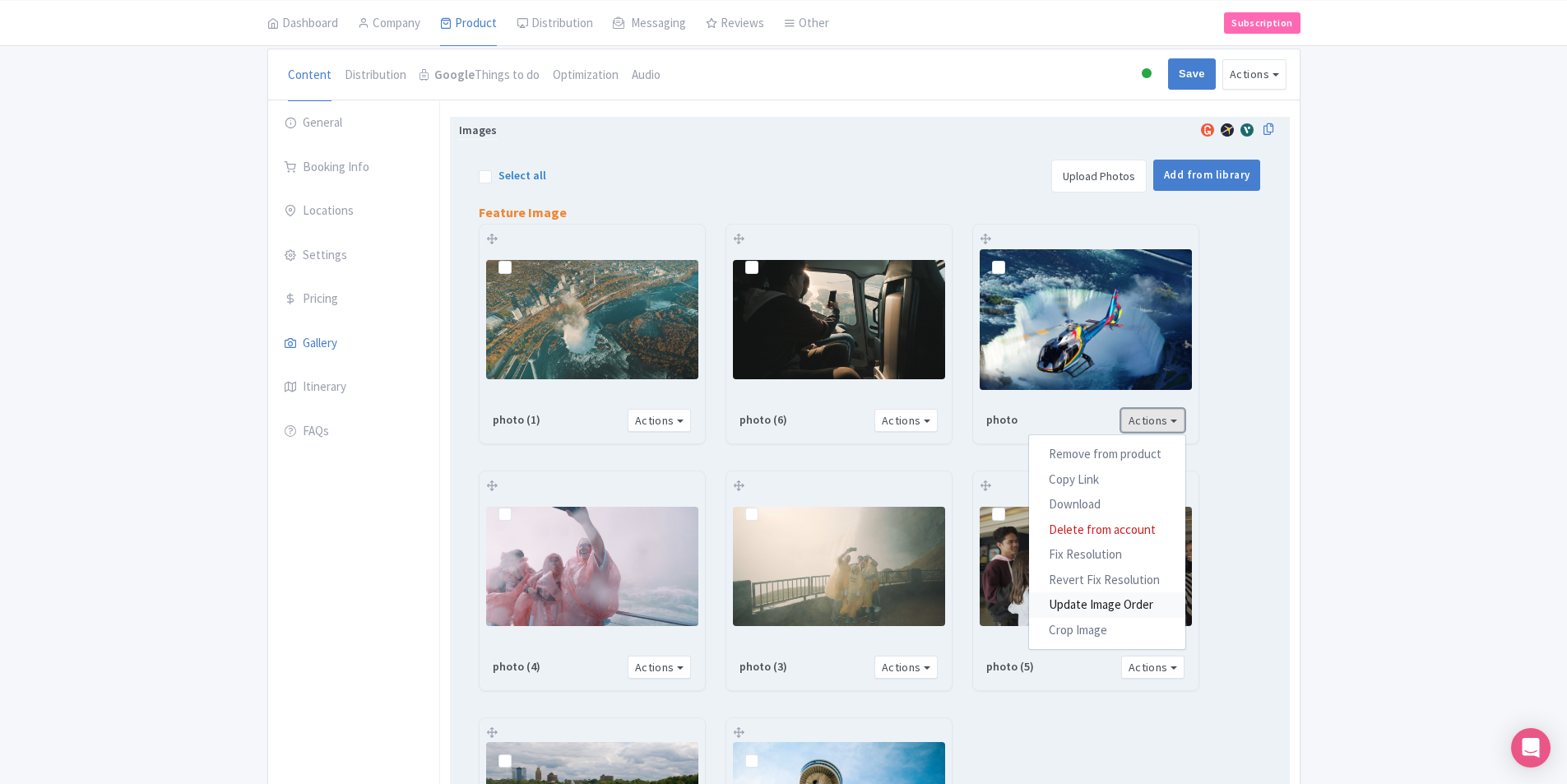
click at [813, 598] on link "Update Image Order" at bounding box center [1108, 604] width 157 height 26
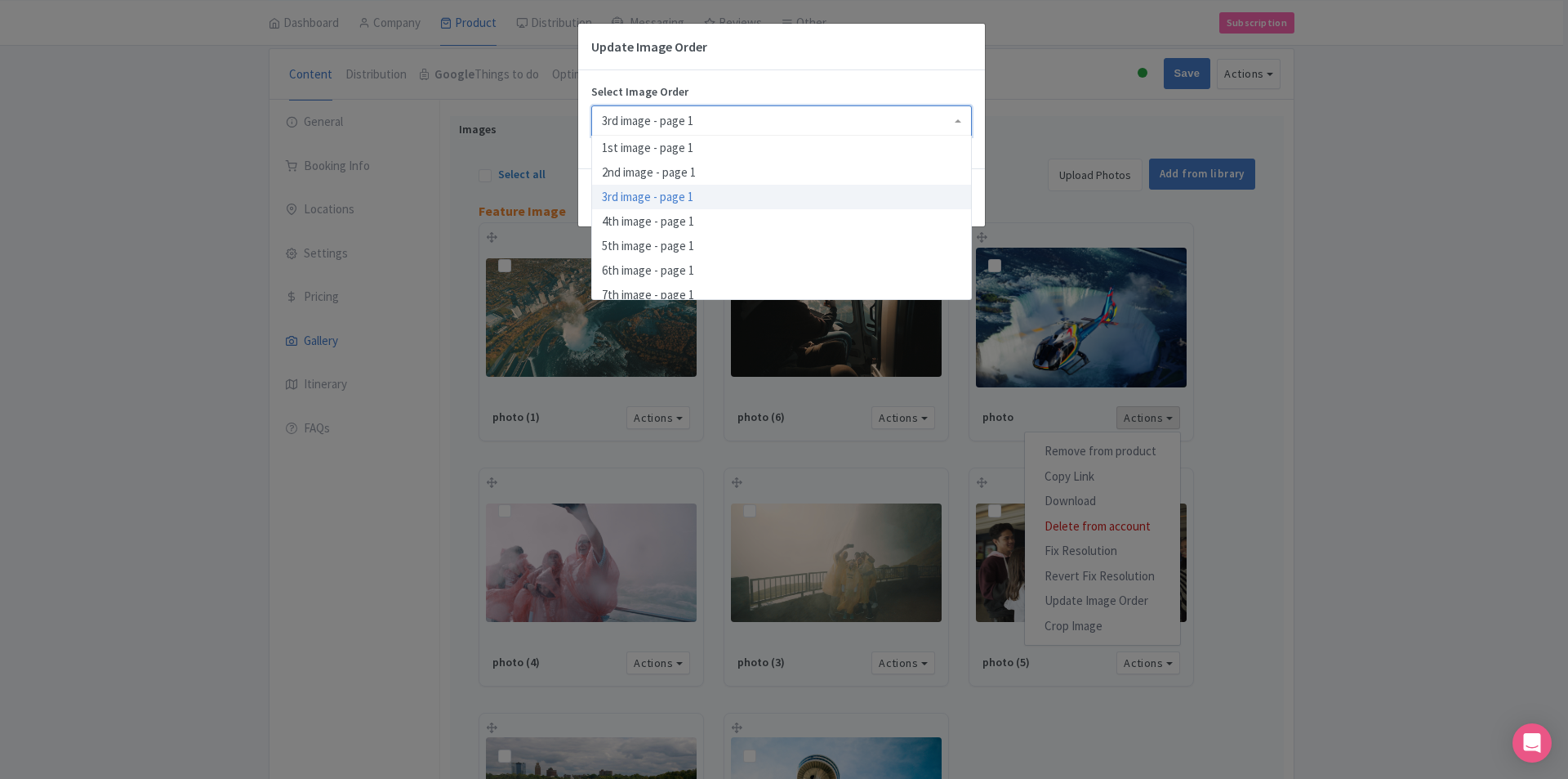
click at [684, 122] on div "3rd image - page 1" at bounding box center [648, 121] width 92 height 15
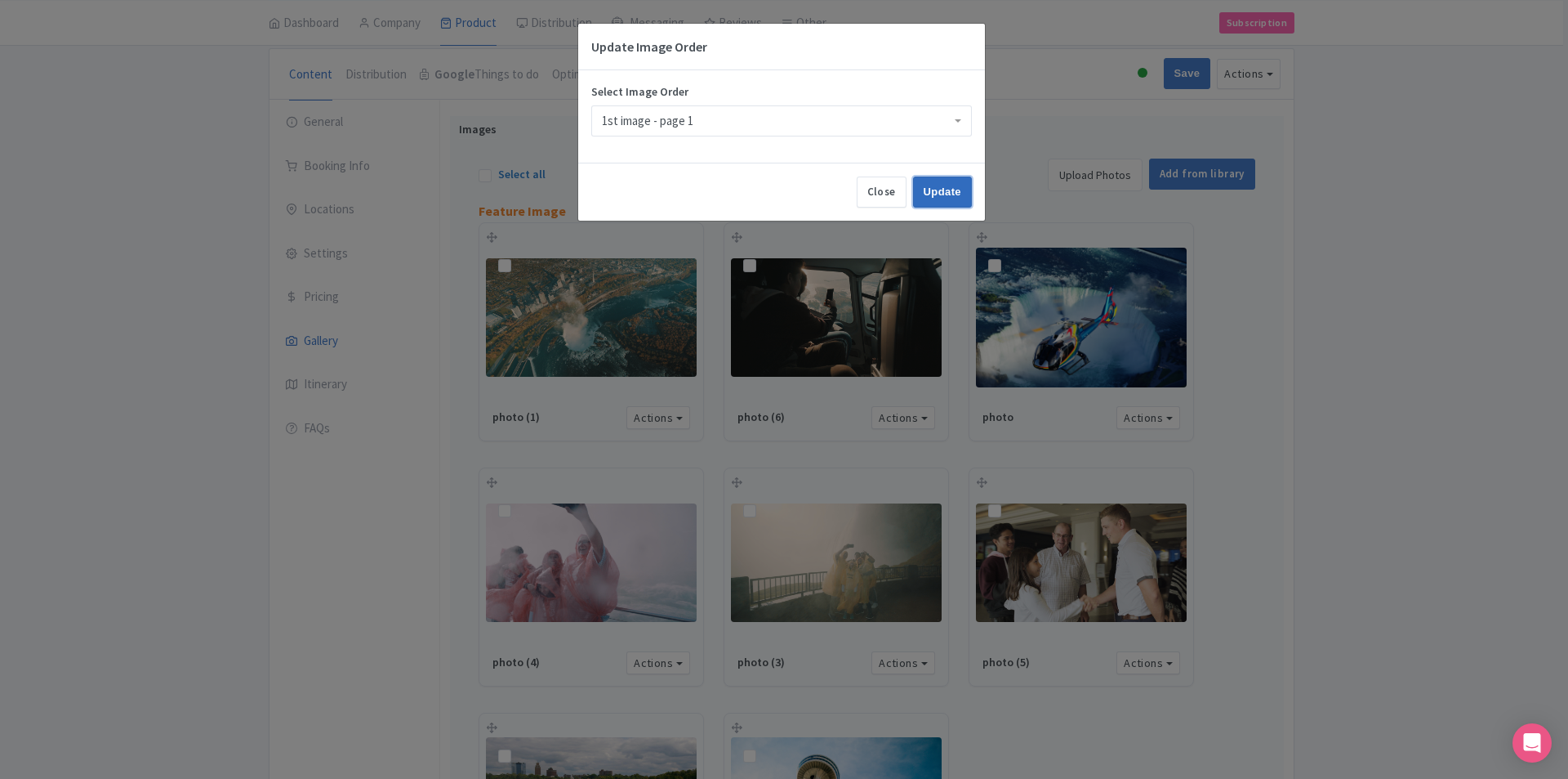
click at [807, 198] on input "Update" at bounding box center [942, 192] width 59 height 31
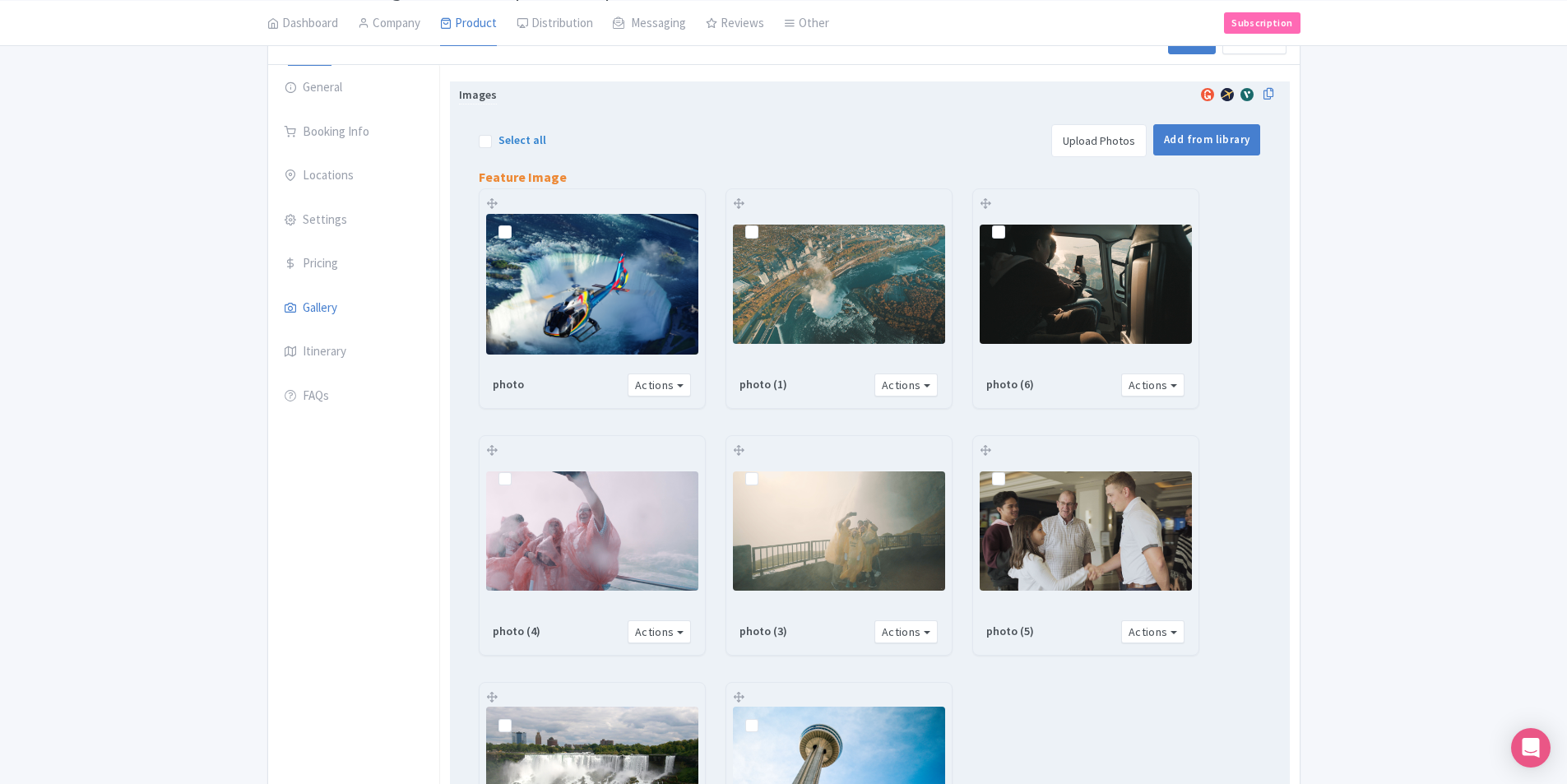
scroll to position [183, 0]
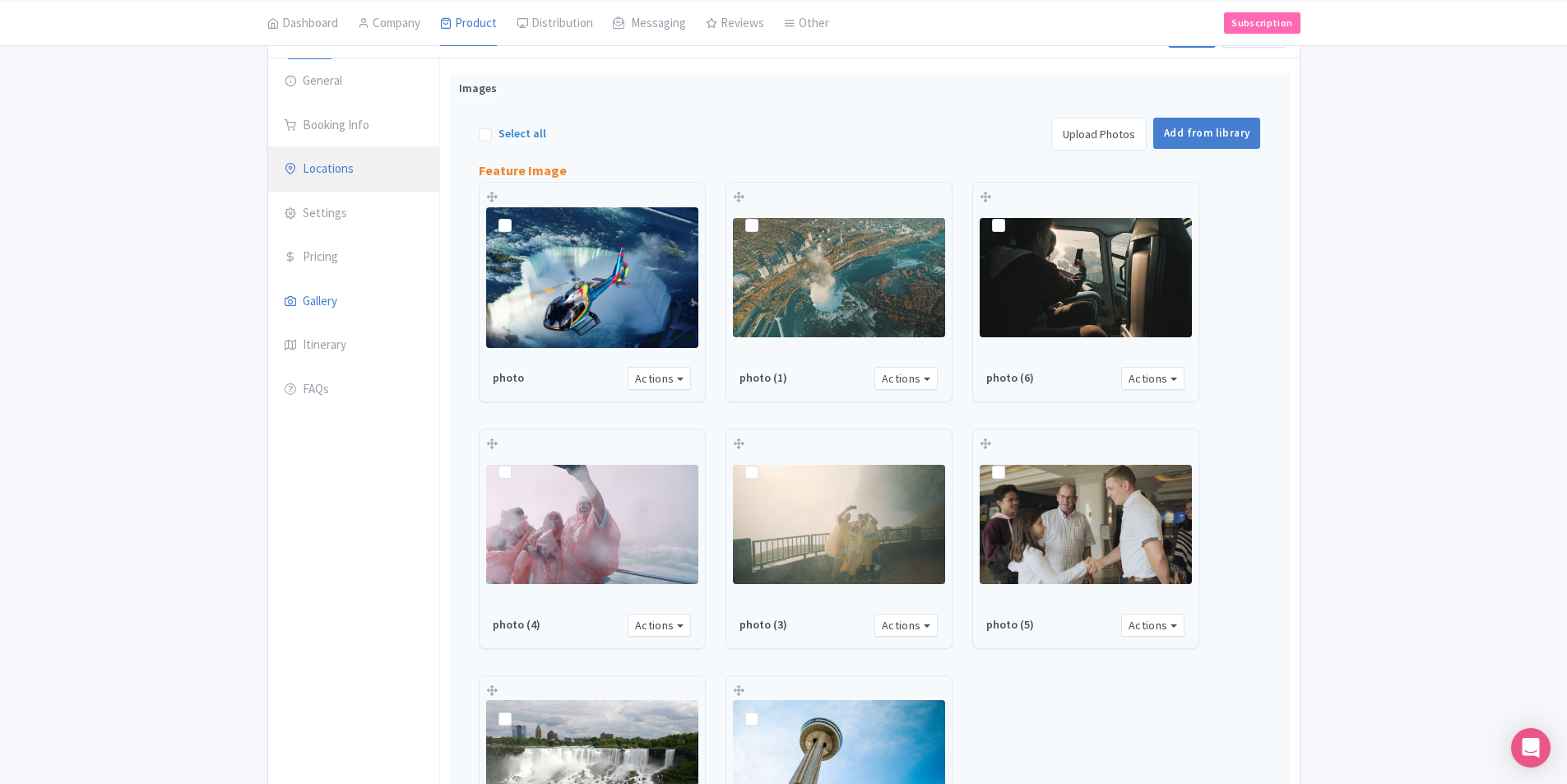
click at [327, 163] on link "Locations" at bounding box center [353, 170] width 171 height 46
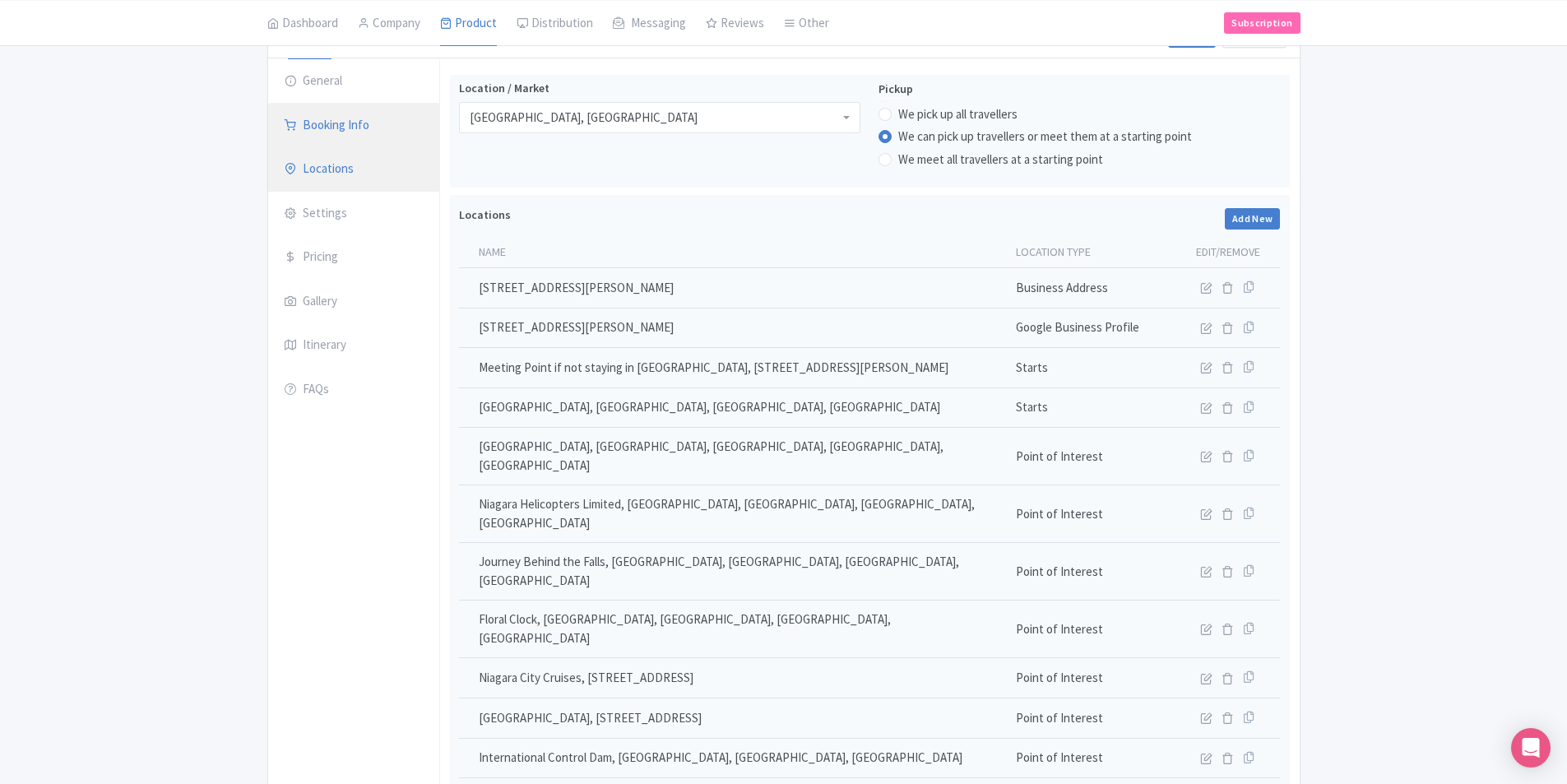
scroll to position [19, 0]
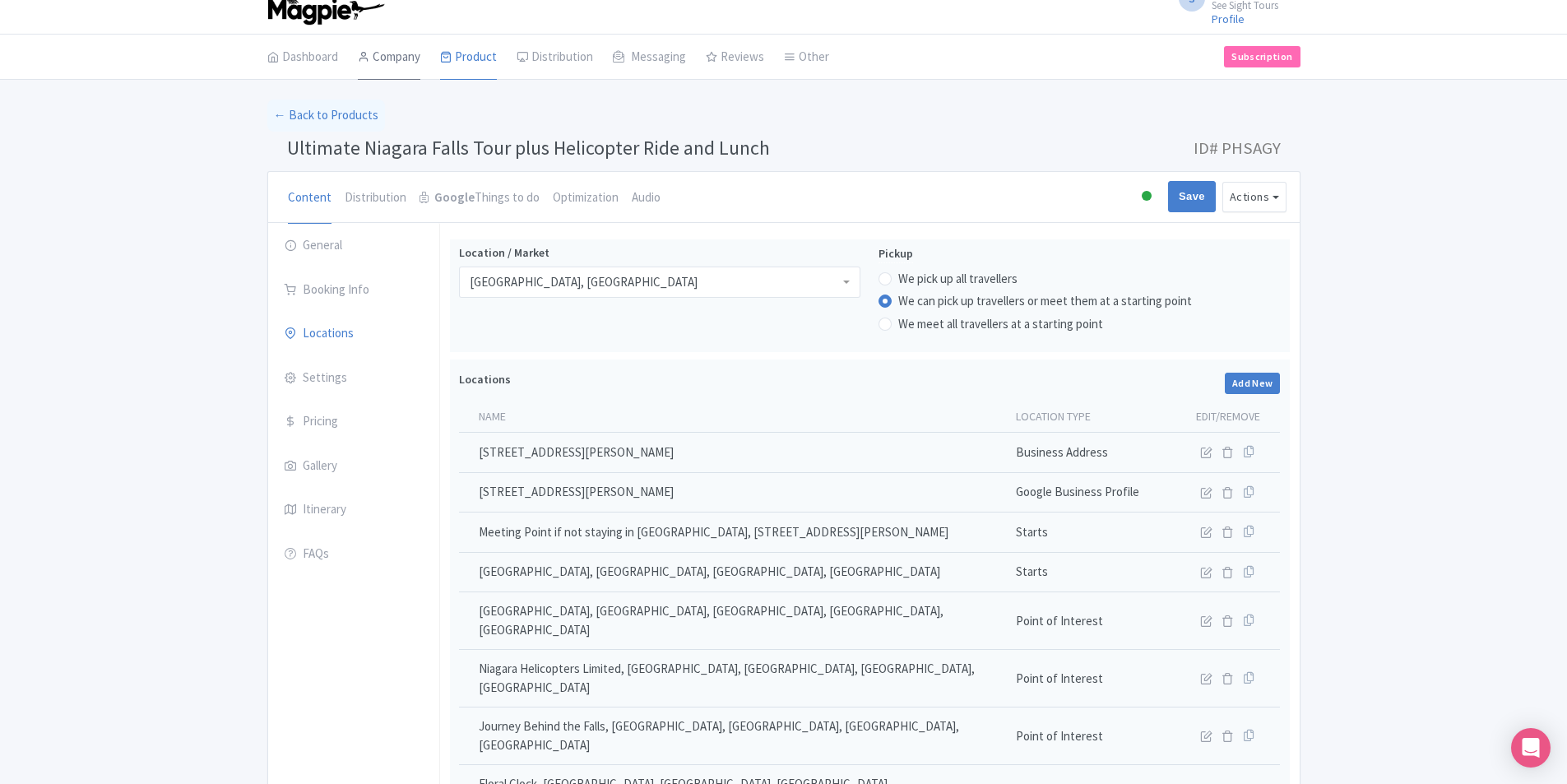
click at [389, 62] on link "Company" at bounding box center [389, 58] width 63 height 46
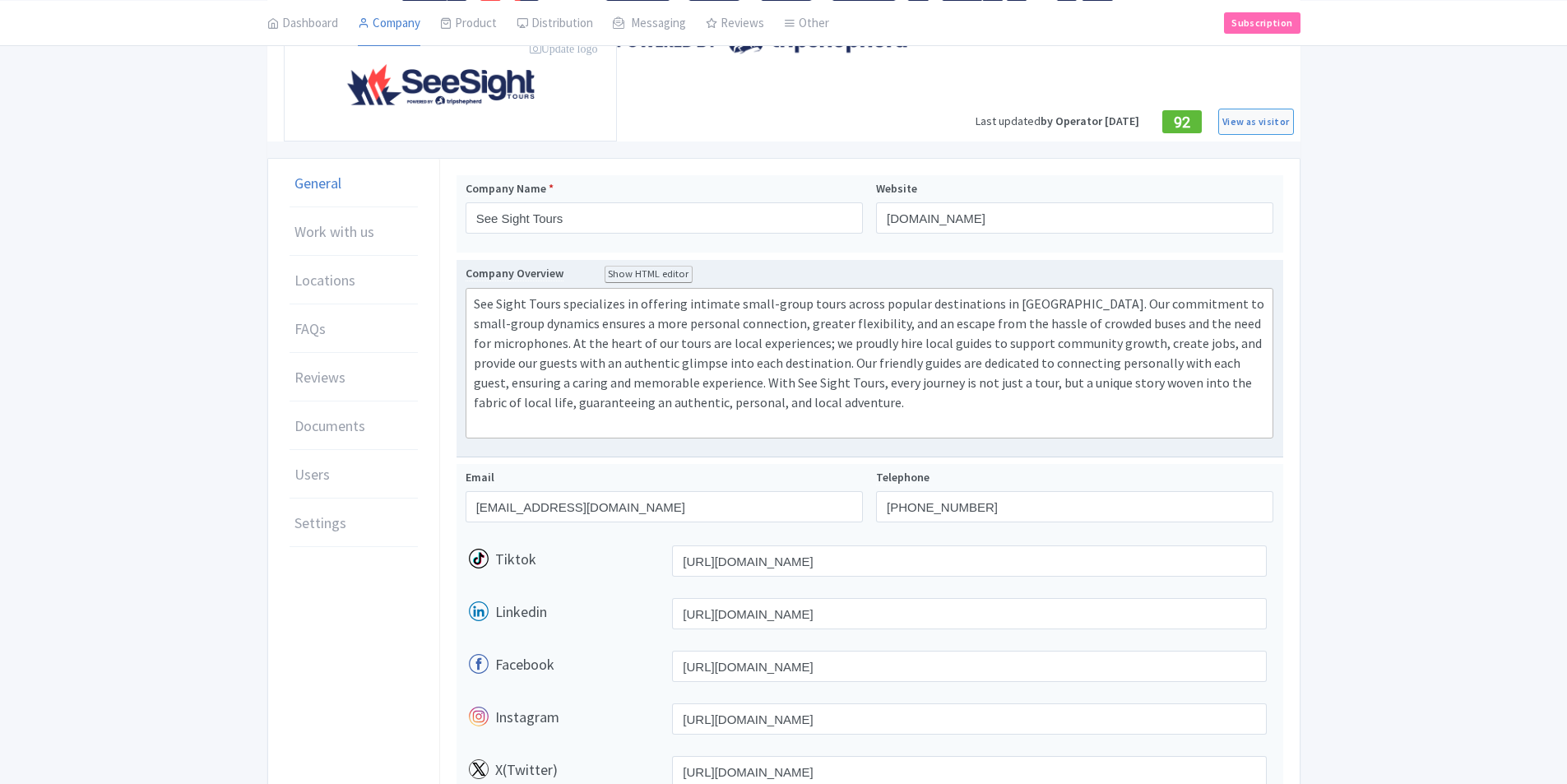
scroll to position [329, 0]
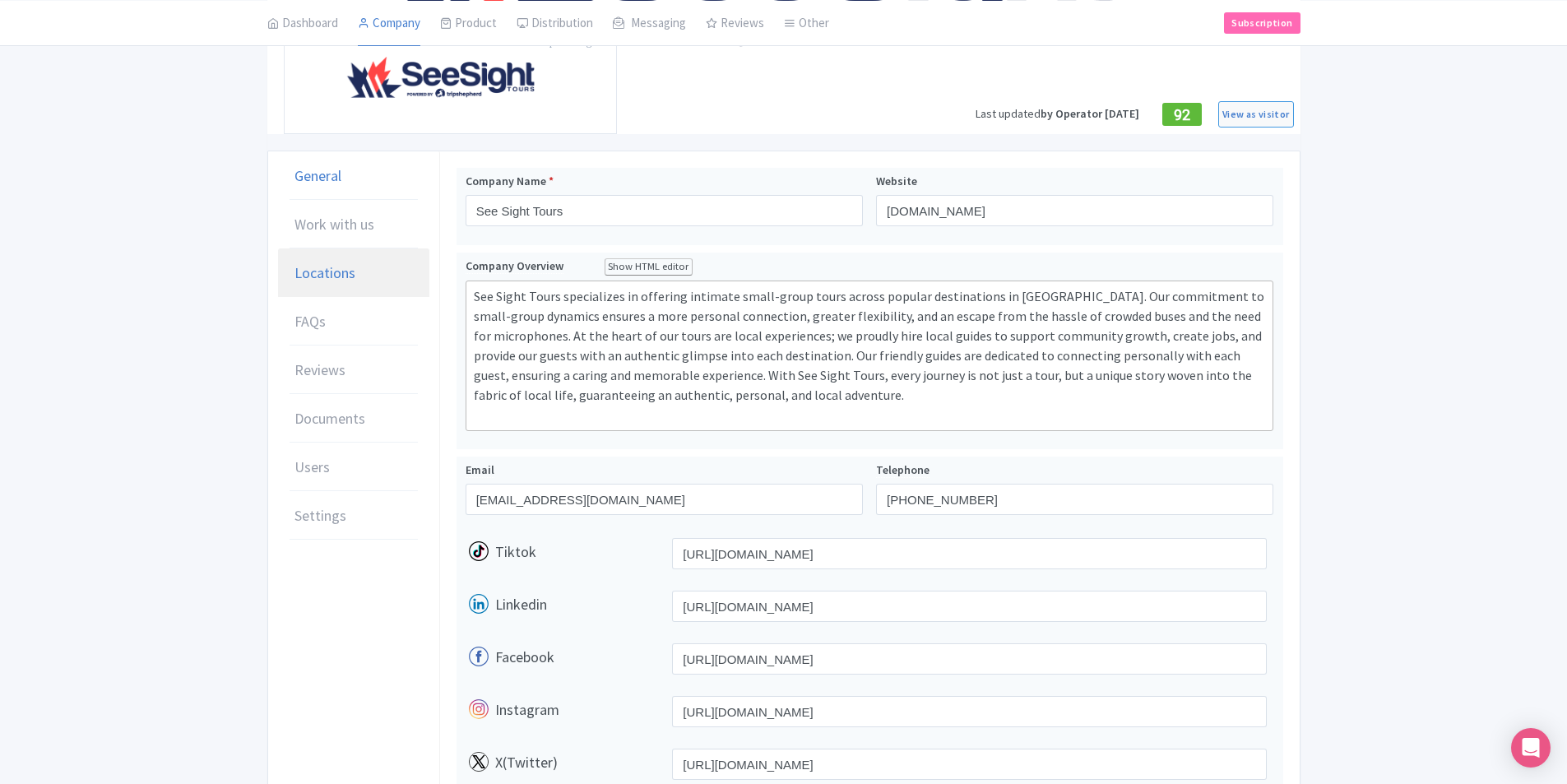
click at [332, 262] on span "Locations" at bounding box center [325, 272] width 61 height 22
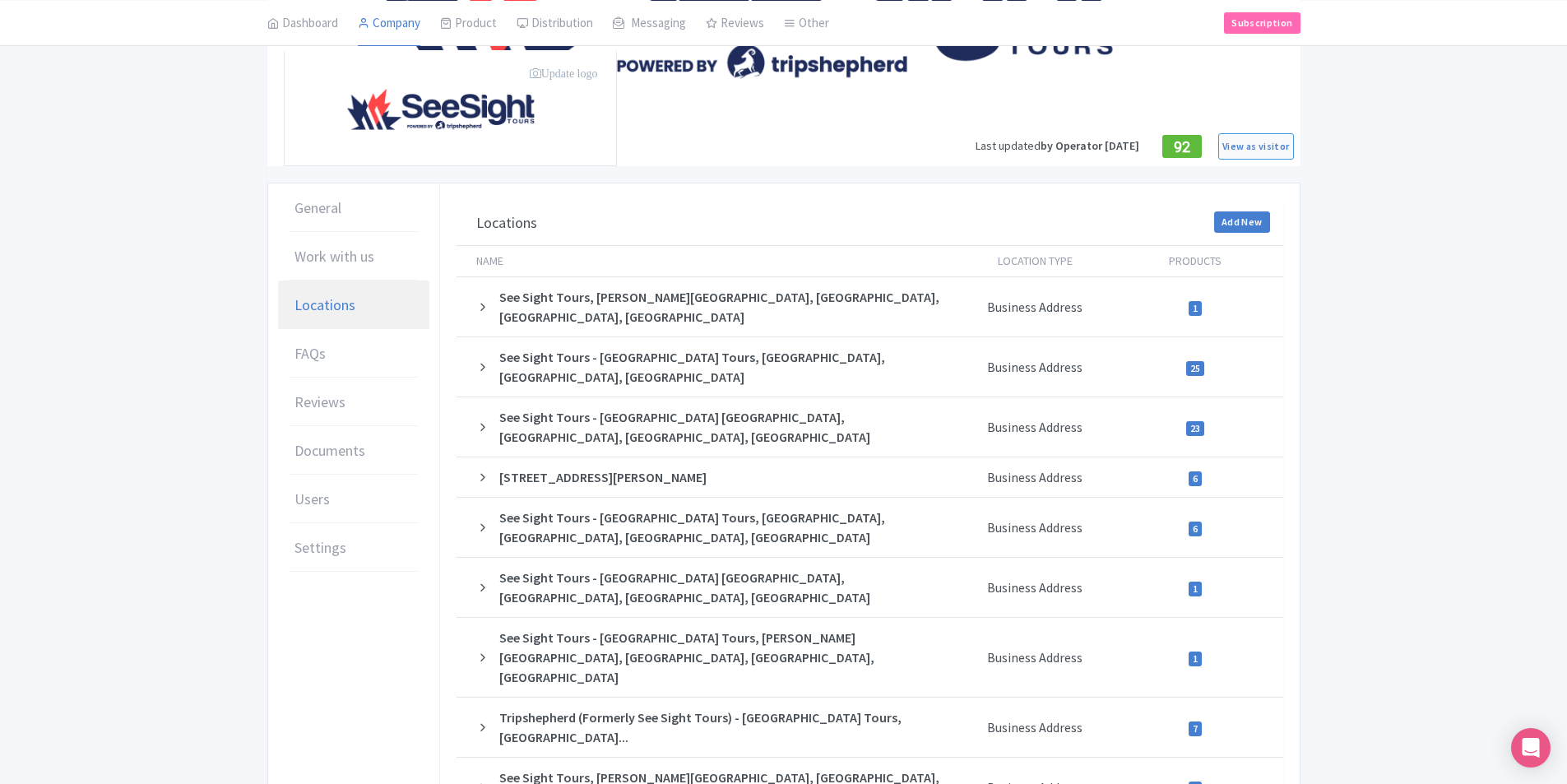
scroll to position [350, 0]
